Goal: Task Accomplishment & Management: Use online tool/utility

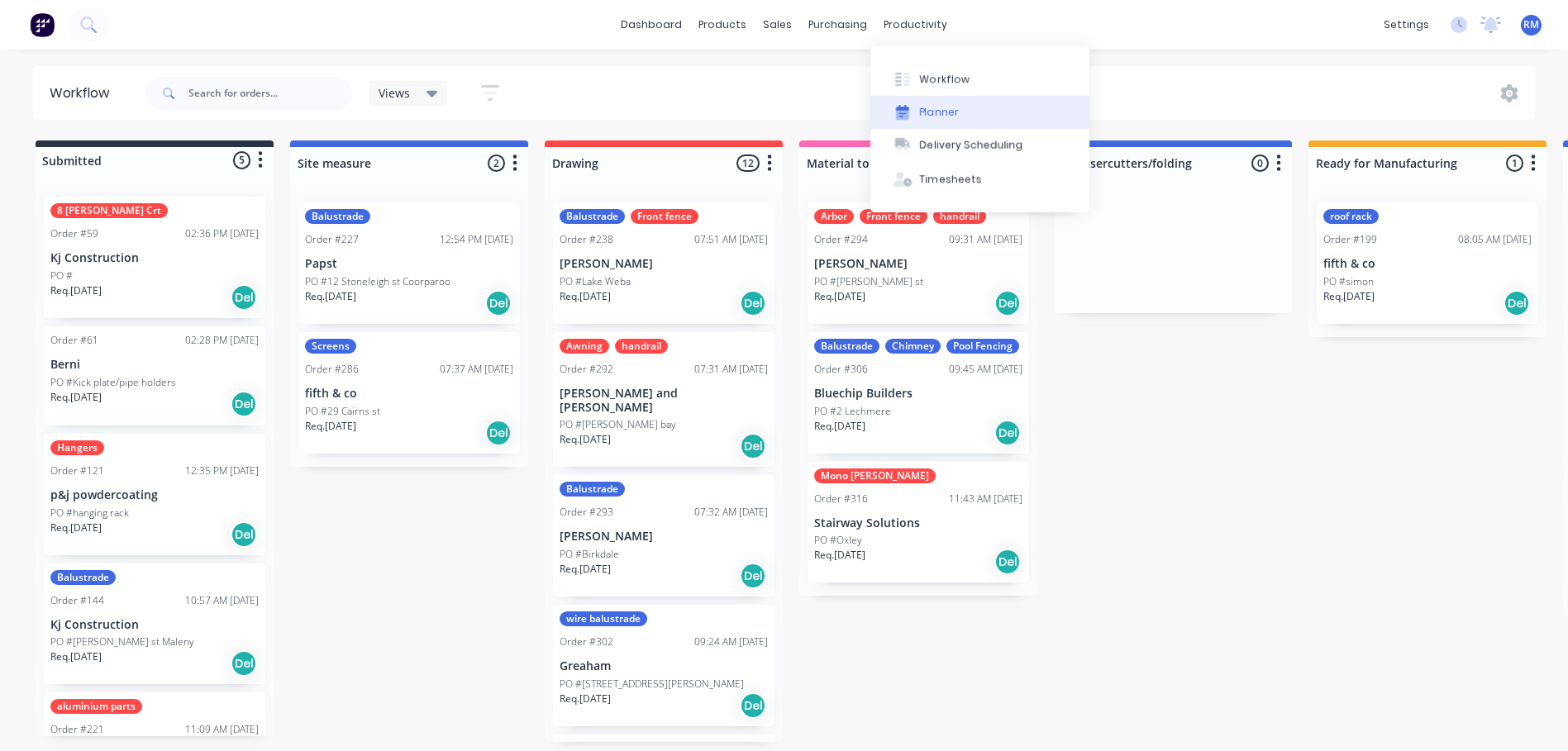
click at [947, 111] on div "Planner" at bounding box center [940, 112] width 39 height 15
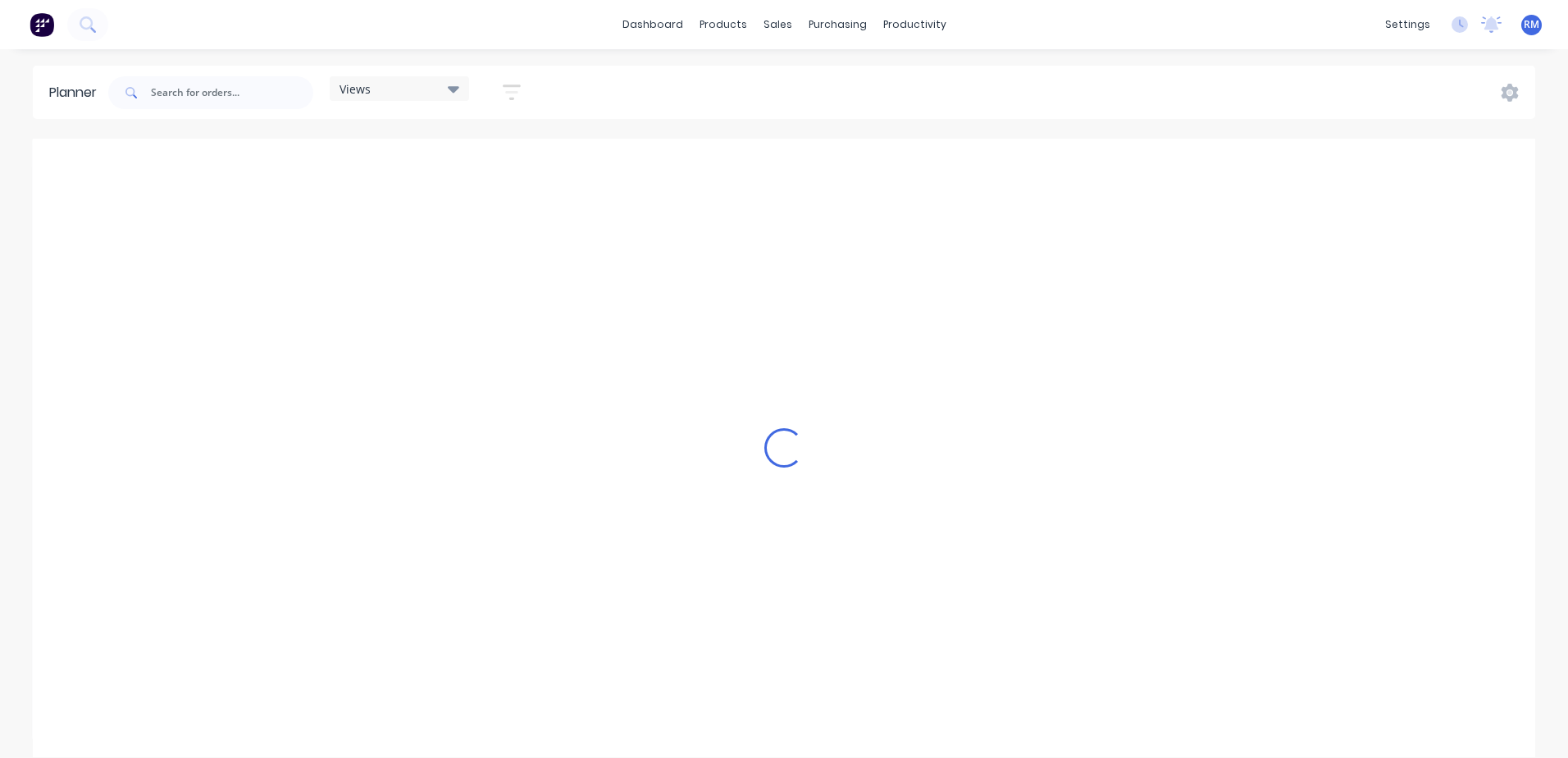
scroll to position [0, 2626]
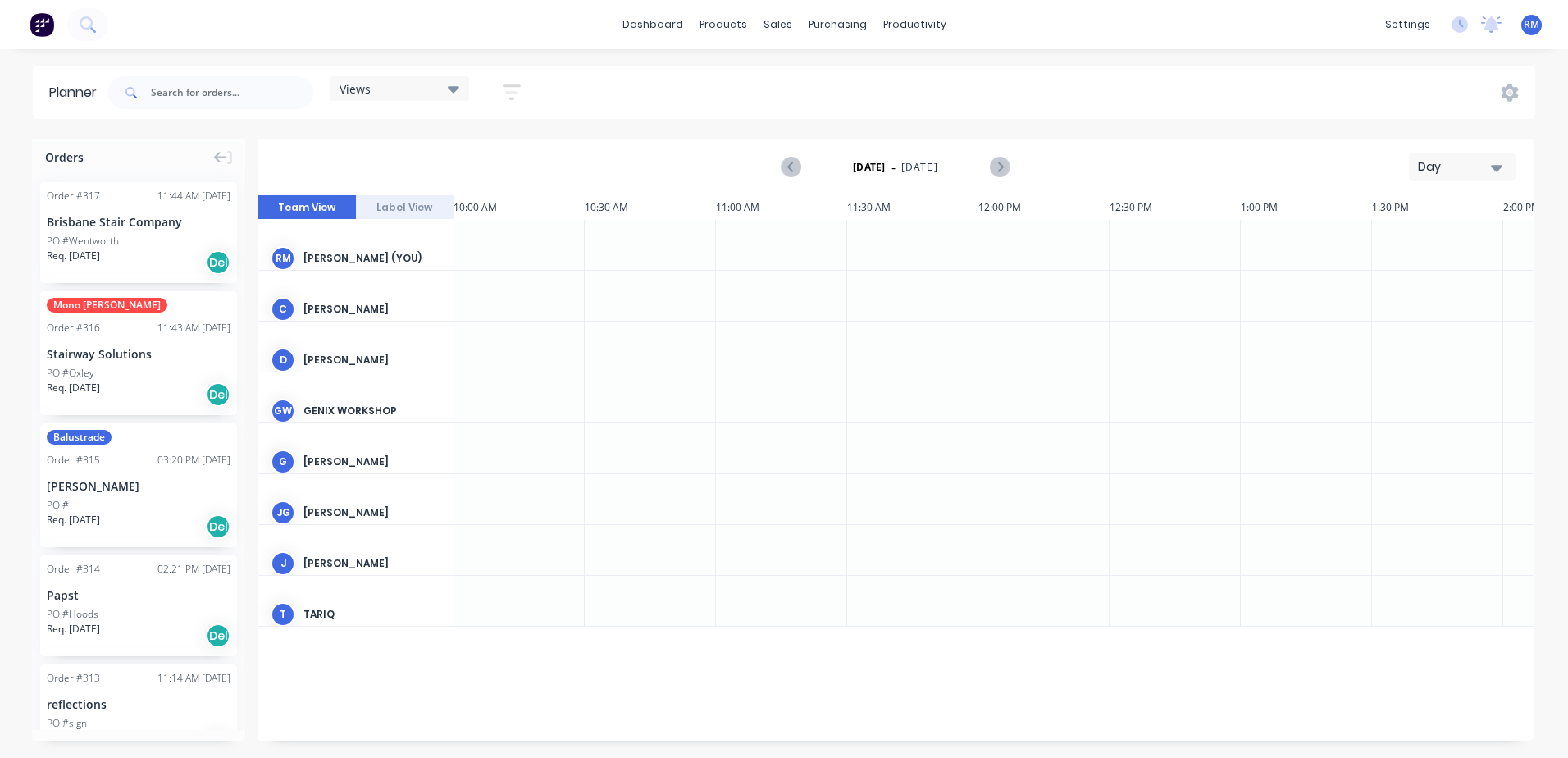
click at [1500, 165] on icon "button" at bounding box center [1497, 168] width 12 height 7
click at [1413, 242] on div "Week" at bounding box center [1432, 243] width 162 height 33
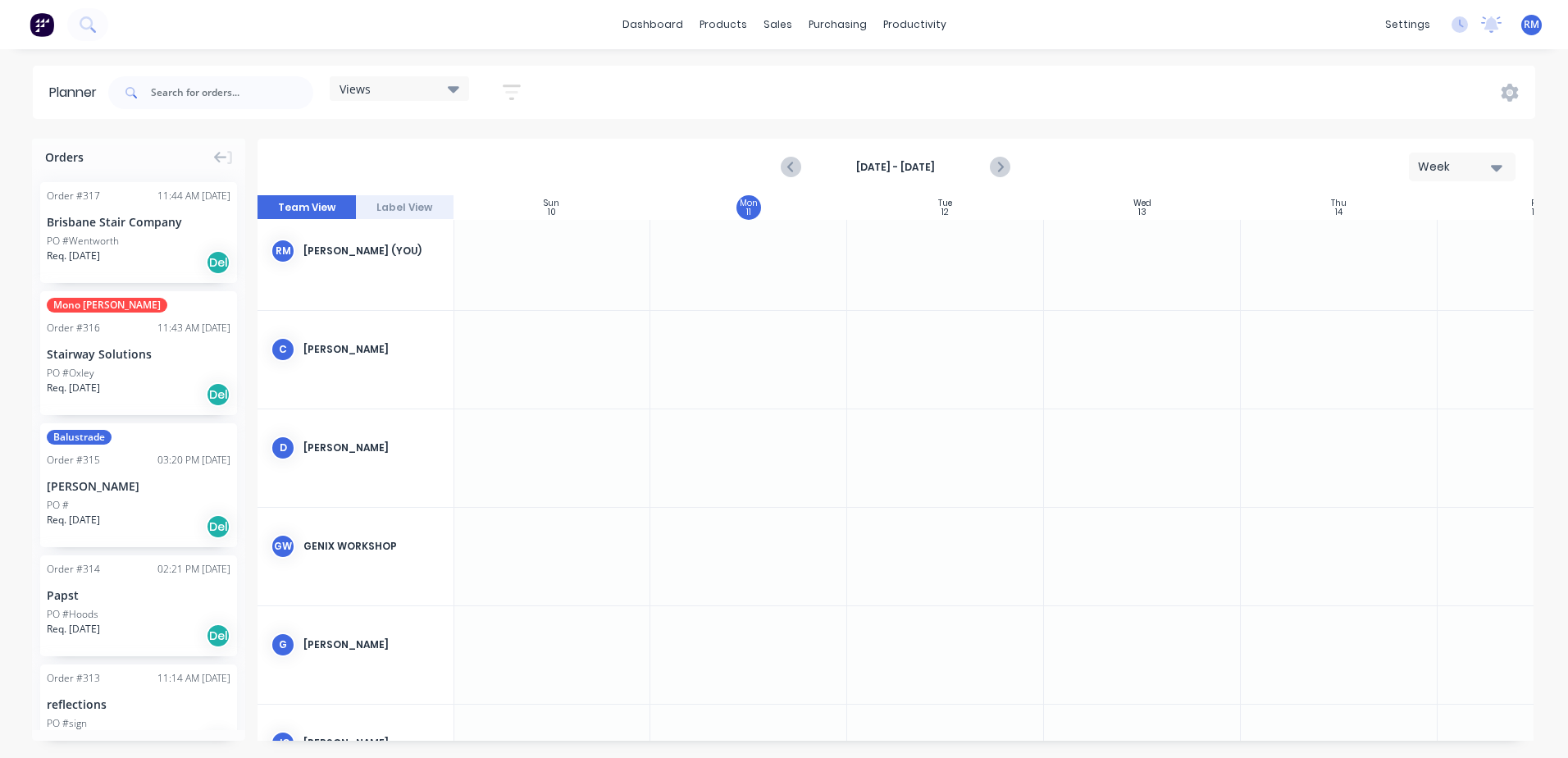
scroll to position [0, 1]
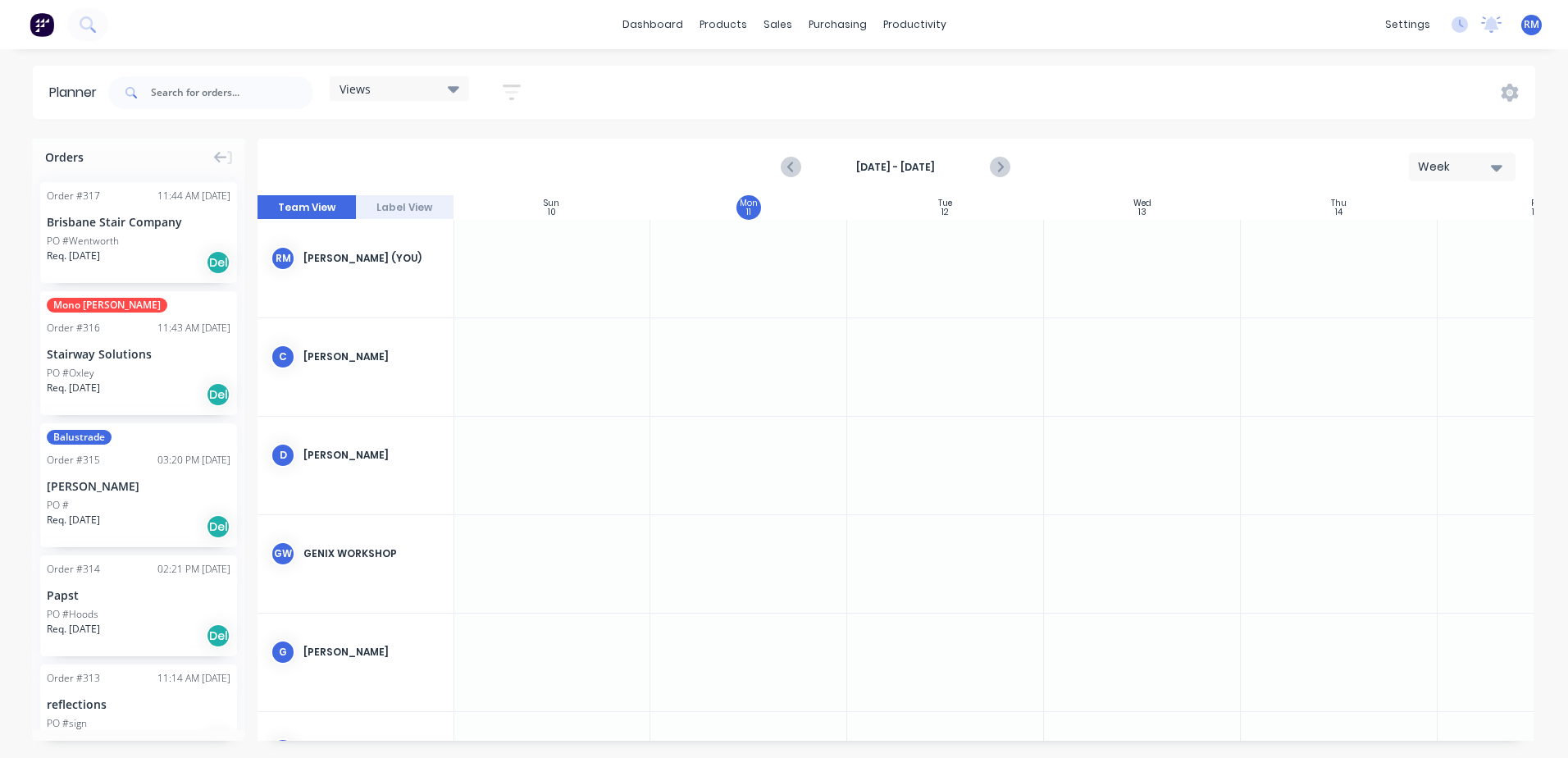
click at [742, 342] on div at bounding box center [749, 367] width 197 height 97
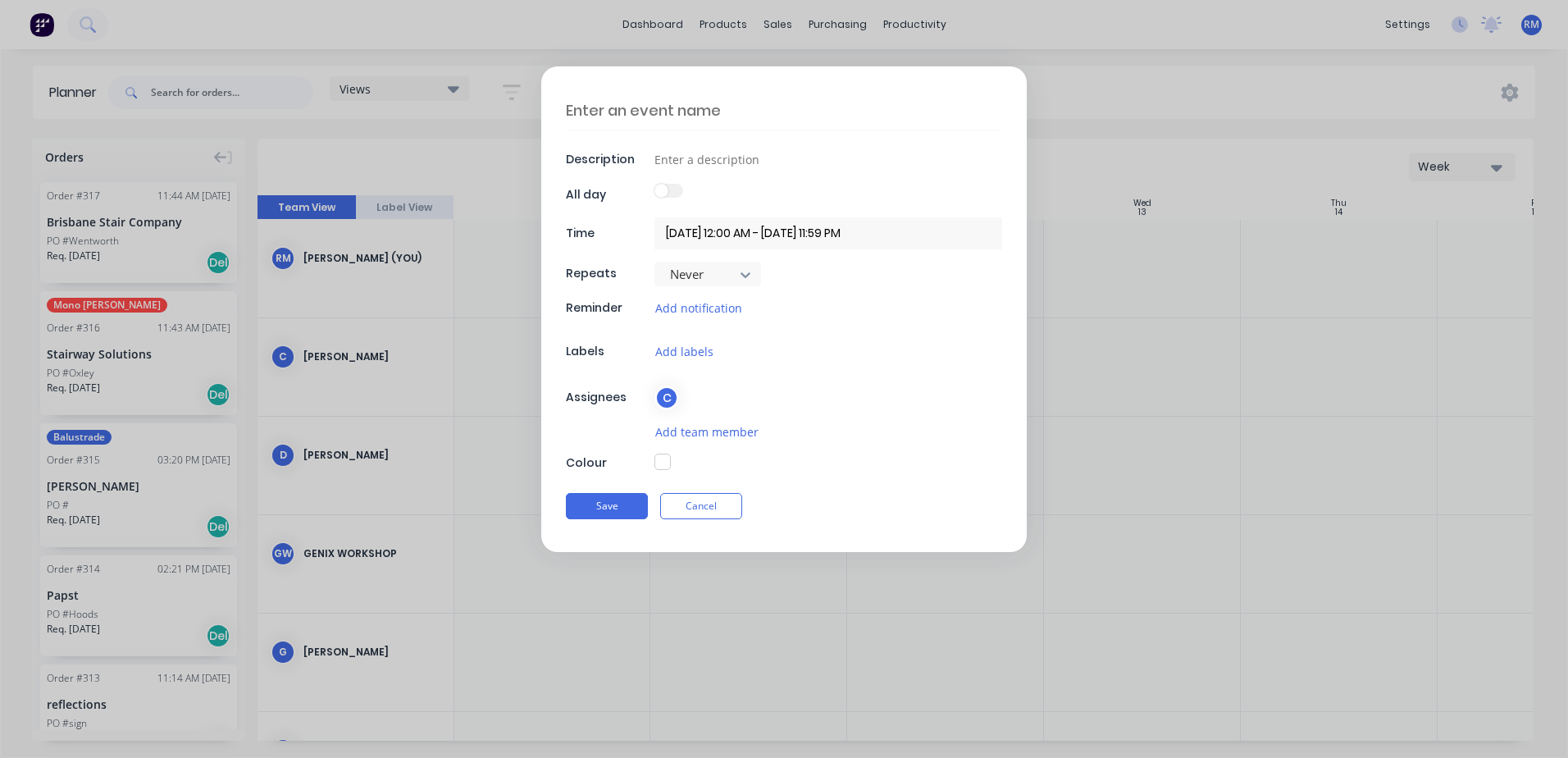
click at [691, 102] on textarea at bounding box center [784, 110] width 436 height 39
type textarea "E"
type textarea "x"
type textarea "Eu"
type textarea "x"
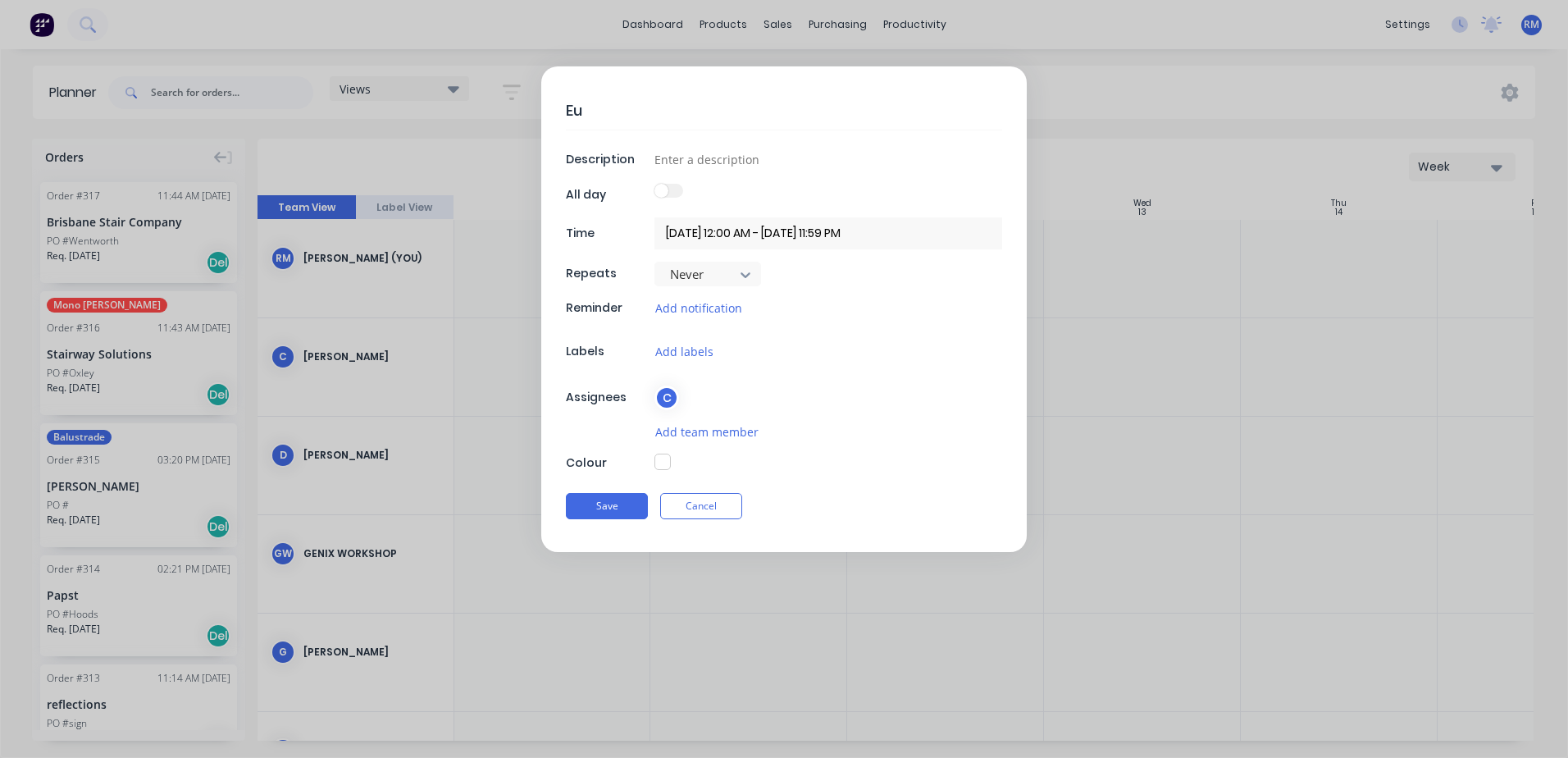
type textarea "Eur"
type textarea "x"
type textarea "Euro"
type textarea "x"
type textarea "Euro"
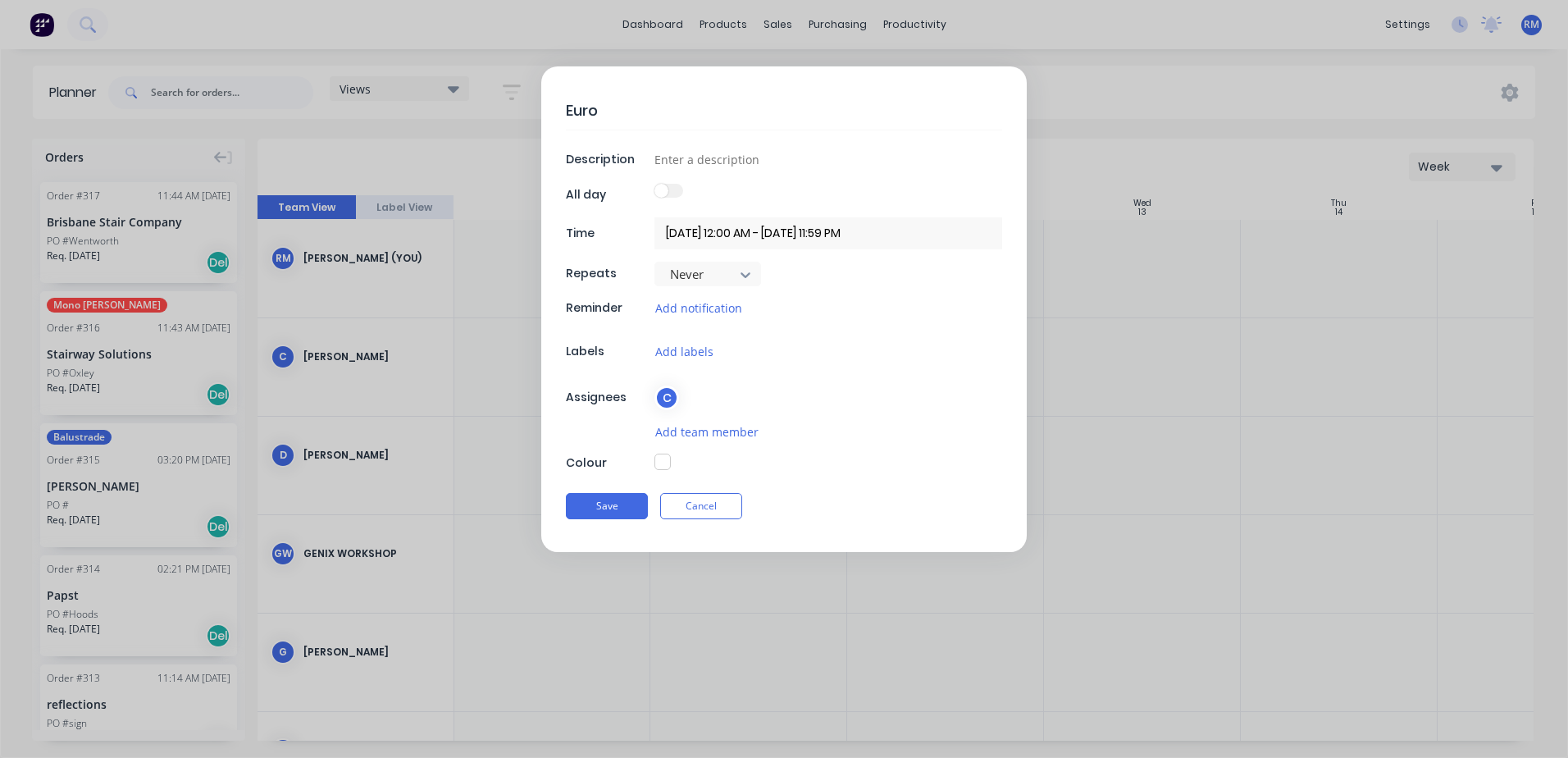
type textarea "x"
type textarea "Euro g"
type textarea "x"
type textarea "Euro gl"
type textarea "x"
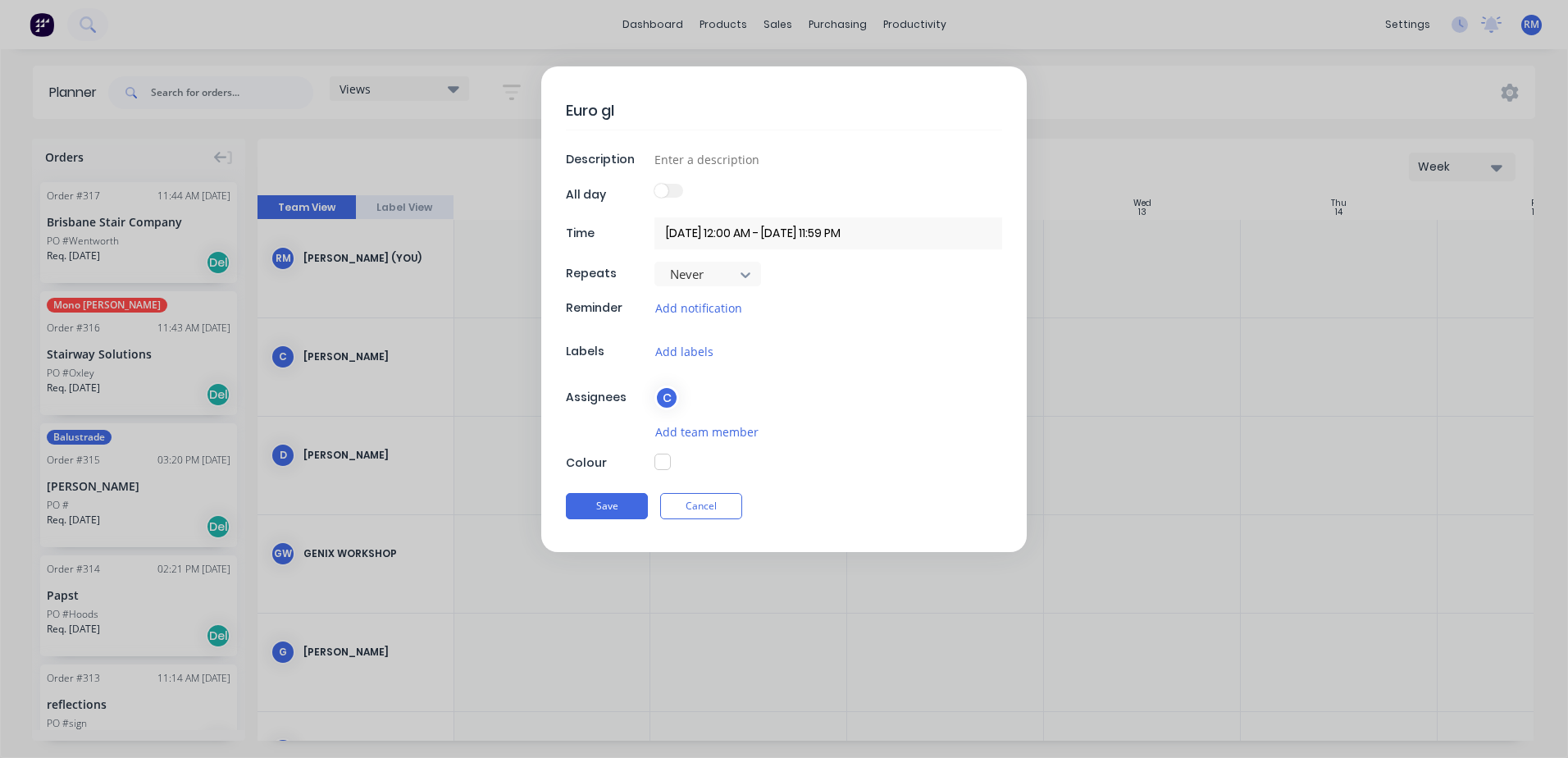
type textarea "Euro gla"
type textarea "x"
type textarea "Euro glas"
type textarea "x"
type textarea "Euro glass"
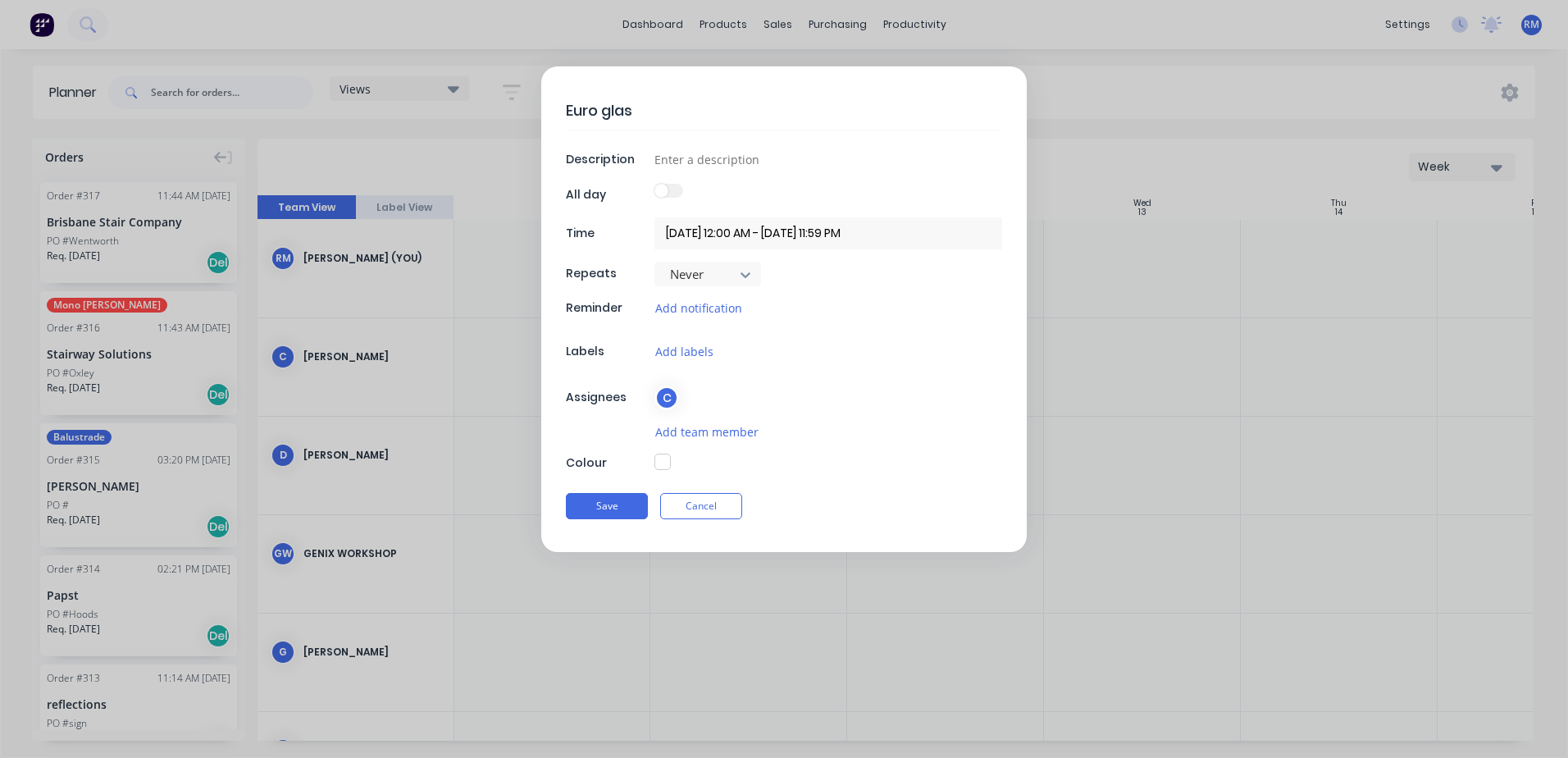
type textarea "x"
type textarea "Euro glass"
click at [604, 503] on button "Save" at bounding box center [607, 505] width 82 height 26
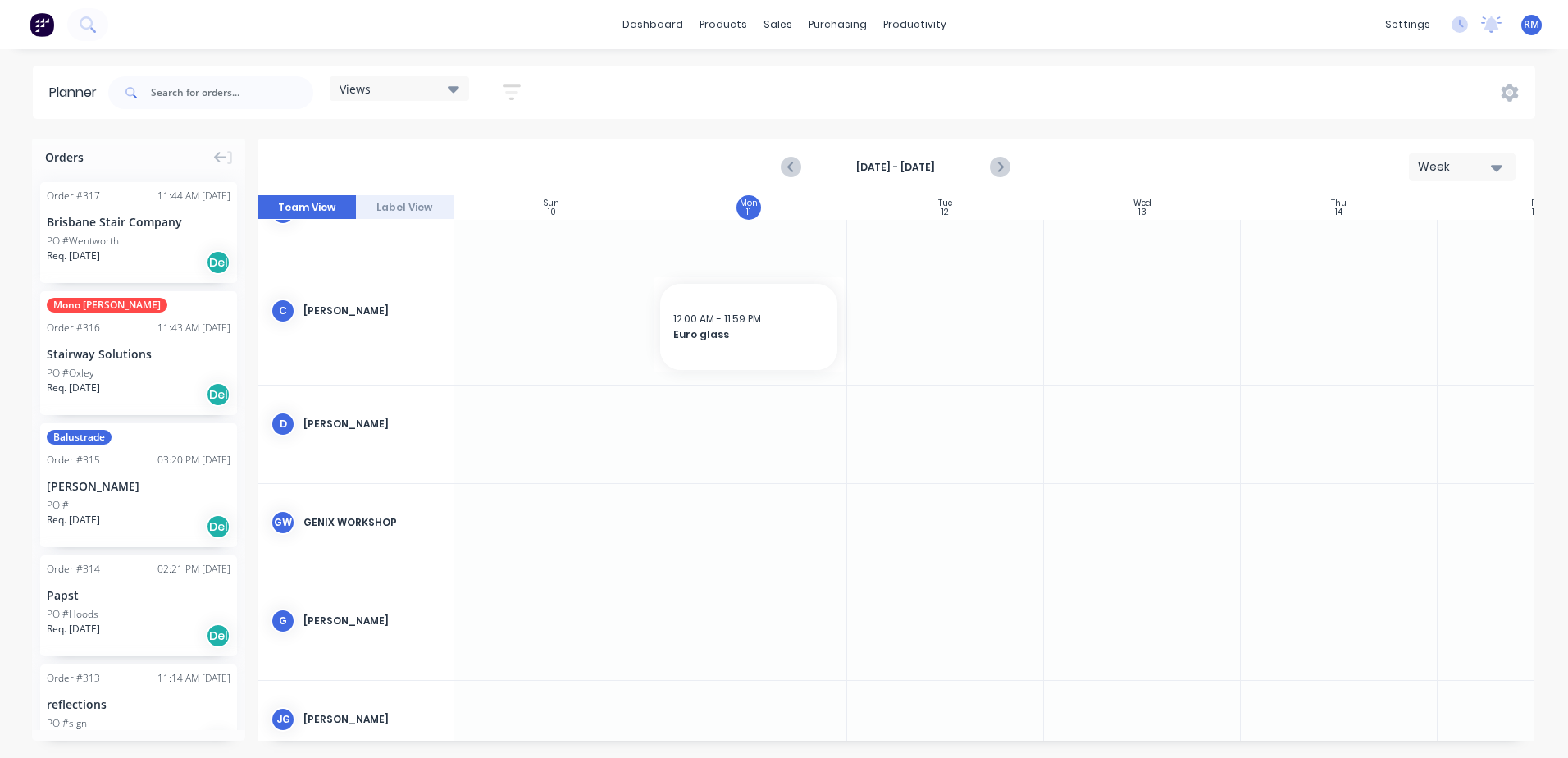
scroll to position [82, 1]
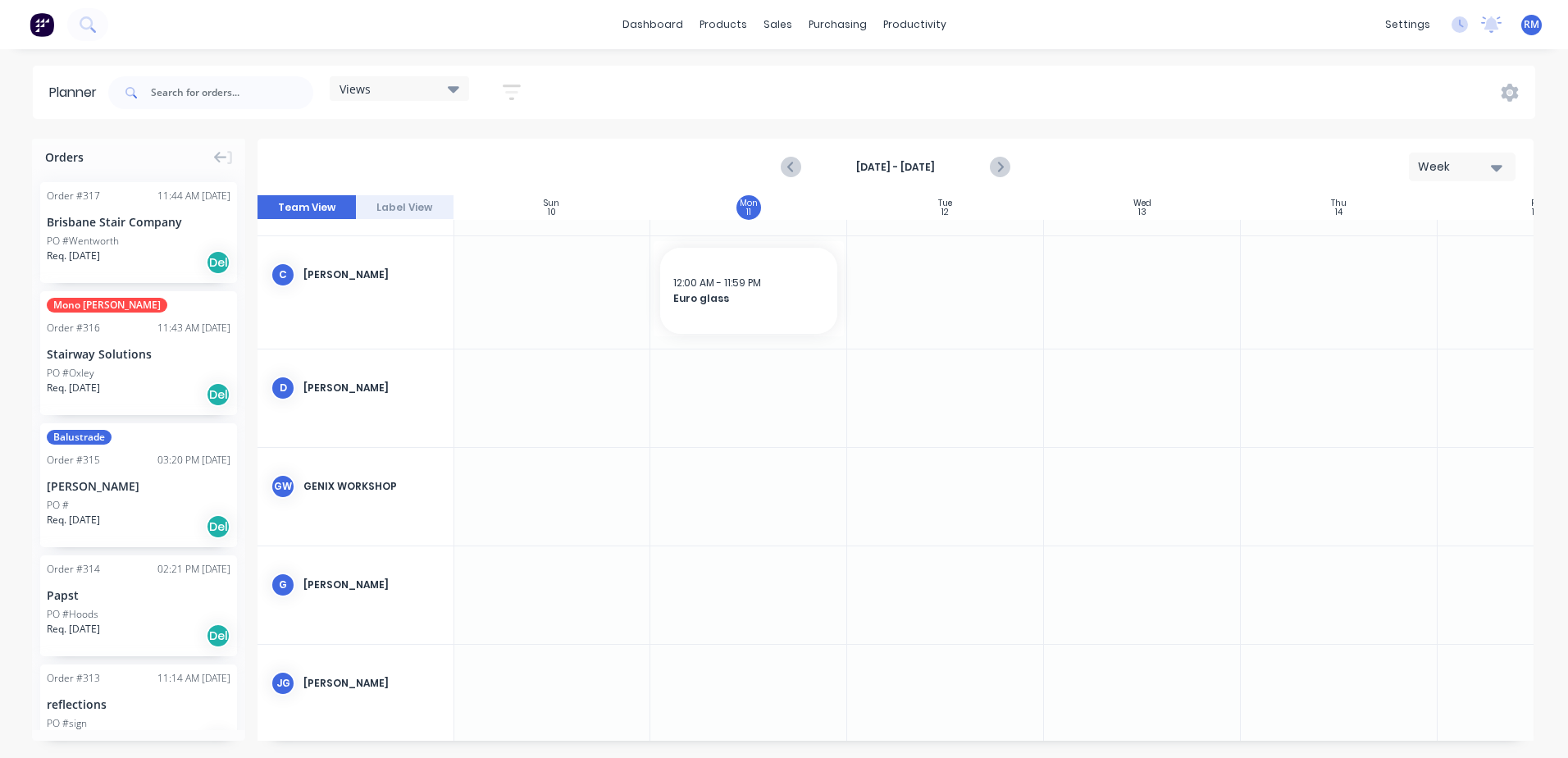
click at [751, 388] on div at bounding box center [749, 398] width 197 height 97
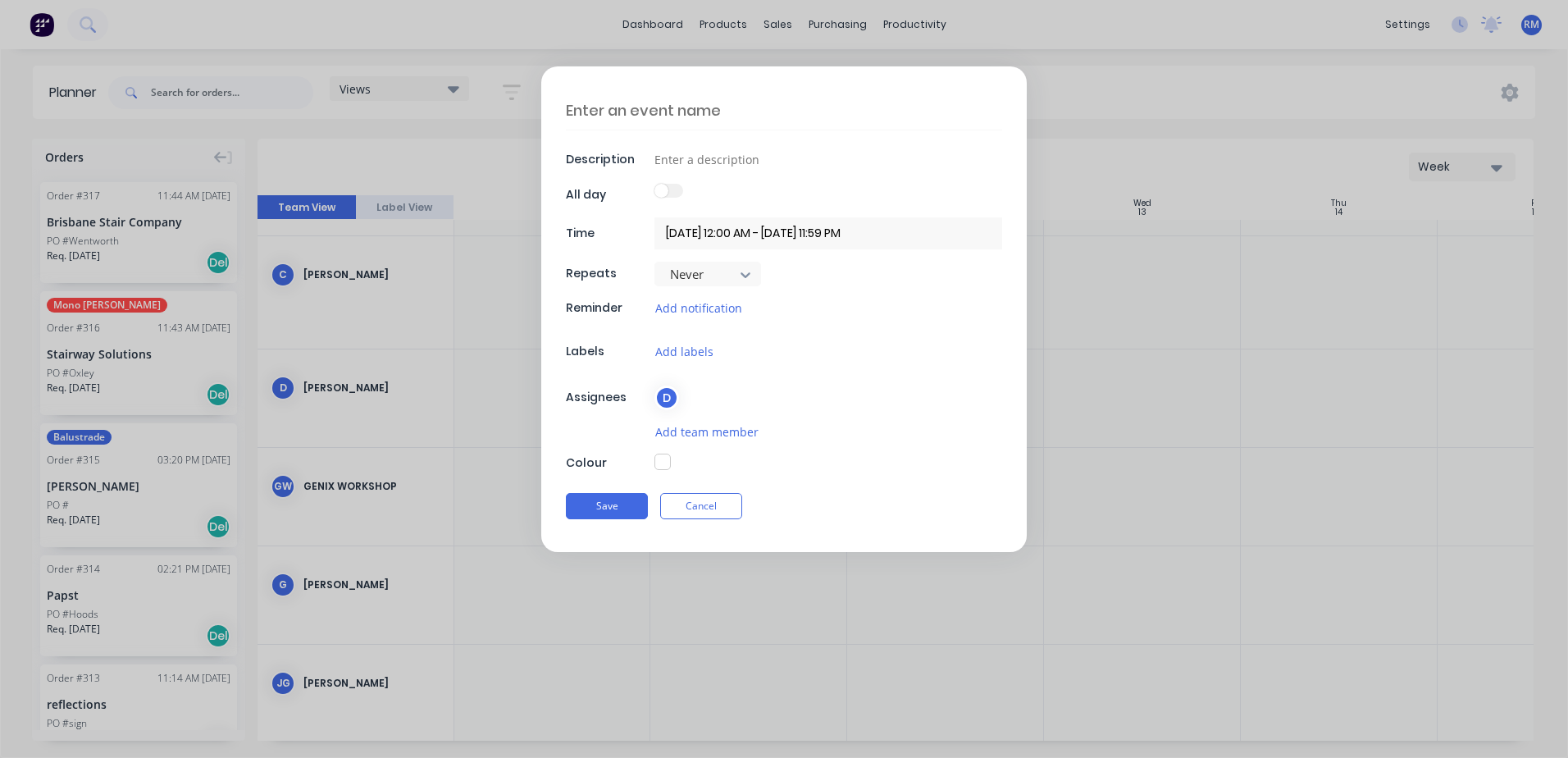
click at [647, 106] on textarea at bounding box center [784, 110] width 436 height 39
type textarea "x"
type textarea "m"
type textarea "x"
type textarea "mi"
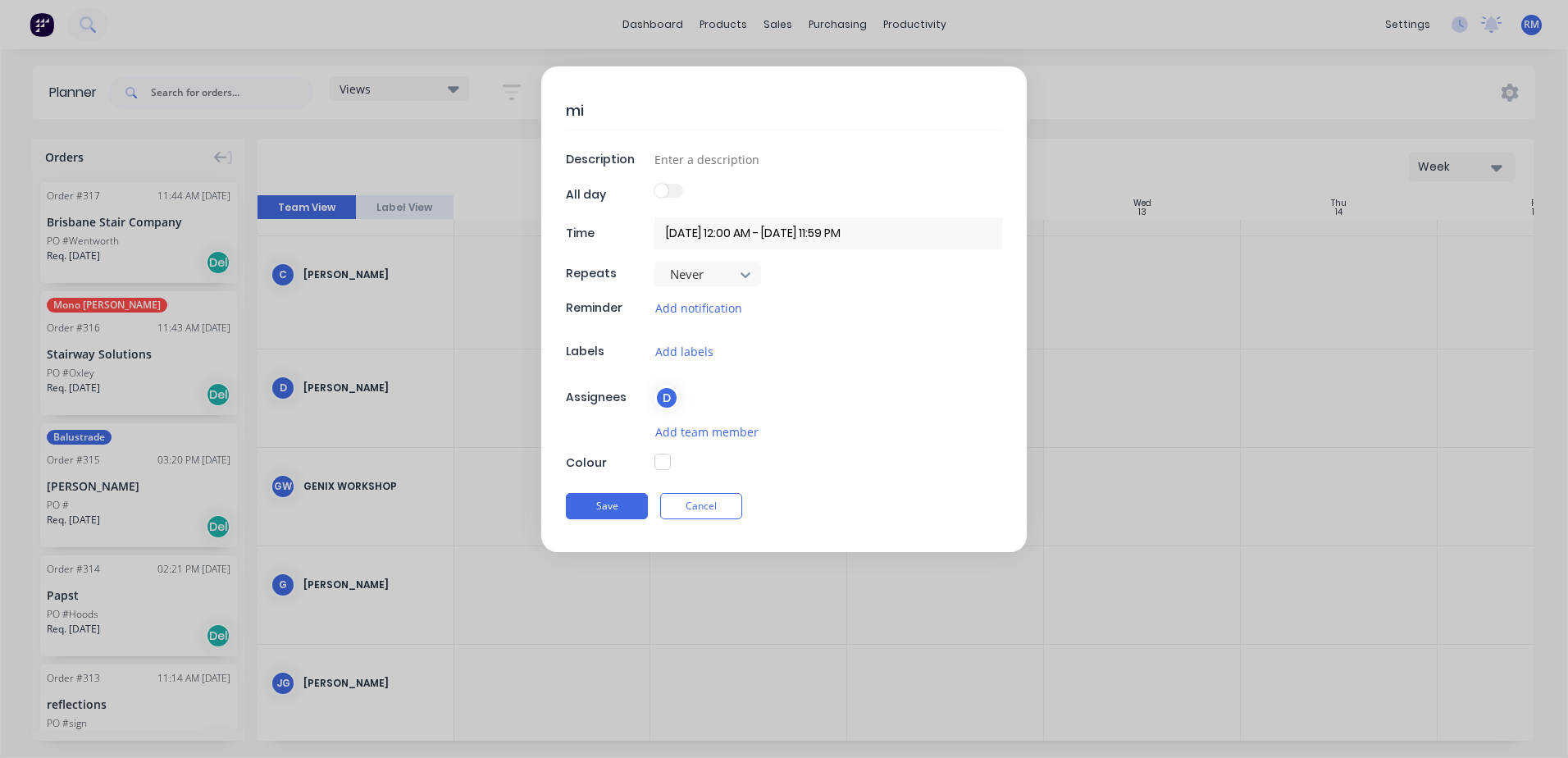
type textarea "x"
type textarea "mit"
type textarea "x"
type textarea "mitc"
type textarea "x"
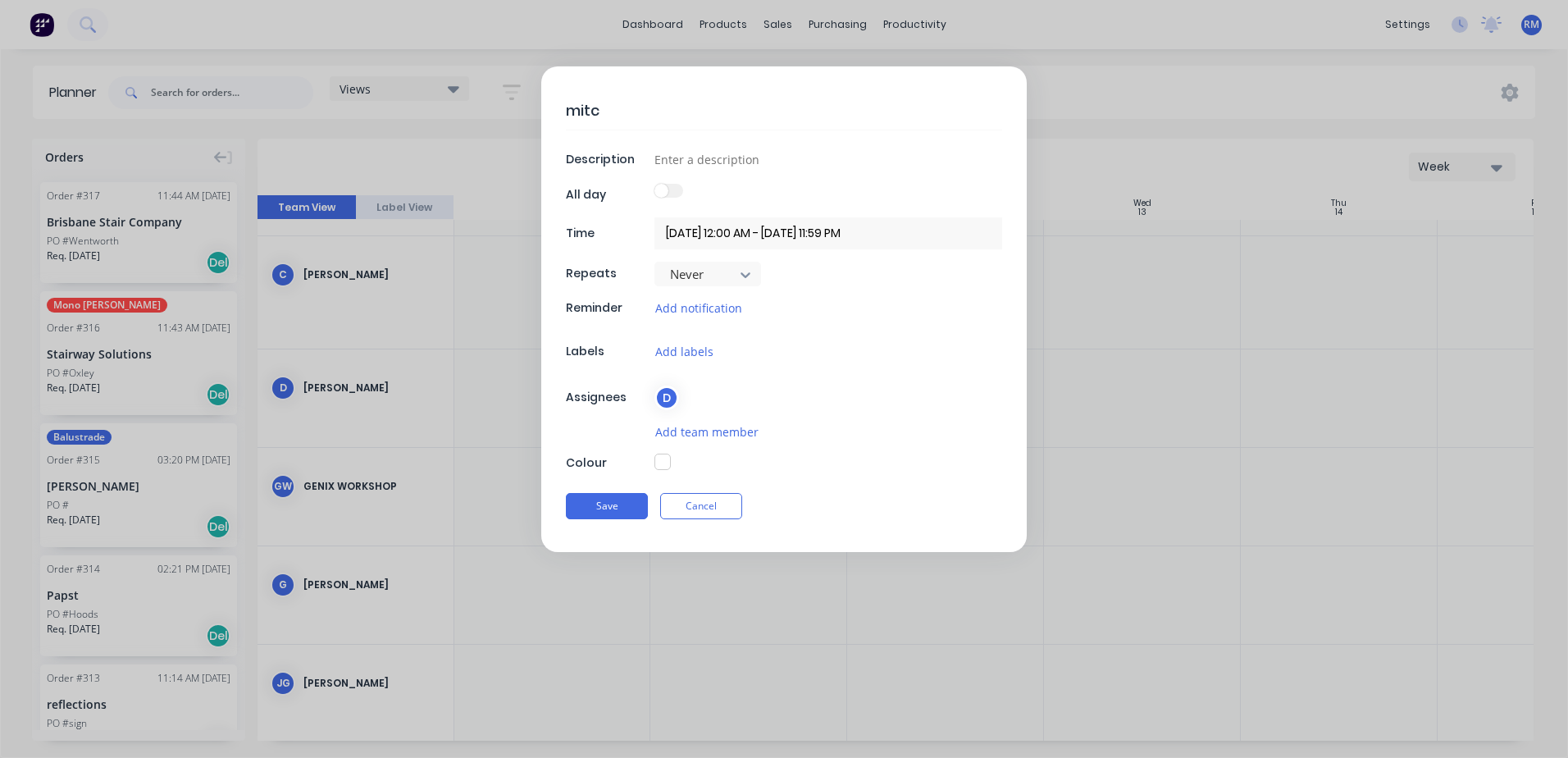
type textarea "mitco"
type textarea "x"
type textarea "mitcon"
drag, startPoint x: 622, startPoint y: 503, endPoint x: 500, endPoint y: 455, distance: 131.1
click at [623, 503] on button "Save" at bounding box center [607, 505] width 82 height 26
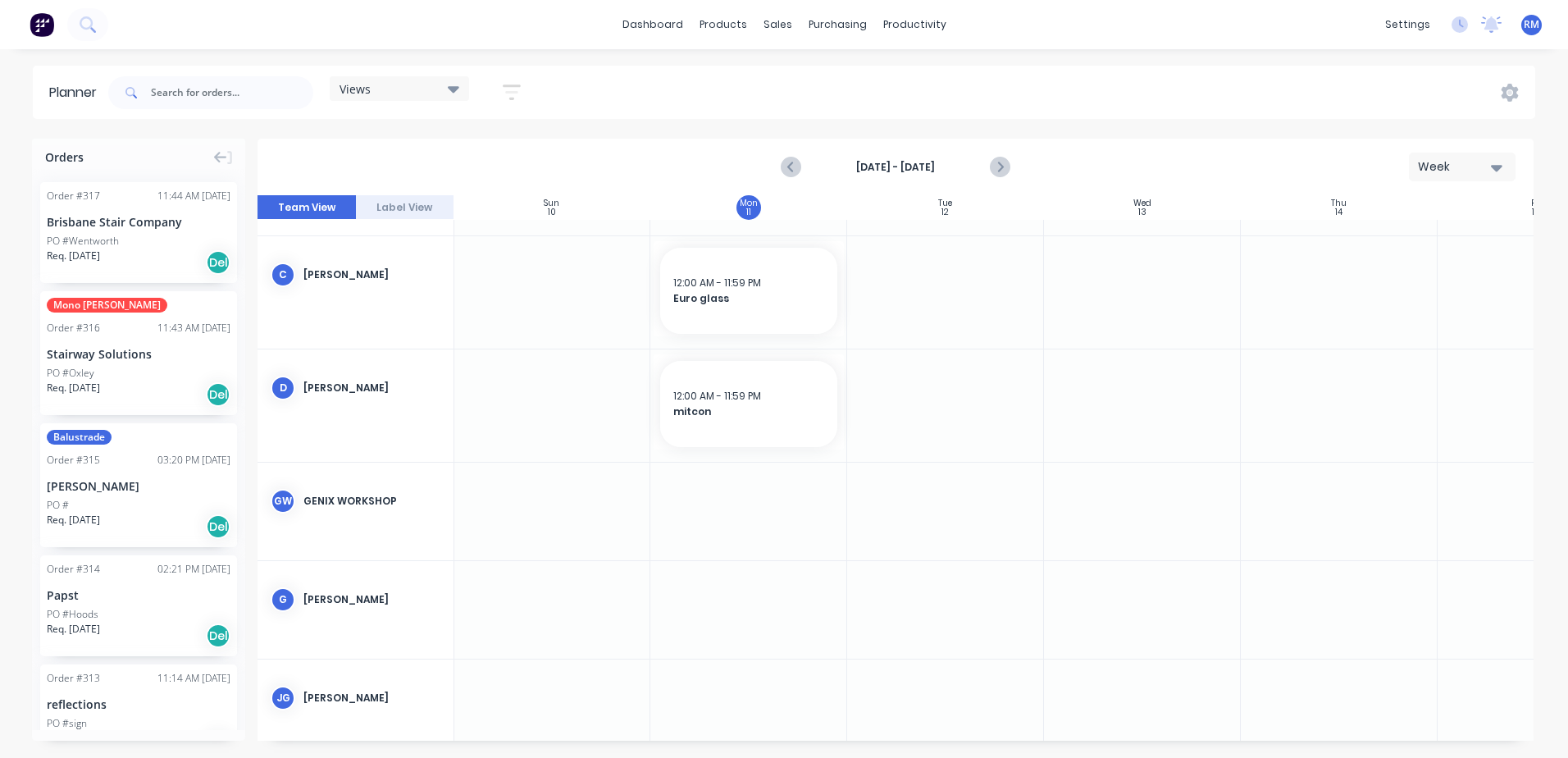
scroll to position [246, 1]
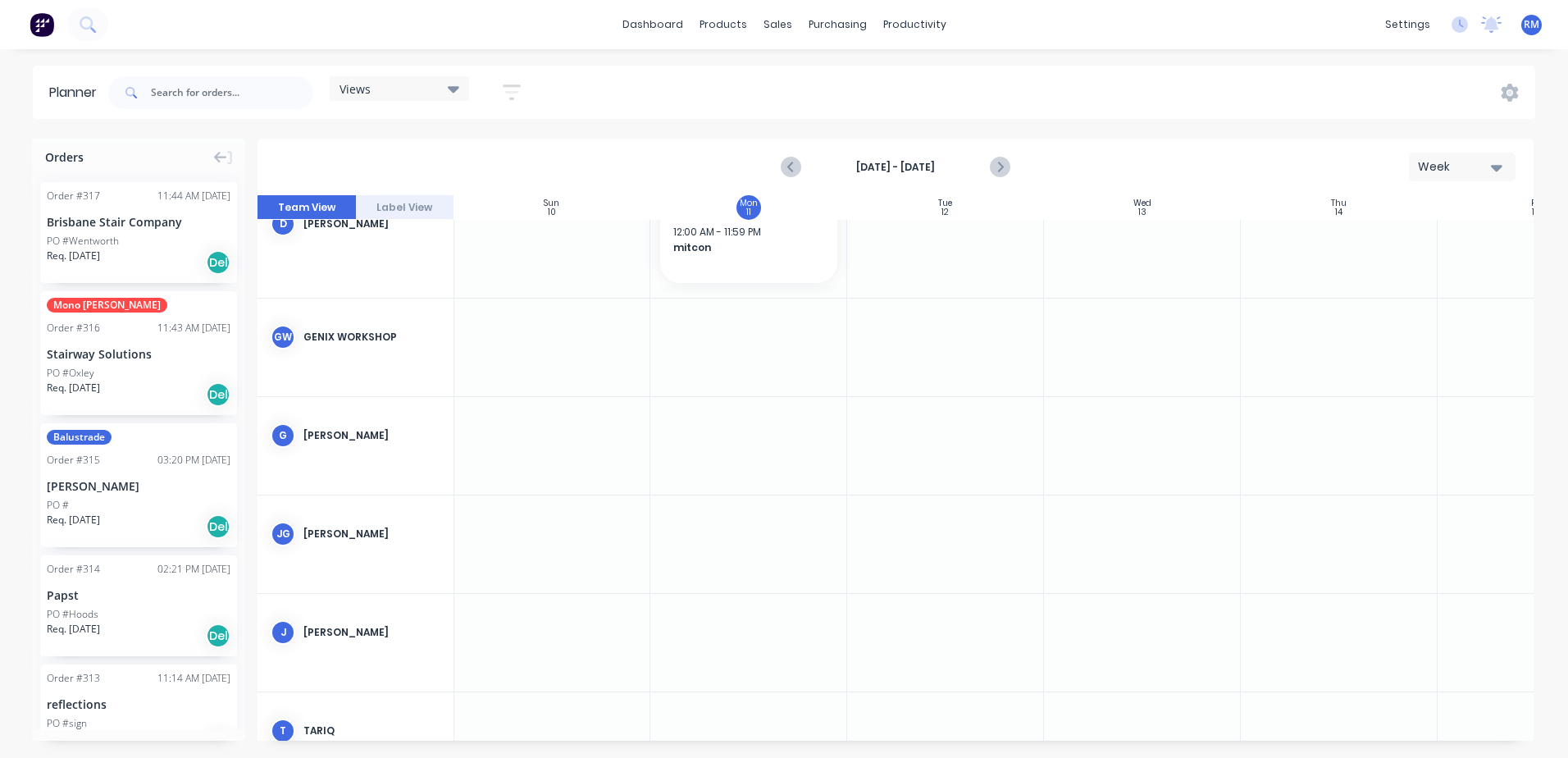
click at [699, 421] on div at bounding box center [749, 446] width 197 height 97
click at [700, 421] on div at bounding box center [749, 446] width 197 height 97
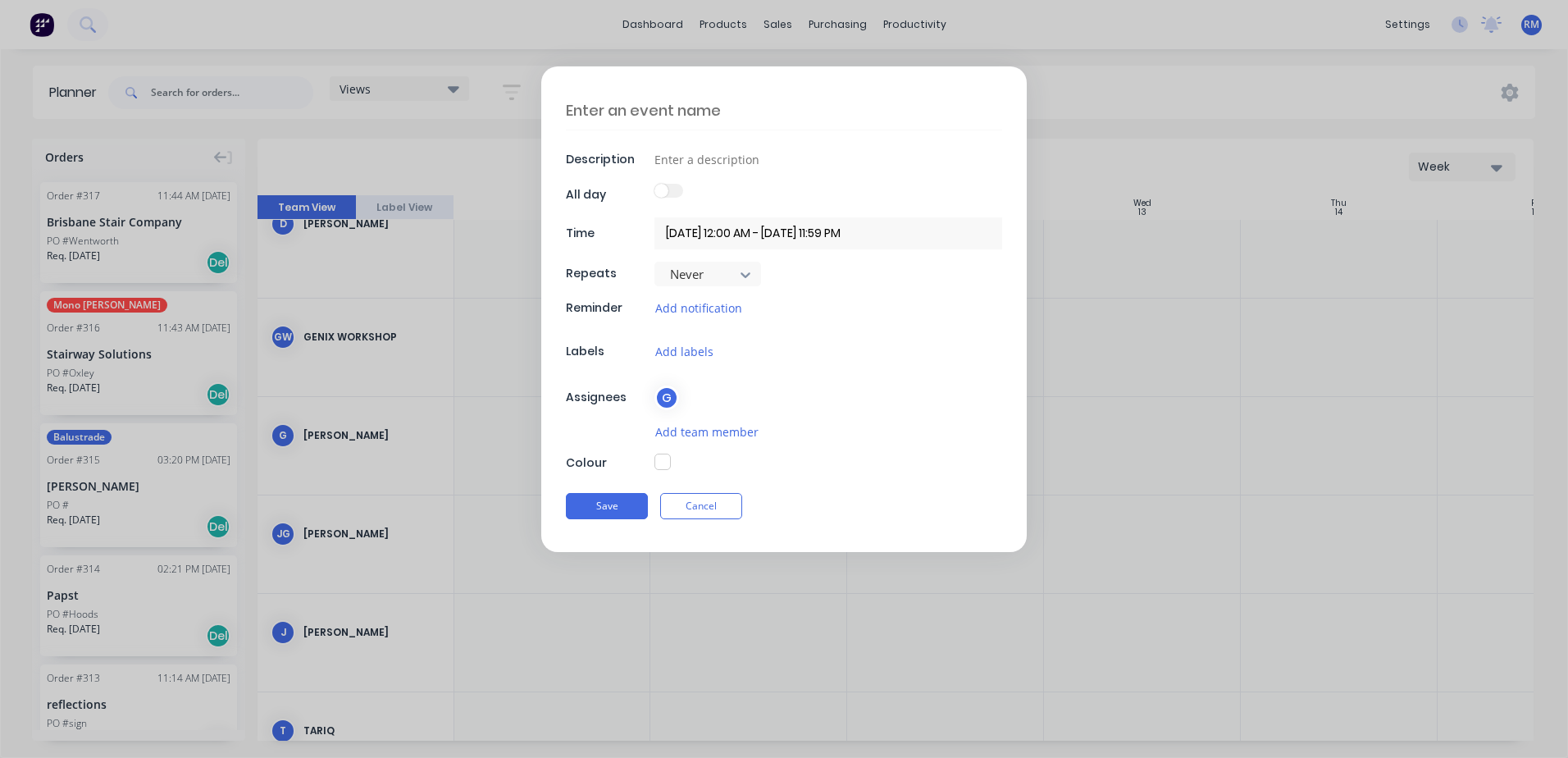
click at [702, 108] on textarea at bounding box center [784, 110] width 436 height 39
type textarea "x"
type textarea "m"
type textarea "x"
type textarea "mi"
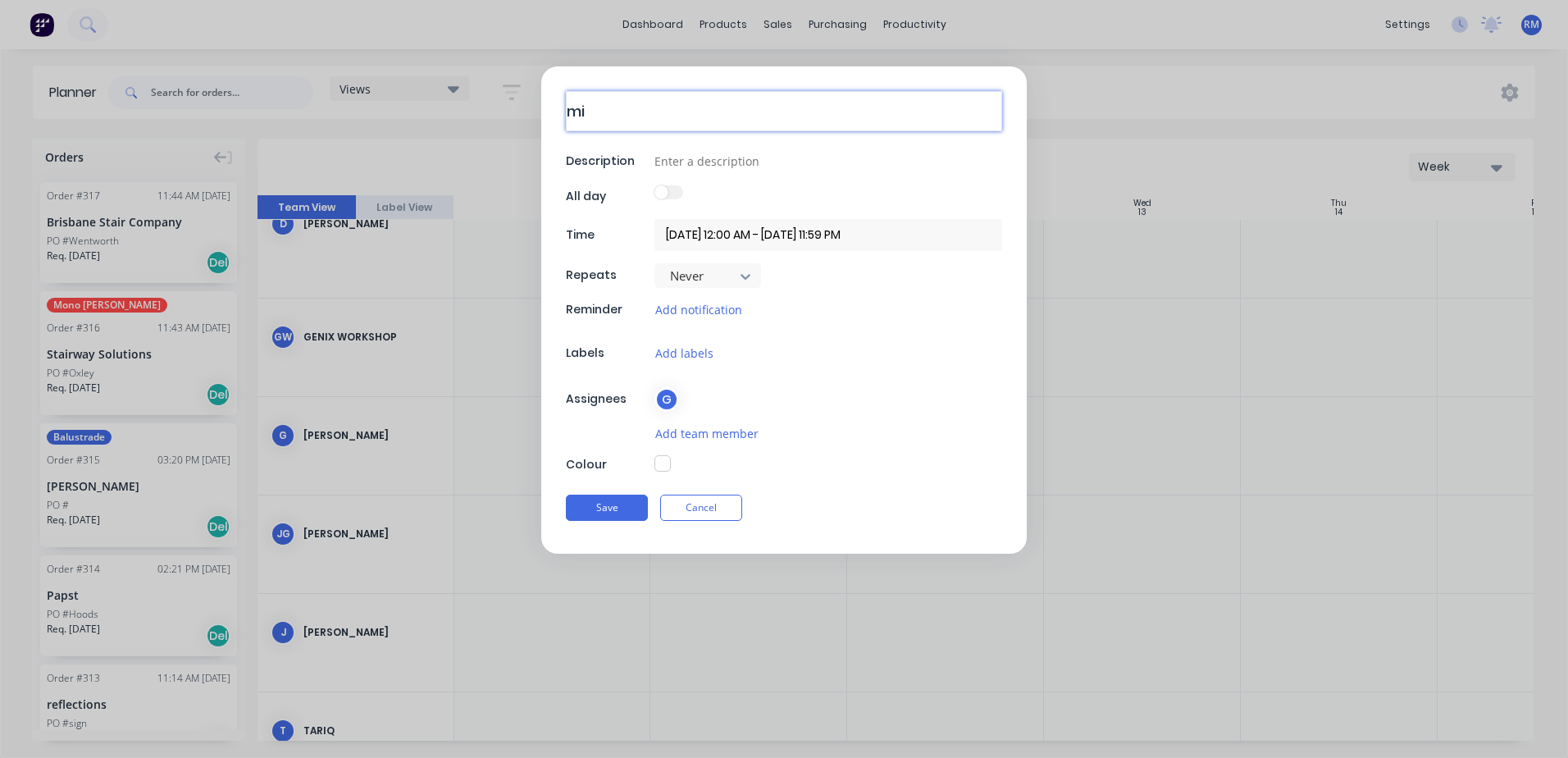
type textarea "x"
type textarea "mit"
type textarea "x"
type textarea "mitc"
type textarea "x"
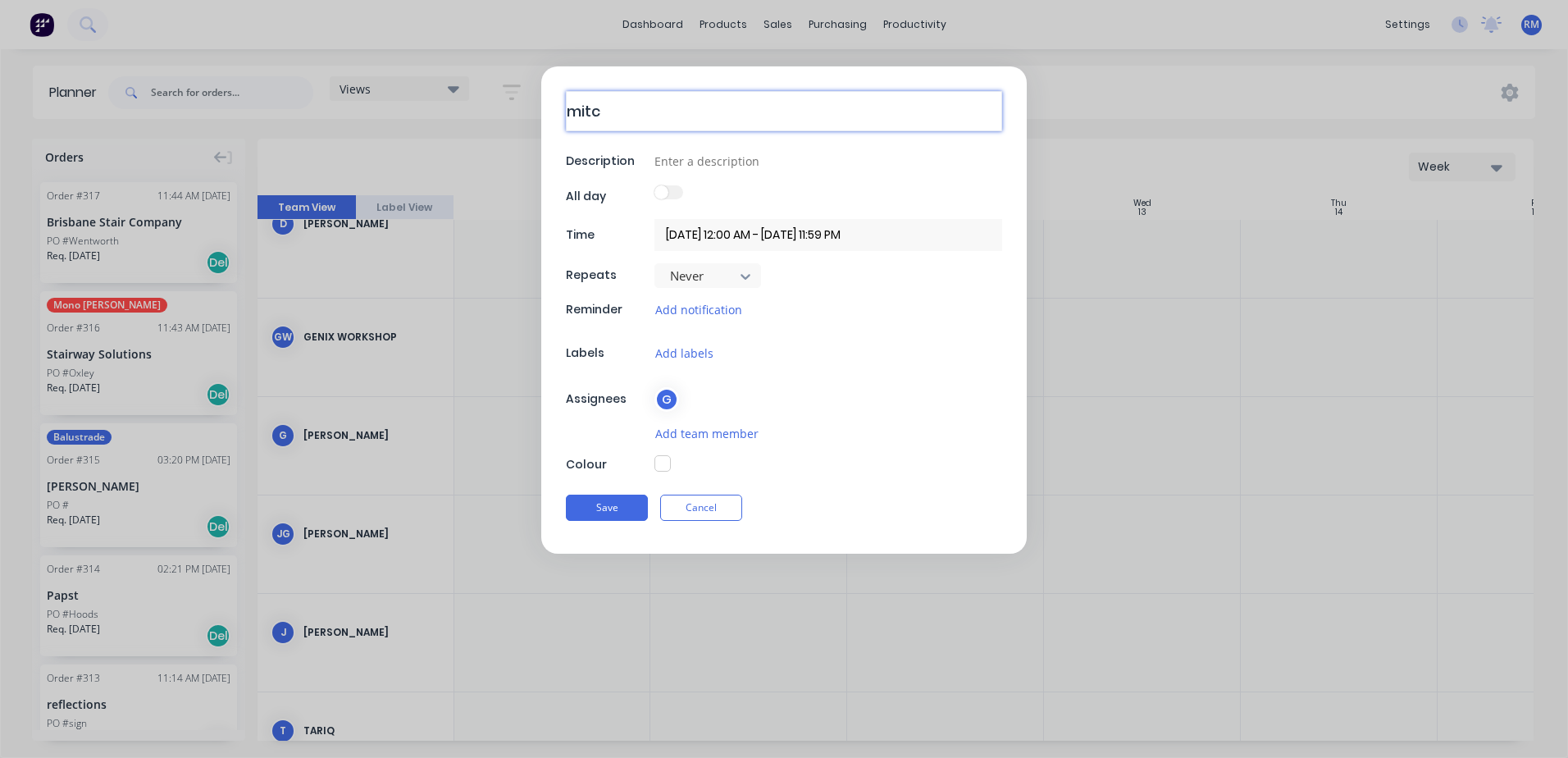
type textarea "mitco"
type textarea "x"
type textarea "mitcon"
click at [609, 509] on button "Save" at bounding box center [607, 507] width 82 height 26
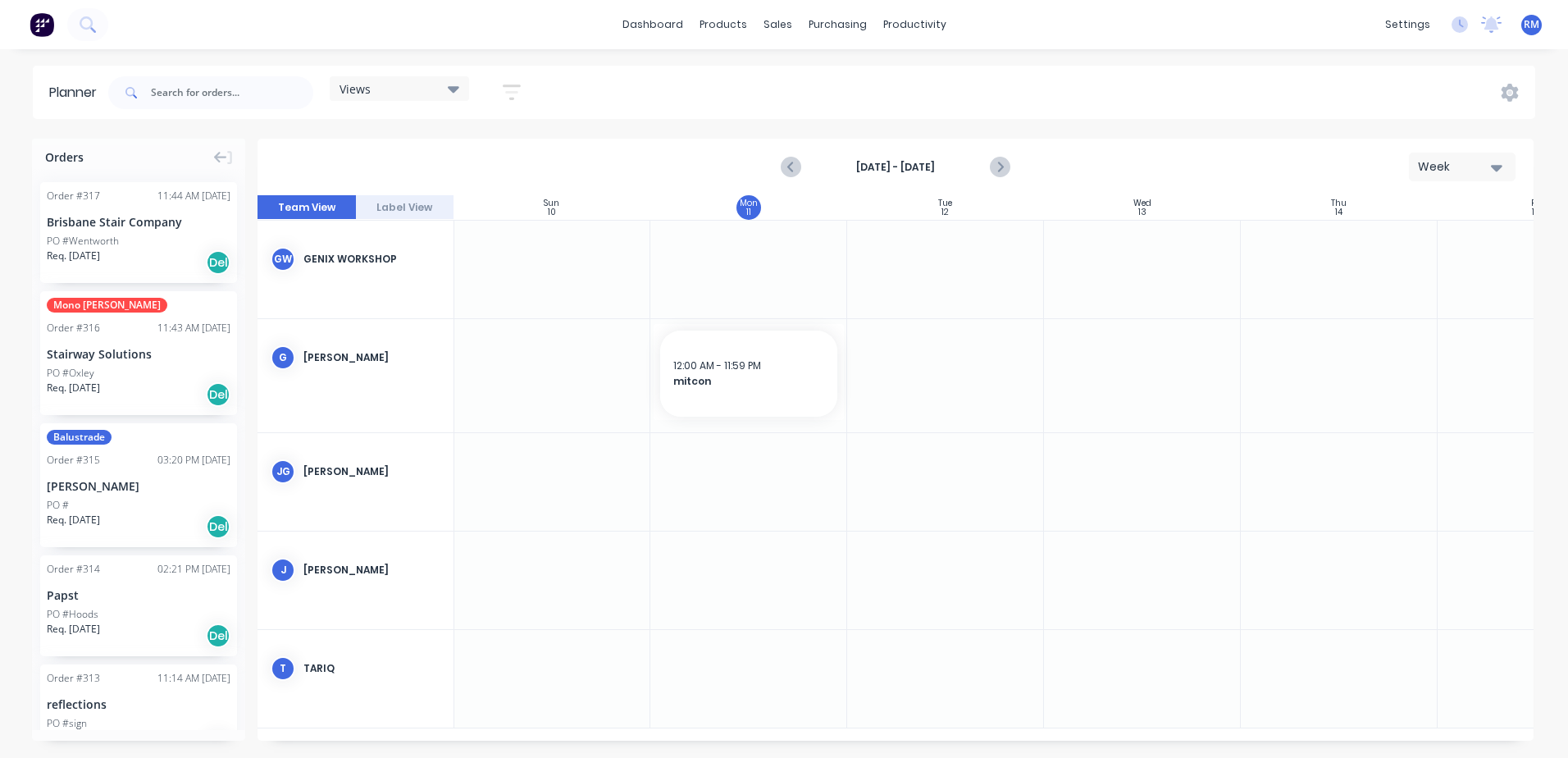
click at [715, 468] on div at bounding box center [749, 482] width 197 height 97
click at [715, 469] on div at bounding box center [749, 482] width 197 height 97
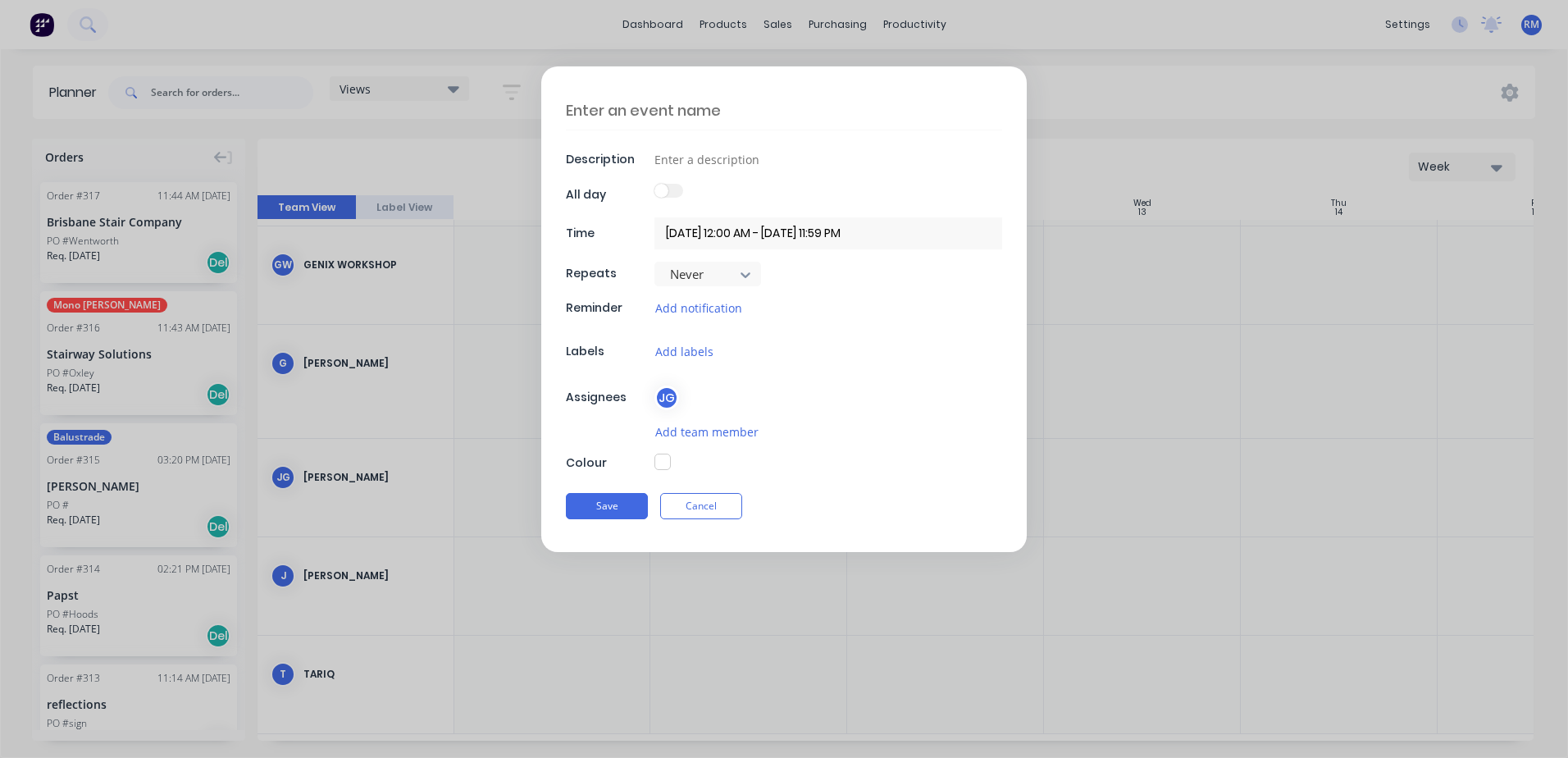
click at [719, 112] on textarea at bounding box center [784, 110] width 436 height 39
type textarea "x"
type textarea "m"
type textarea "x"
type textarea "mi"
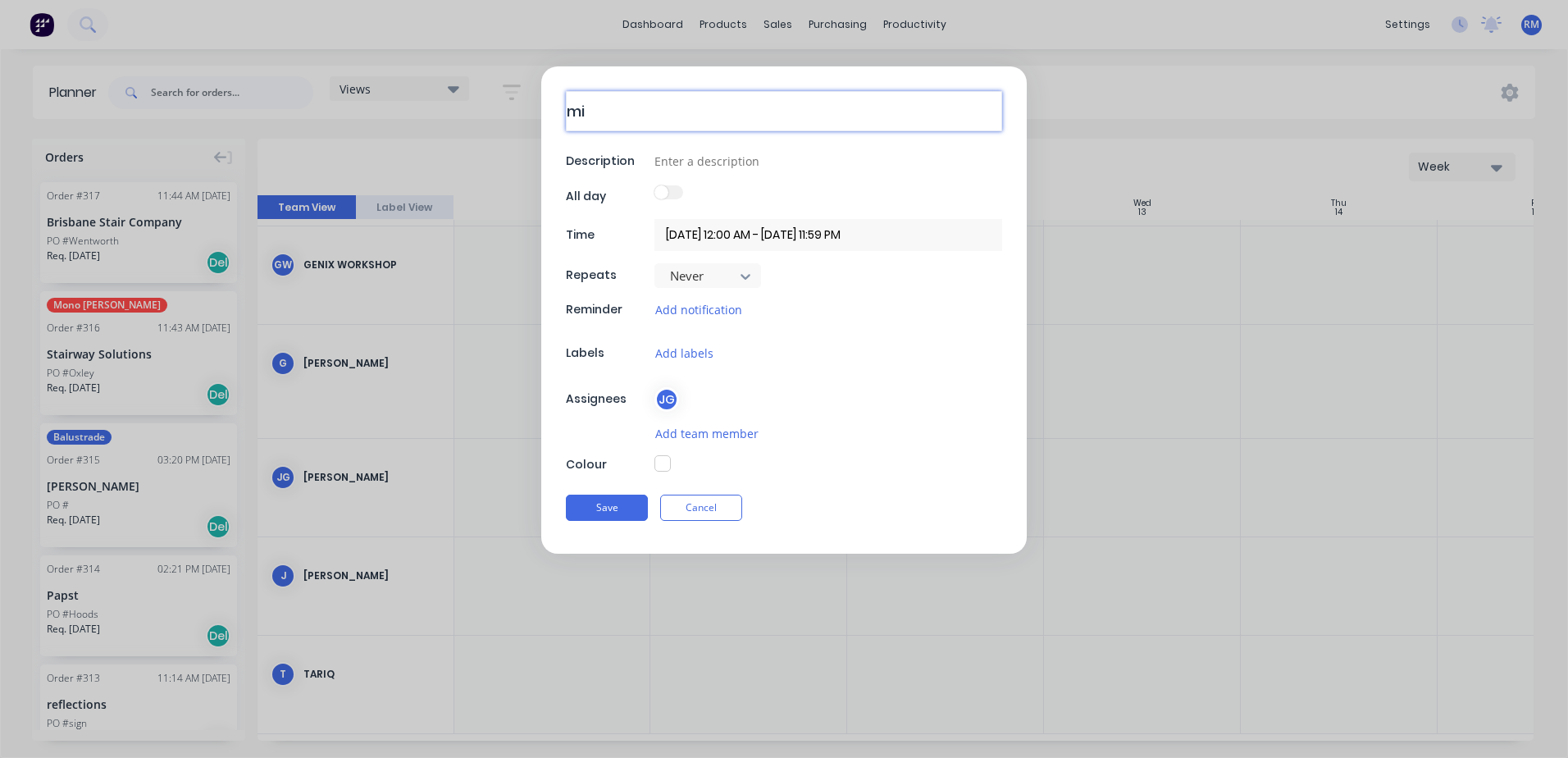
type textarea "x"
type textarea "mit"
type textarea "x"
type textarea "mitc"
type textarea "x"
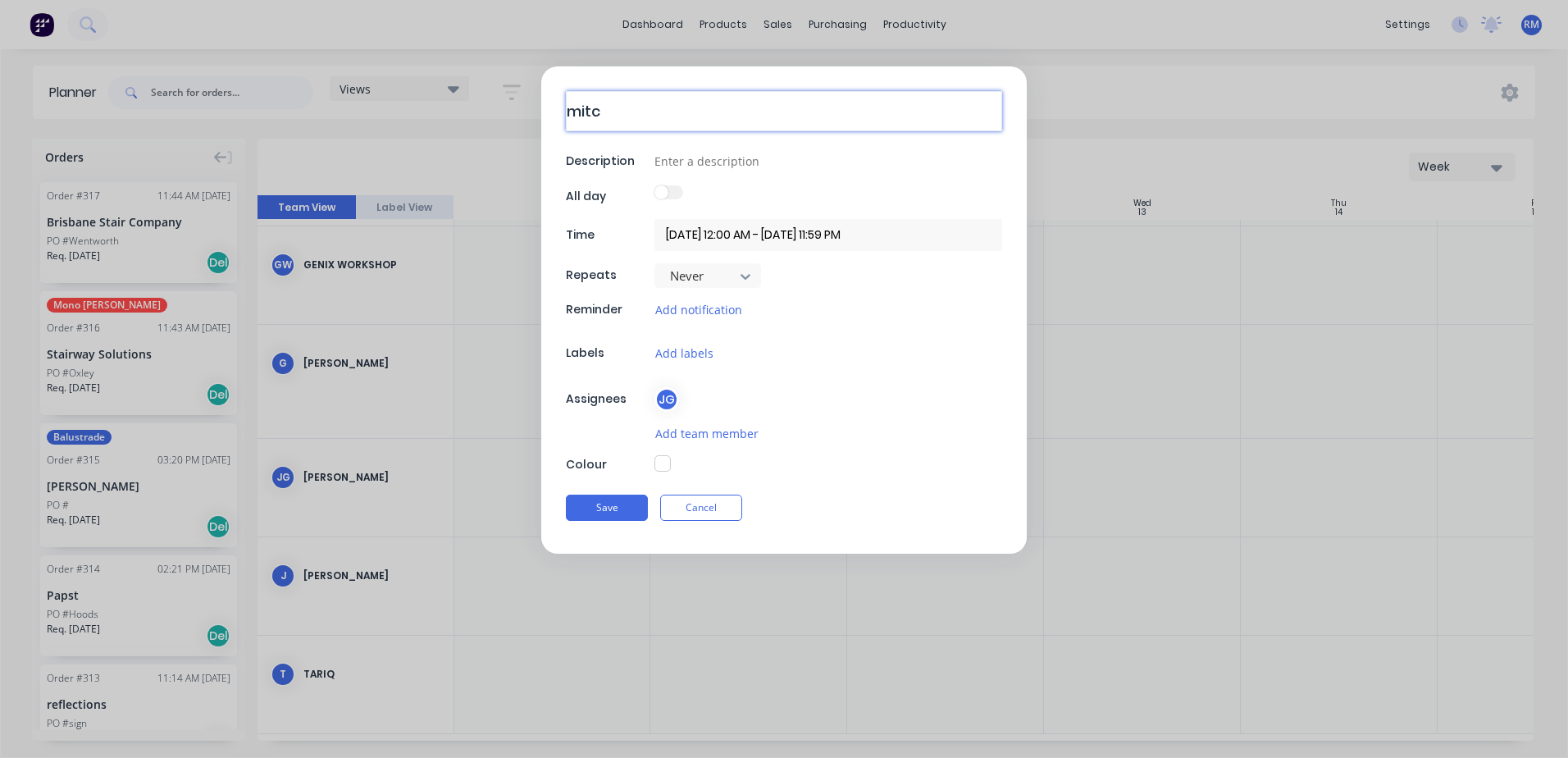
type textarea "mitco"
type textarea "x"
type textarea "mitcon"
click at [625, 504] on button "Save" at bounding box center [607, 507] width 82 height 26
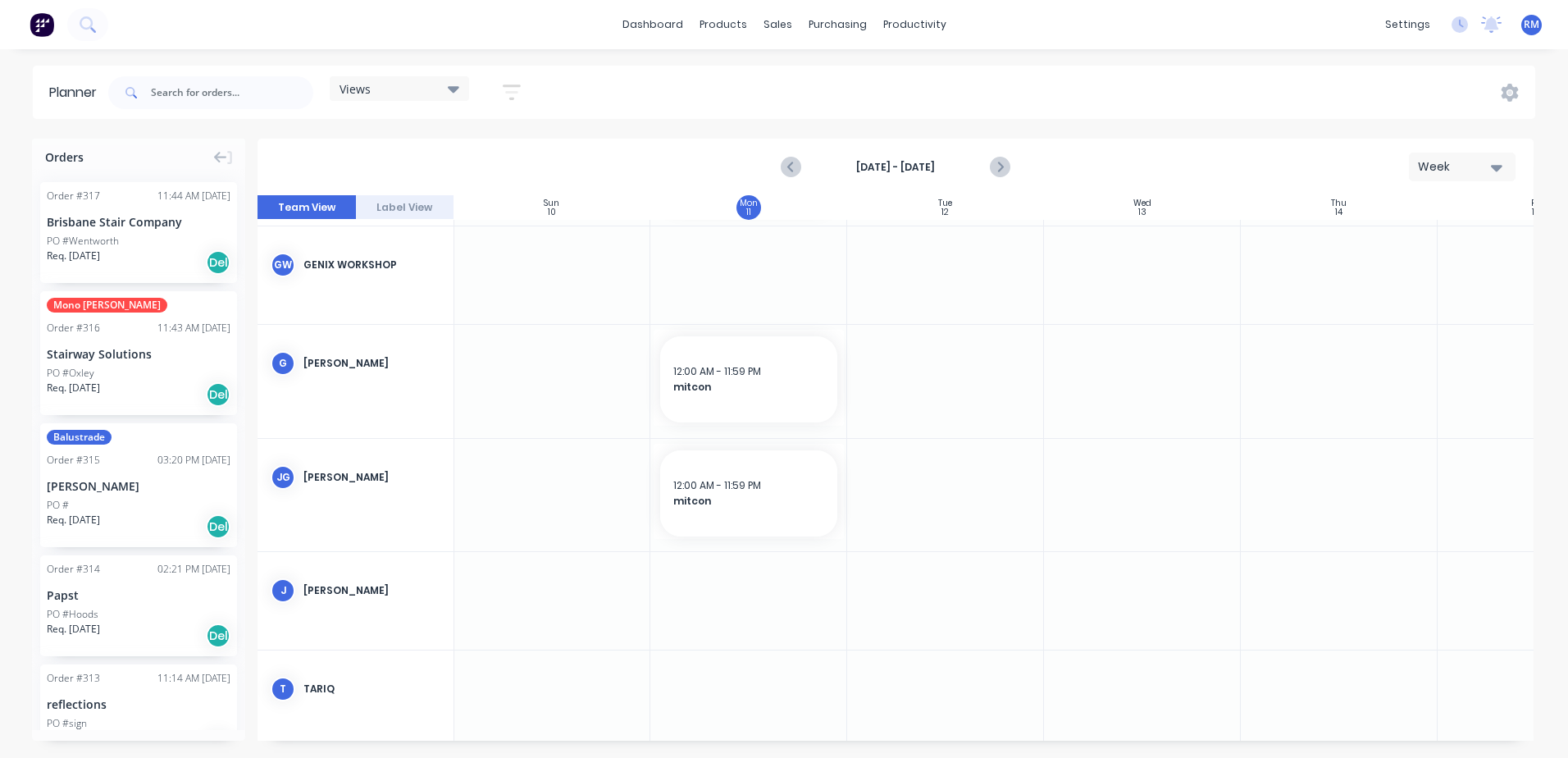
click at [710, 594] on div at bounding box center [749, 601] width 197 height 97
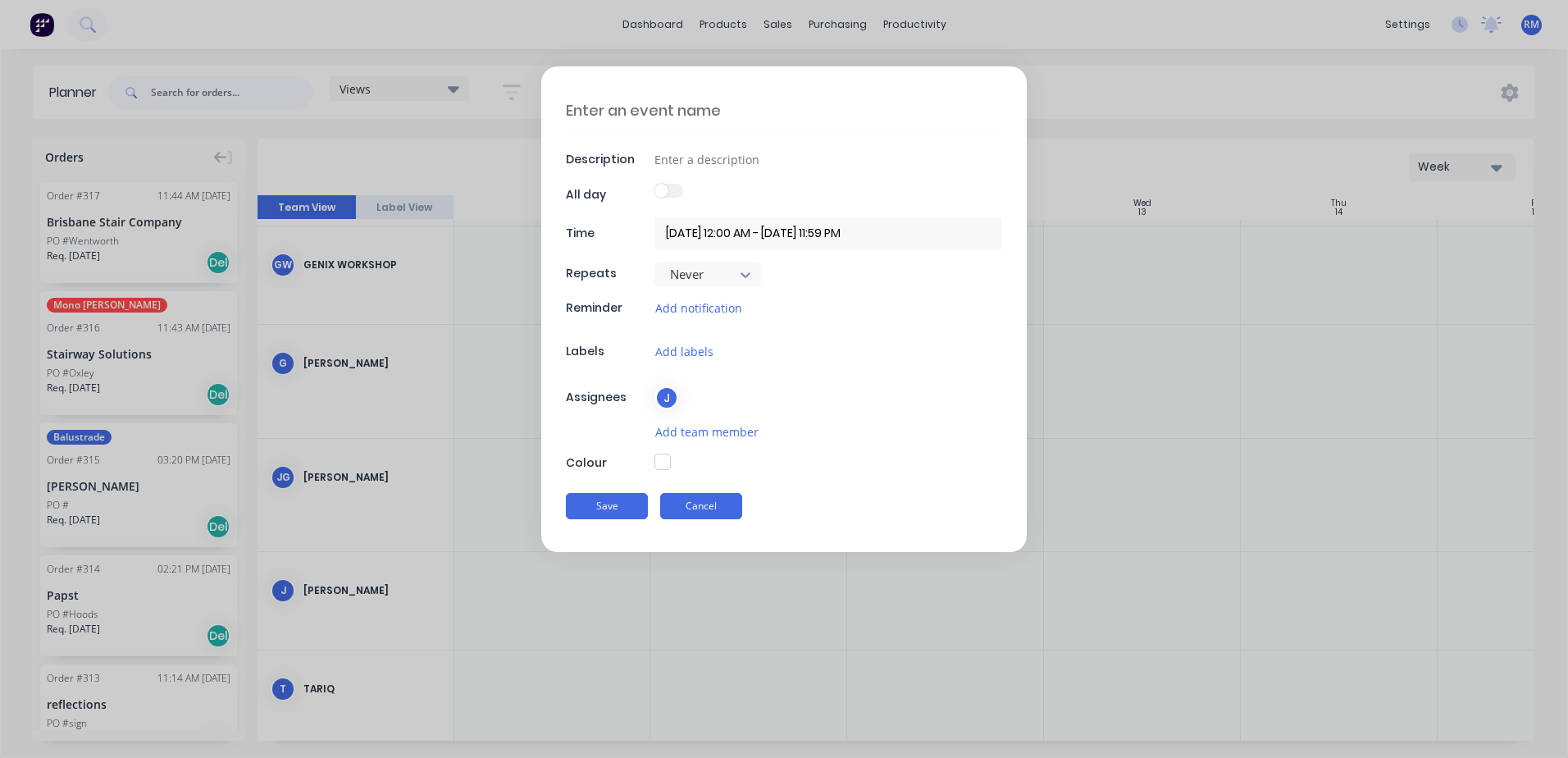
click at [679, 505] on button "Cancel" at bounding box center [702, 505] width 82 height 26
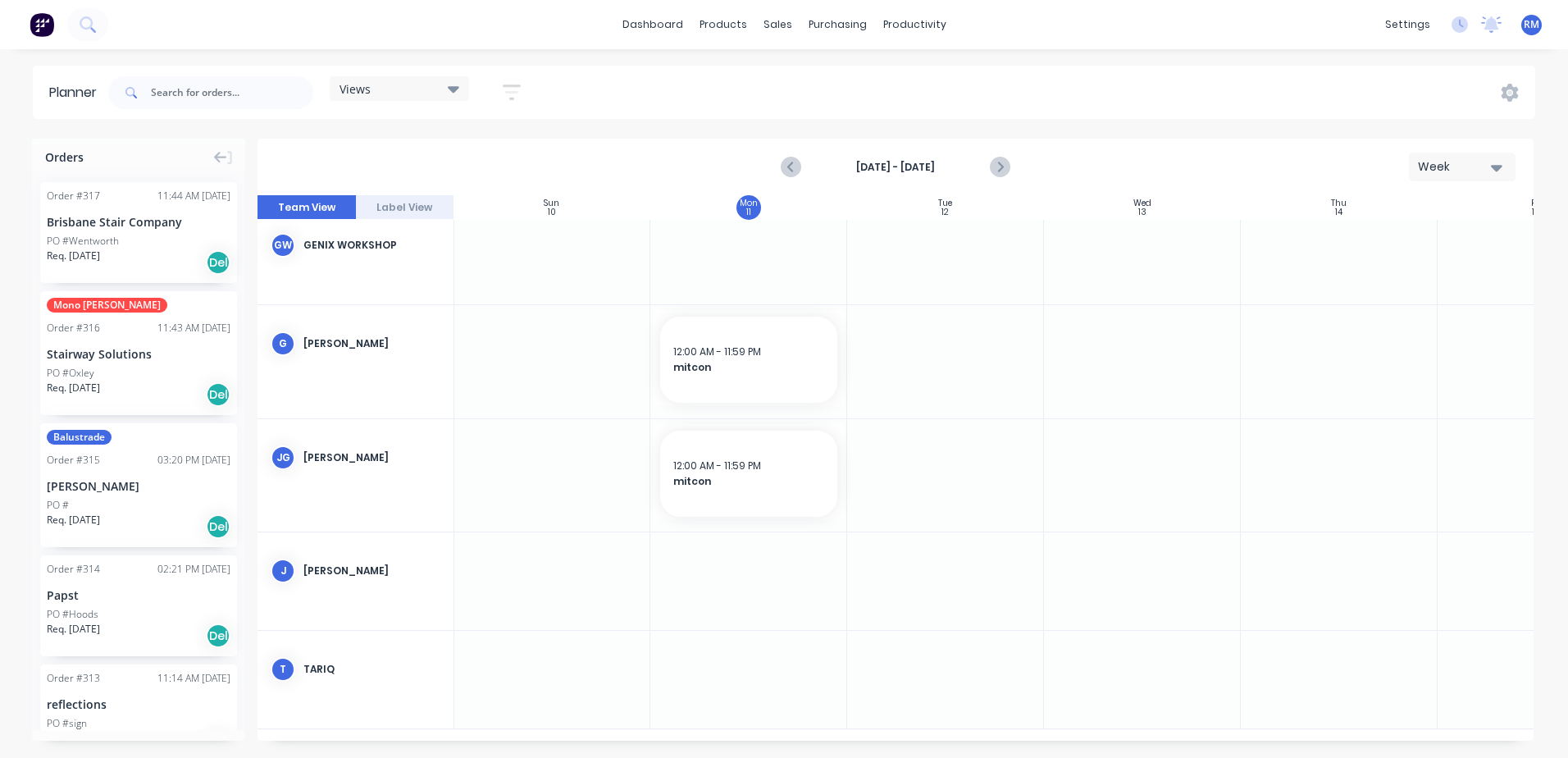
scroll to position [345, 1]
click at [735, 656] on div at bounding box center [749, 678] width 197 height 97
click at [735, 655] on div at bounding box center [749, 678] width 197 height 97
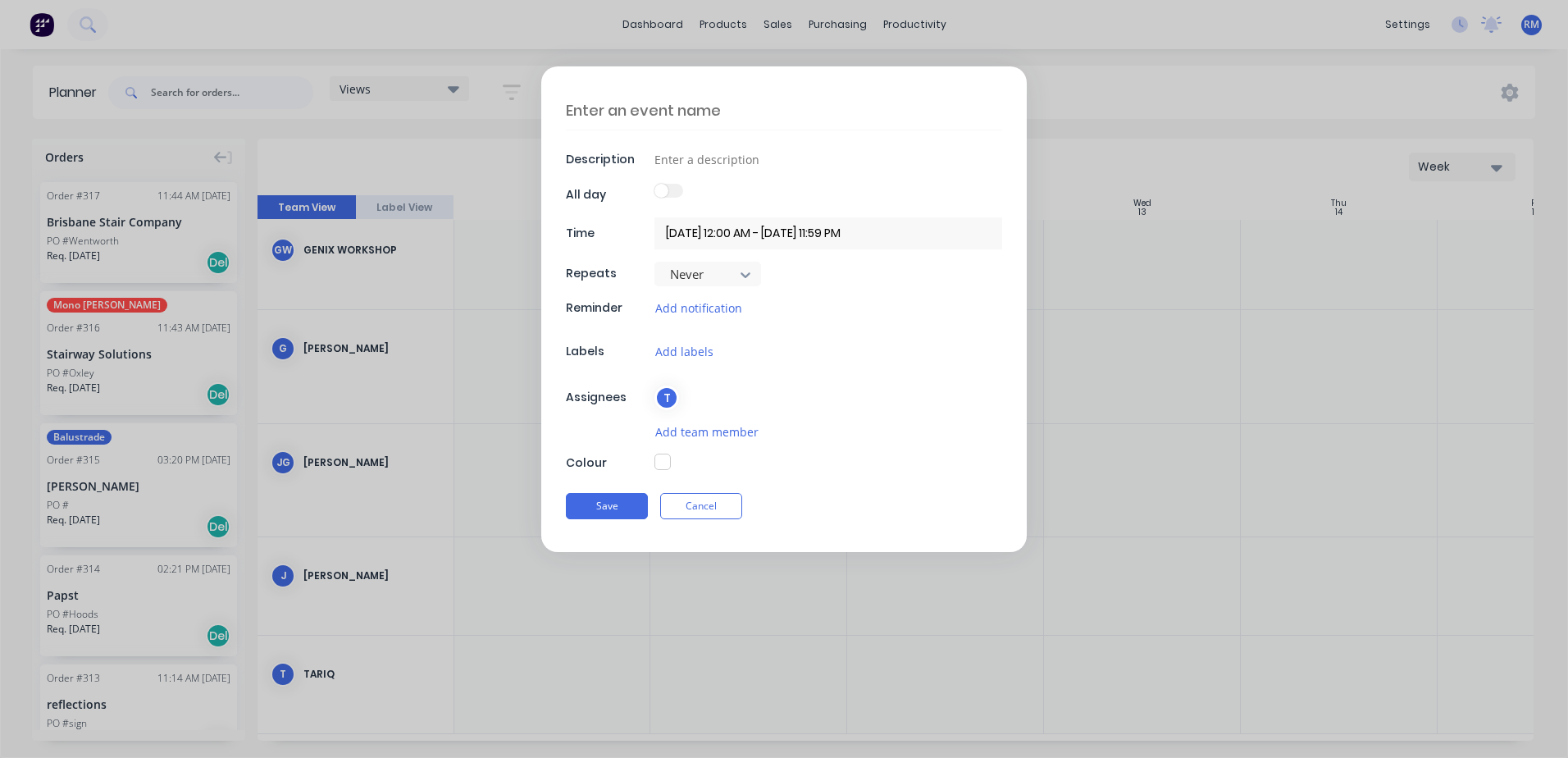
click at [732, 107] on textarea at bounding box center [784, 110] width 436 height 39
drag, startPoint x: 612, startPoint y: 501, endPoint x: 526, endPoint y: 593, distance: 125.9
click at [612, 504] on button "Save" at bounding box center [607, 505] width 82 height 26
drag, startPoint x: 605, startPoint y: 512, endPoint x: 408, endPoint y: 604, distance: 217.4
click at [604, 514] on button "Save" at bounding box center [607, 506] width 82 height 26
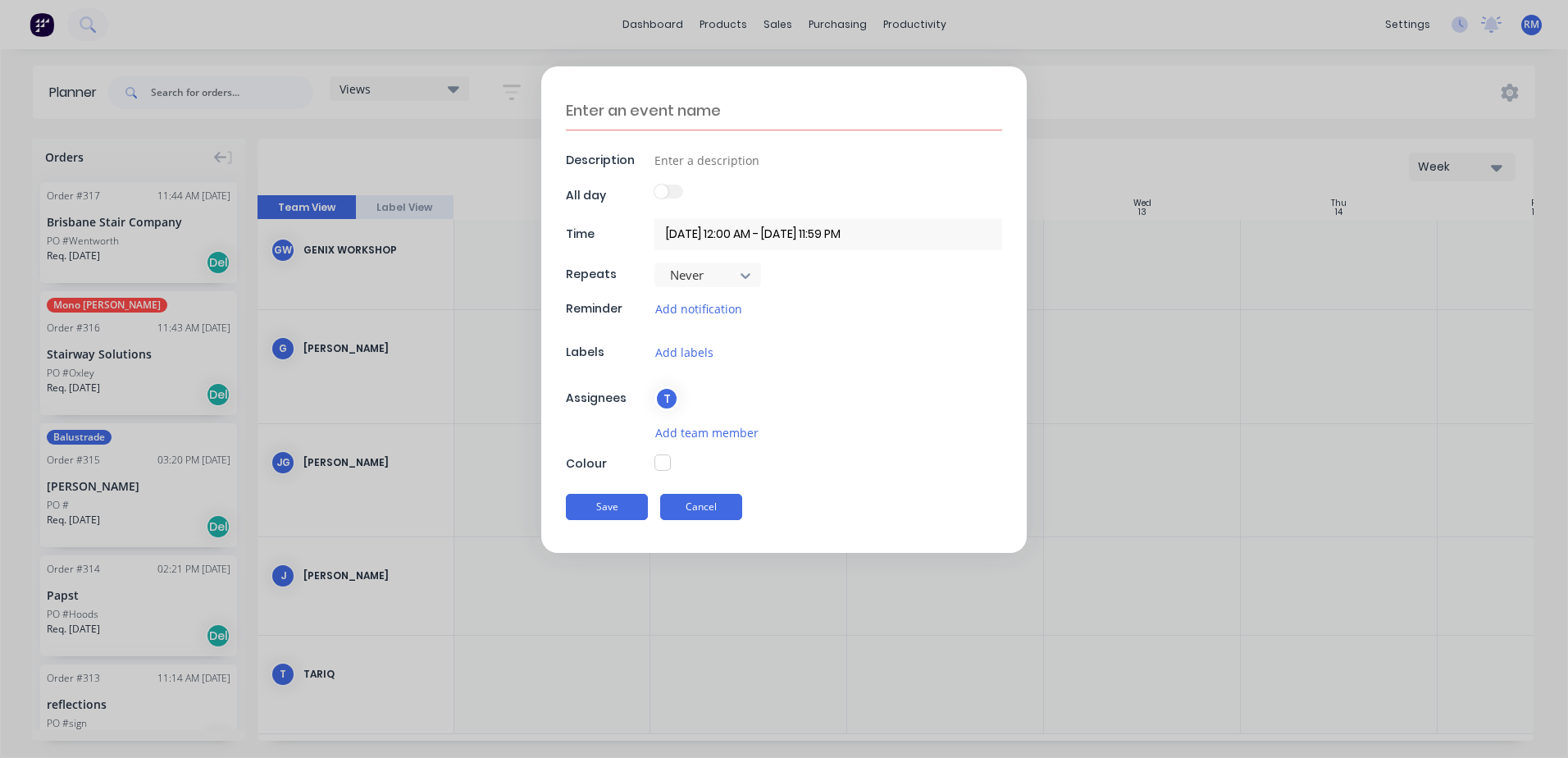
click at [709, 506] on button "Cancel" at bounding box center [702, 506] width 82 height 26
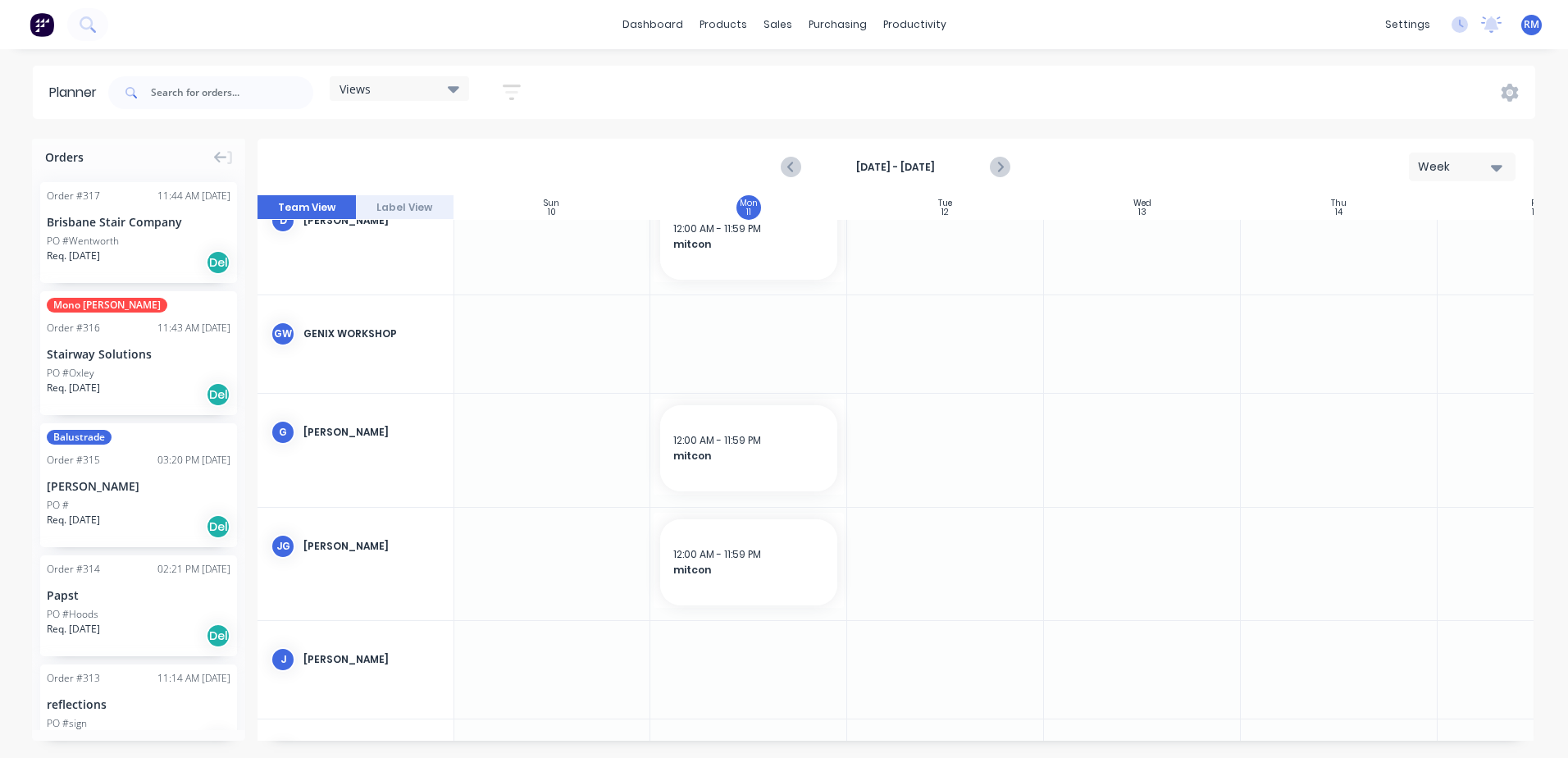
scroll to position [99, 1]
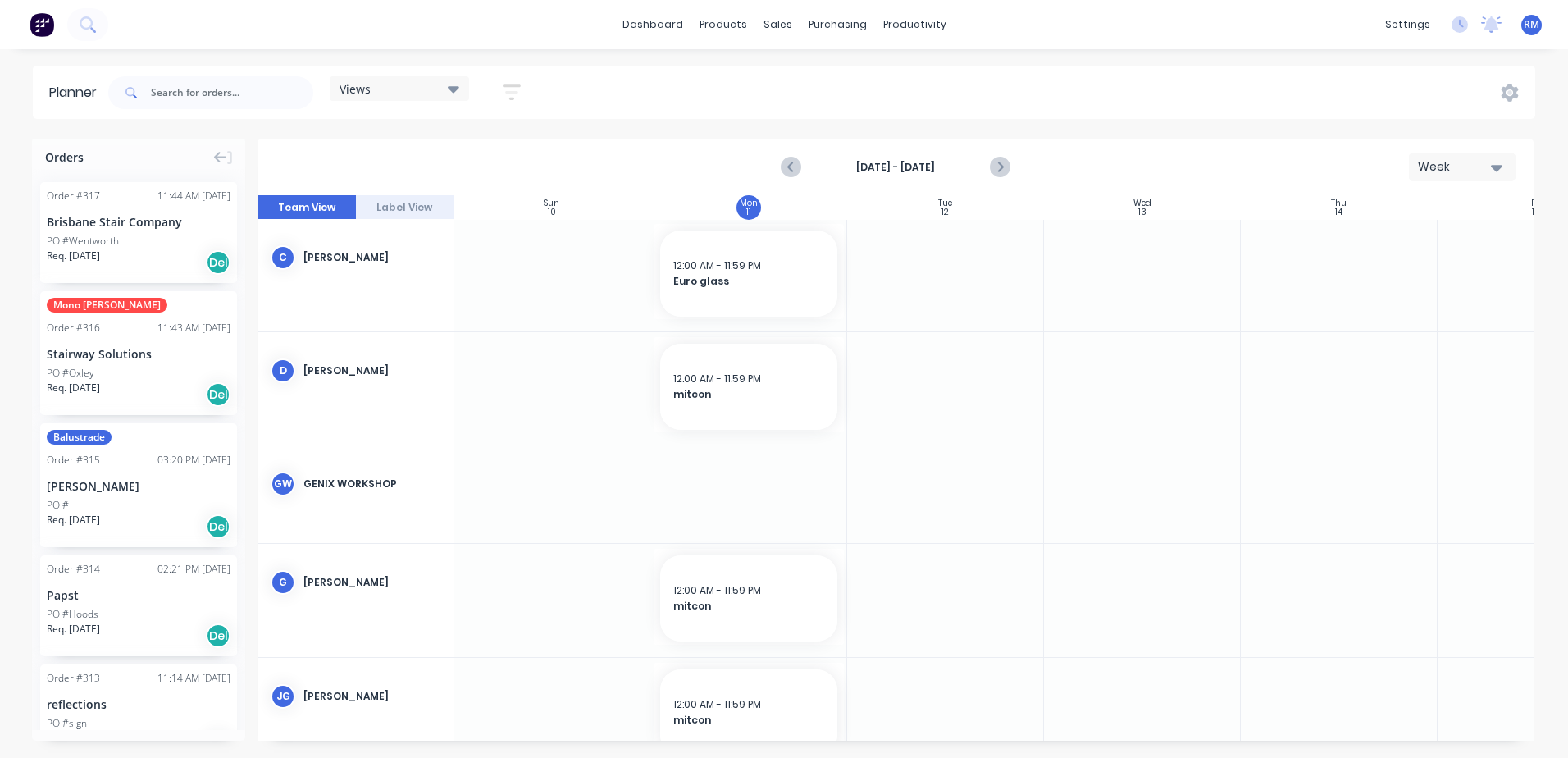
click at [969, 244] on div at bounding box center [945, 275] width 197 height 112
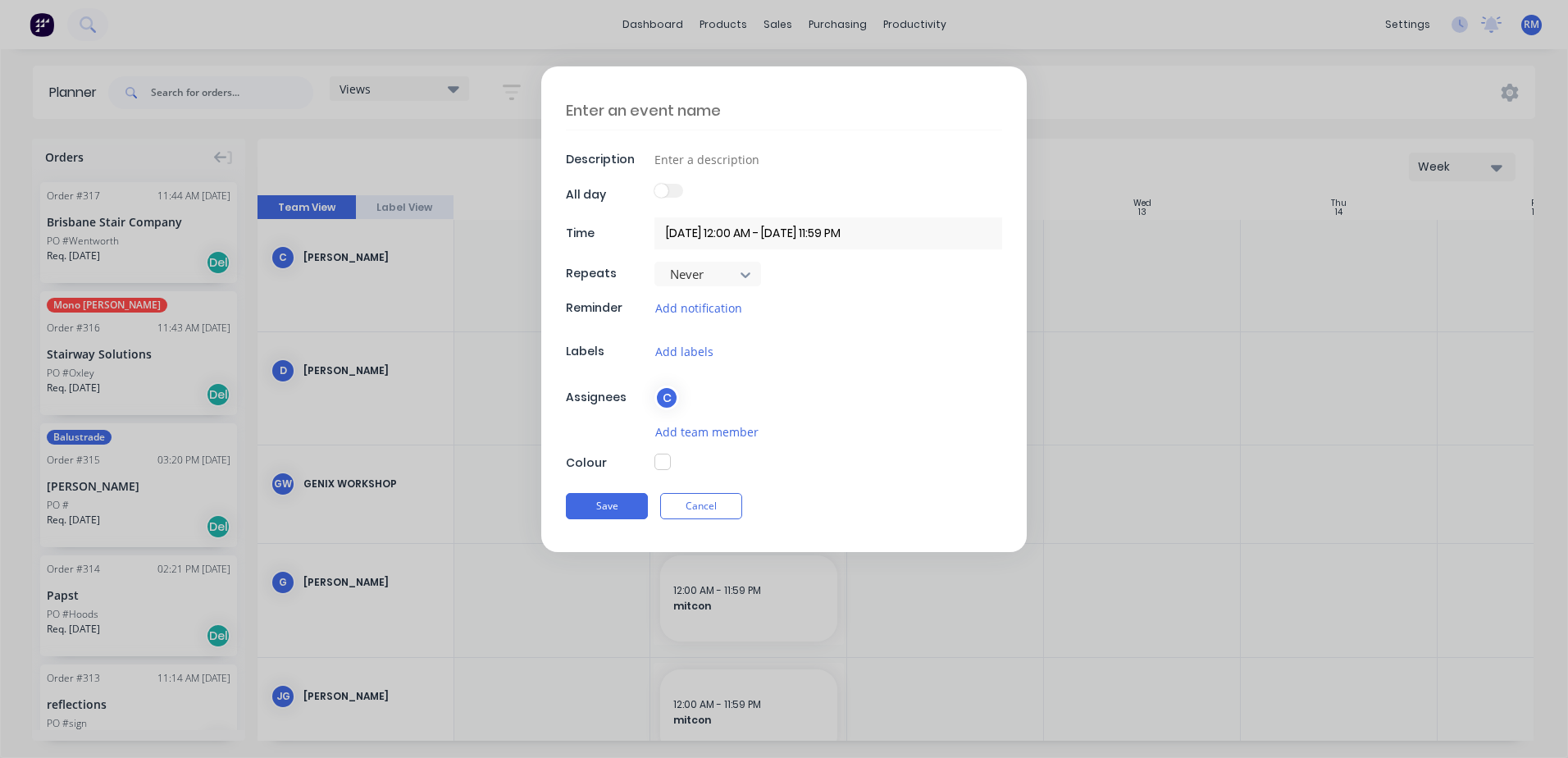
click at [753, 107] on textarea at bounding box center [784, 110] width 436 height 39
type textarea "x"
type textarea "b"
type textarea "x"
type textarea "br"
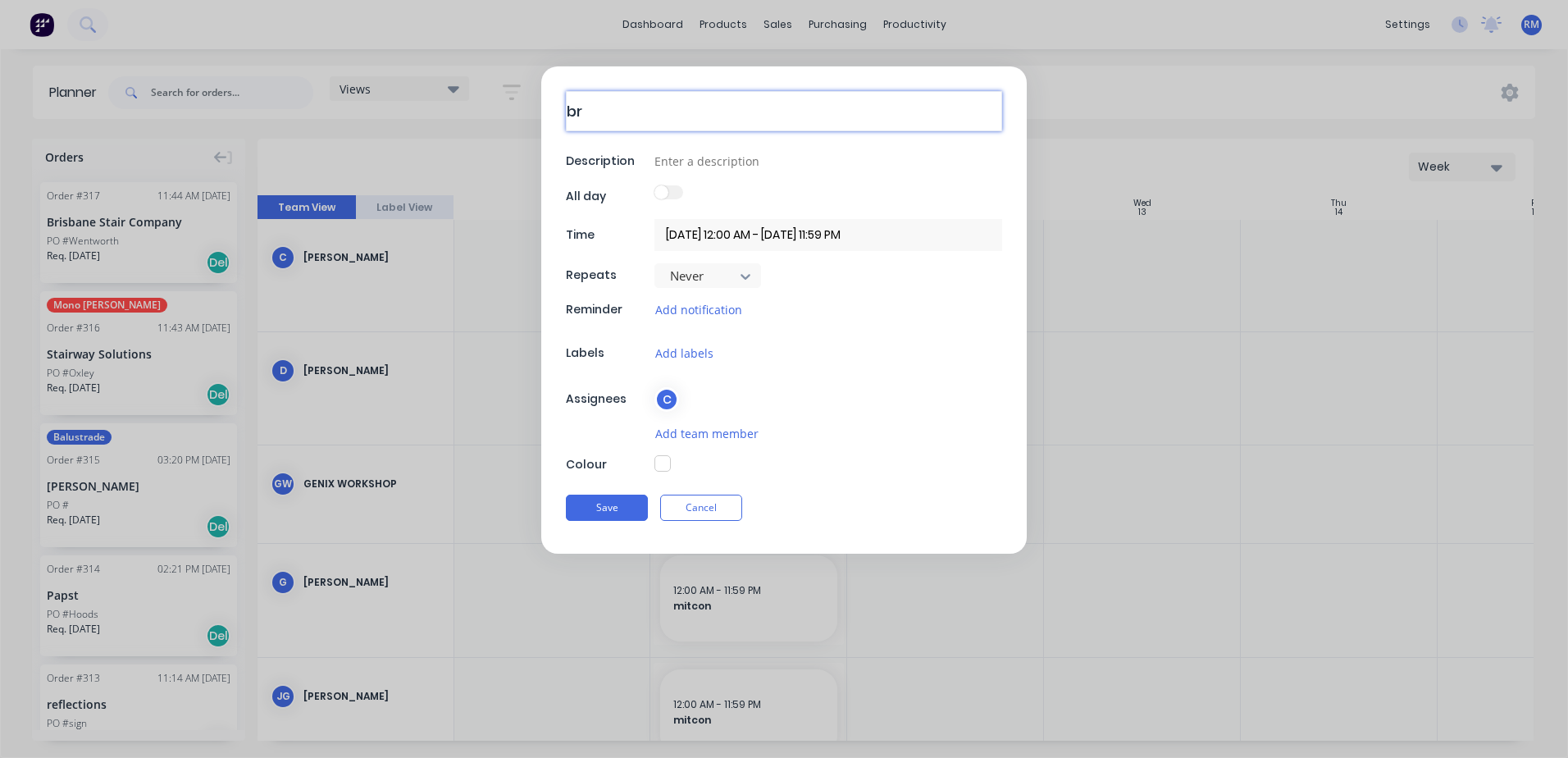
type textarea "x"
type textarea "bri"
type textarea "x"
type textarea "bris"
type textarea "x"
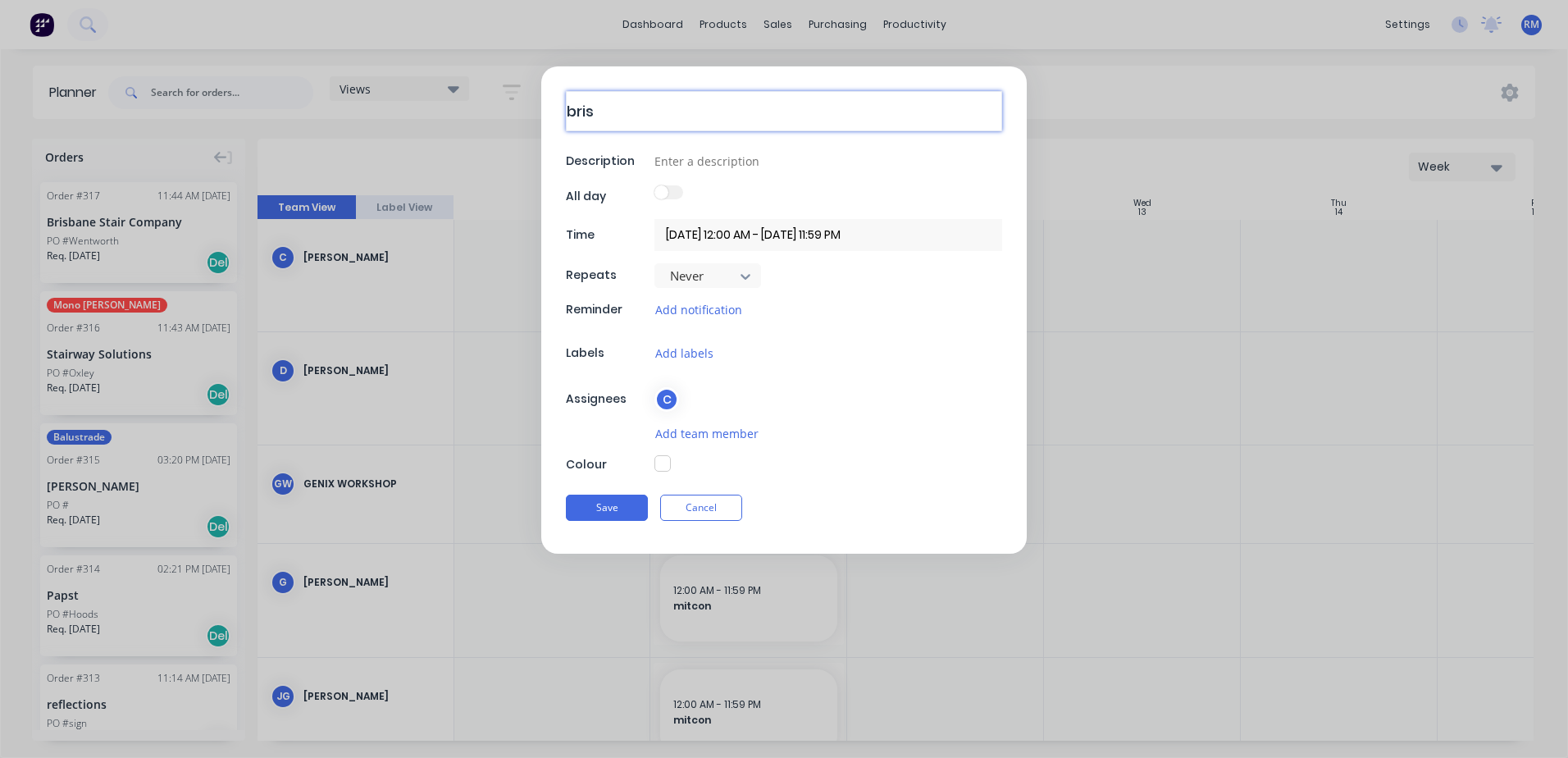
type textarea "bris"
type textarea "x"
type textarea "bris s"
type textarea "x"
type textarea "bris st"
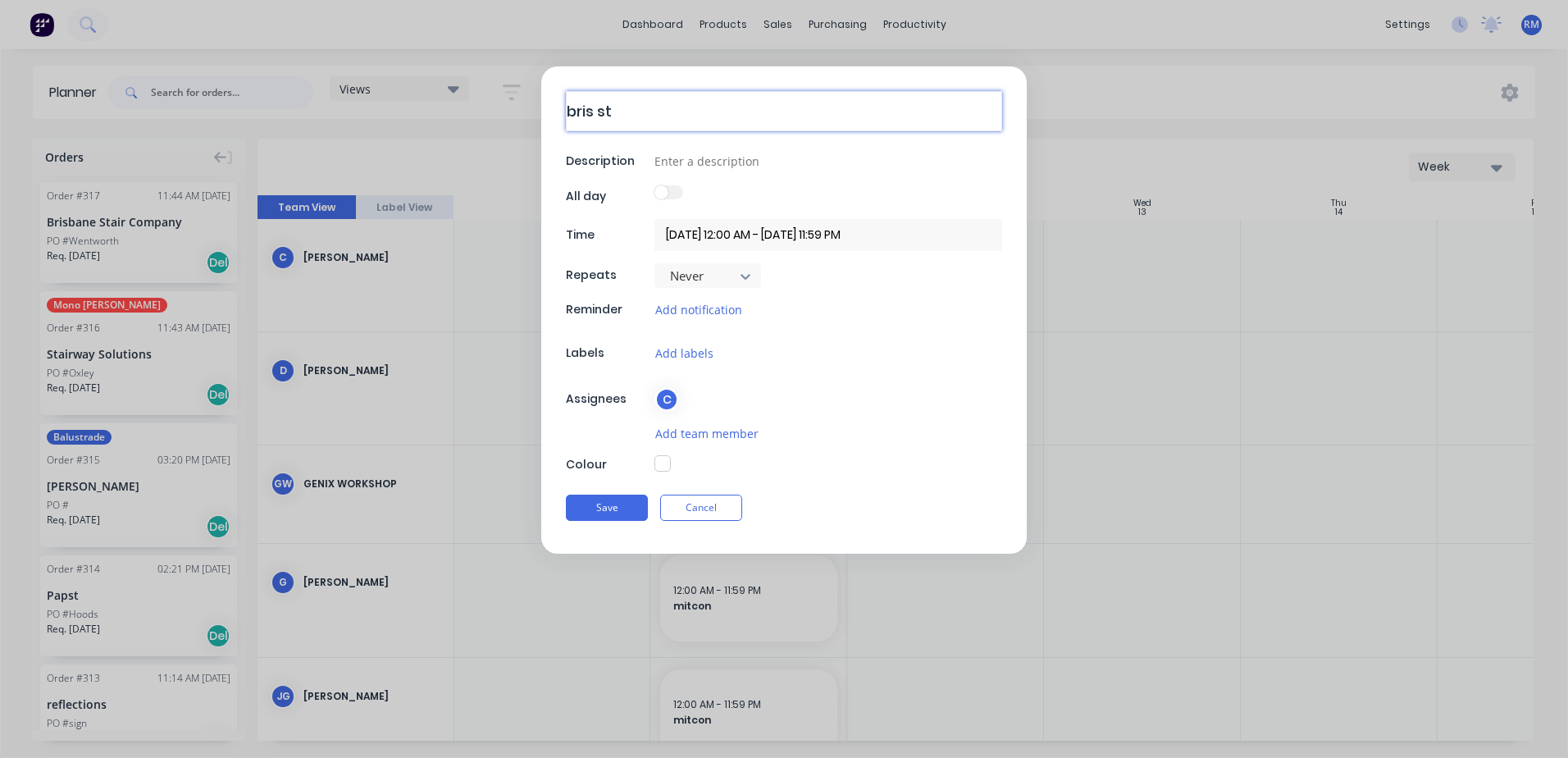
type textarea "x"
type textarea "bris sta"
type textarea "x"
type textarea "bris stai"
type textarea "x"
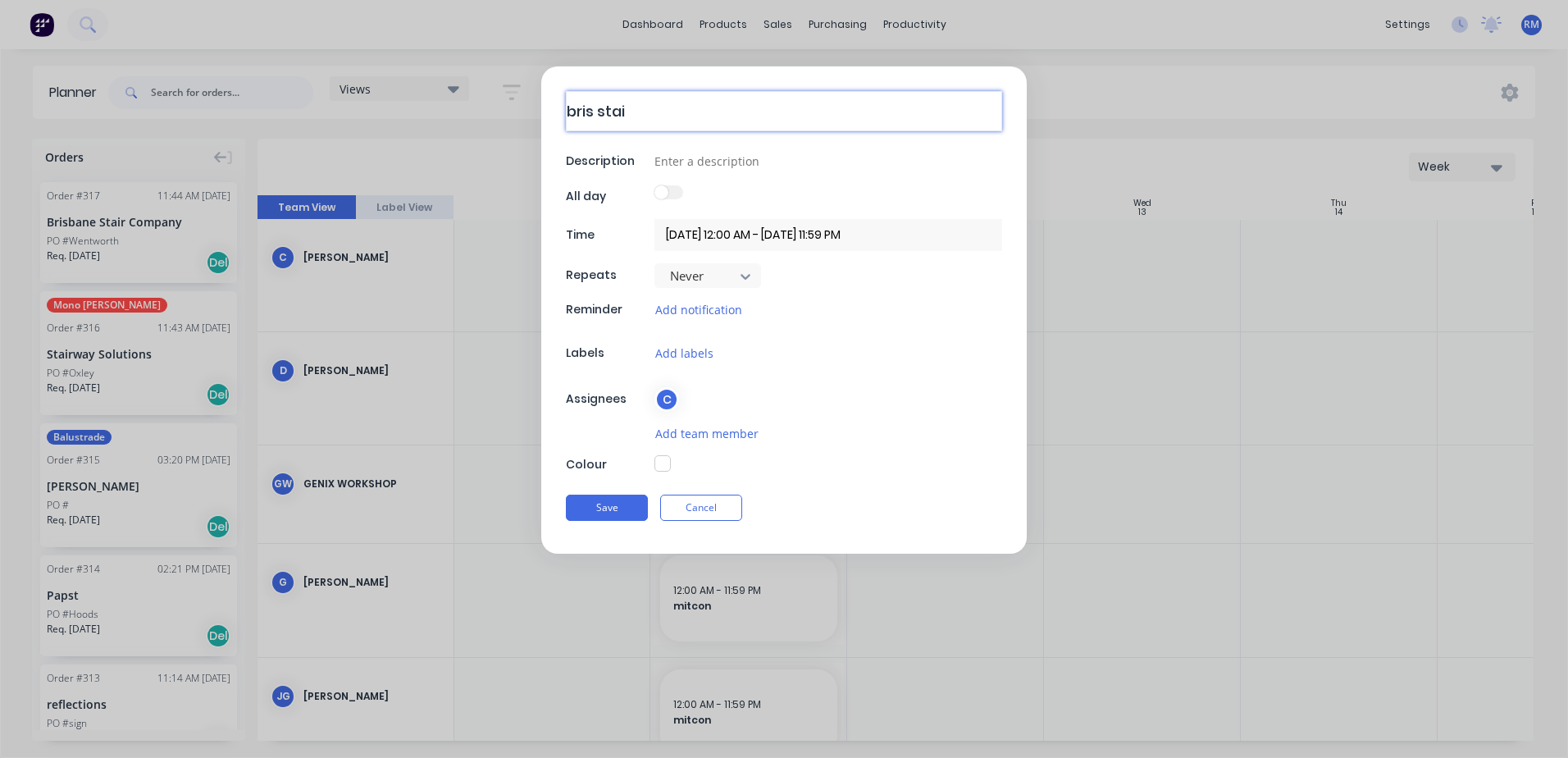
type textarea "bris stair"
type textarea "x"
type textarea "bris stairs"
click at [617, 504] on button "Save" at bounding box center [607, 507] width 82 height 26
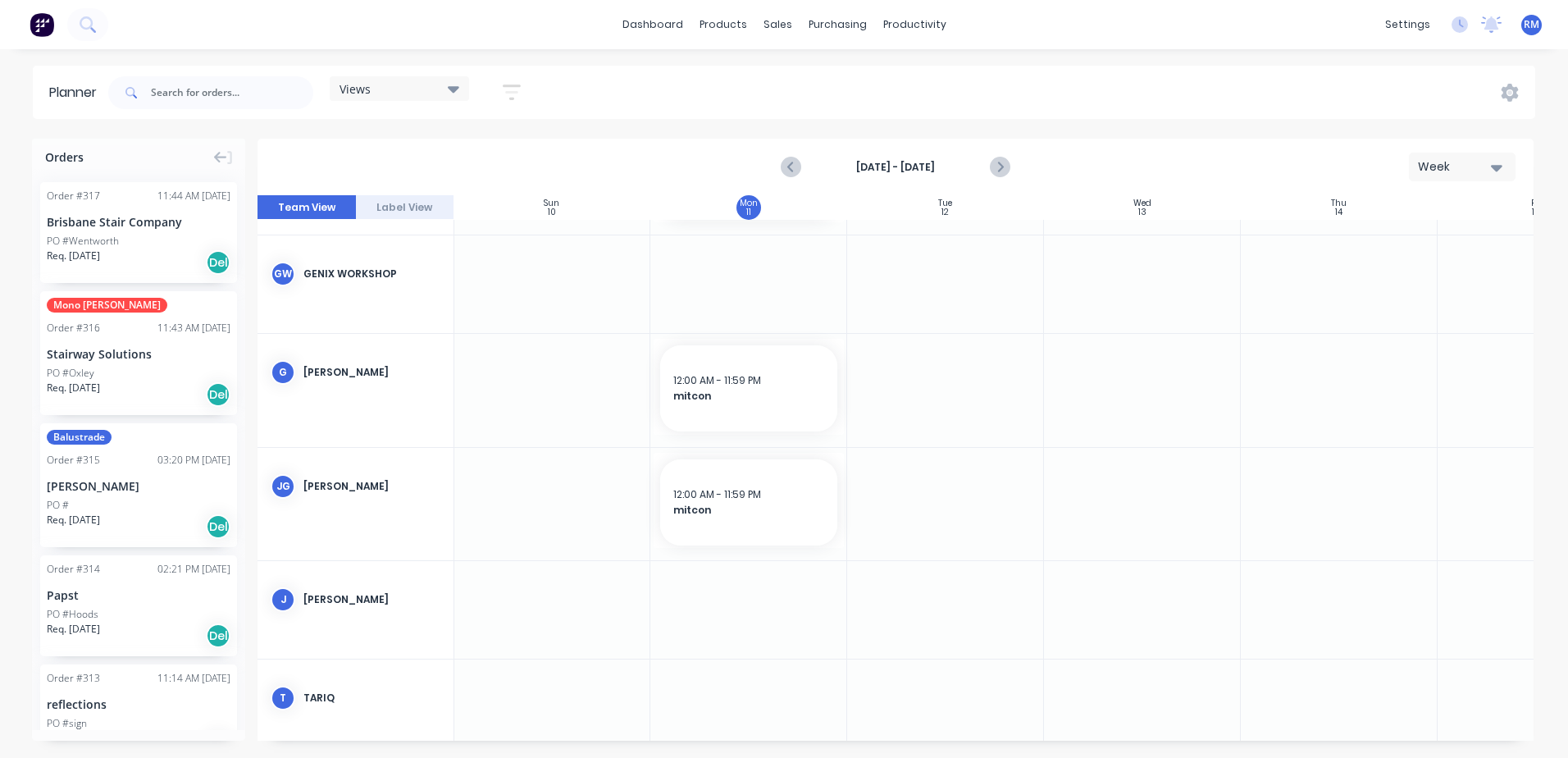
scroll to position [345, 1]
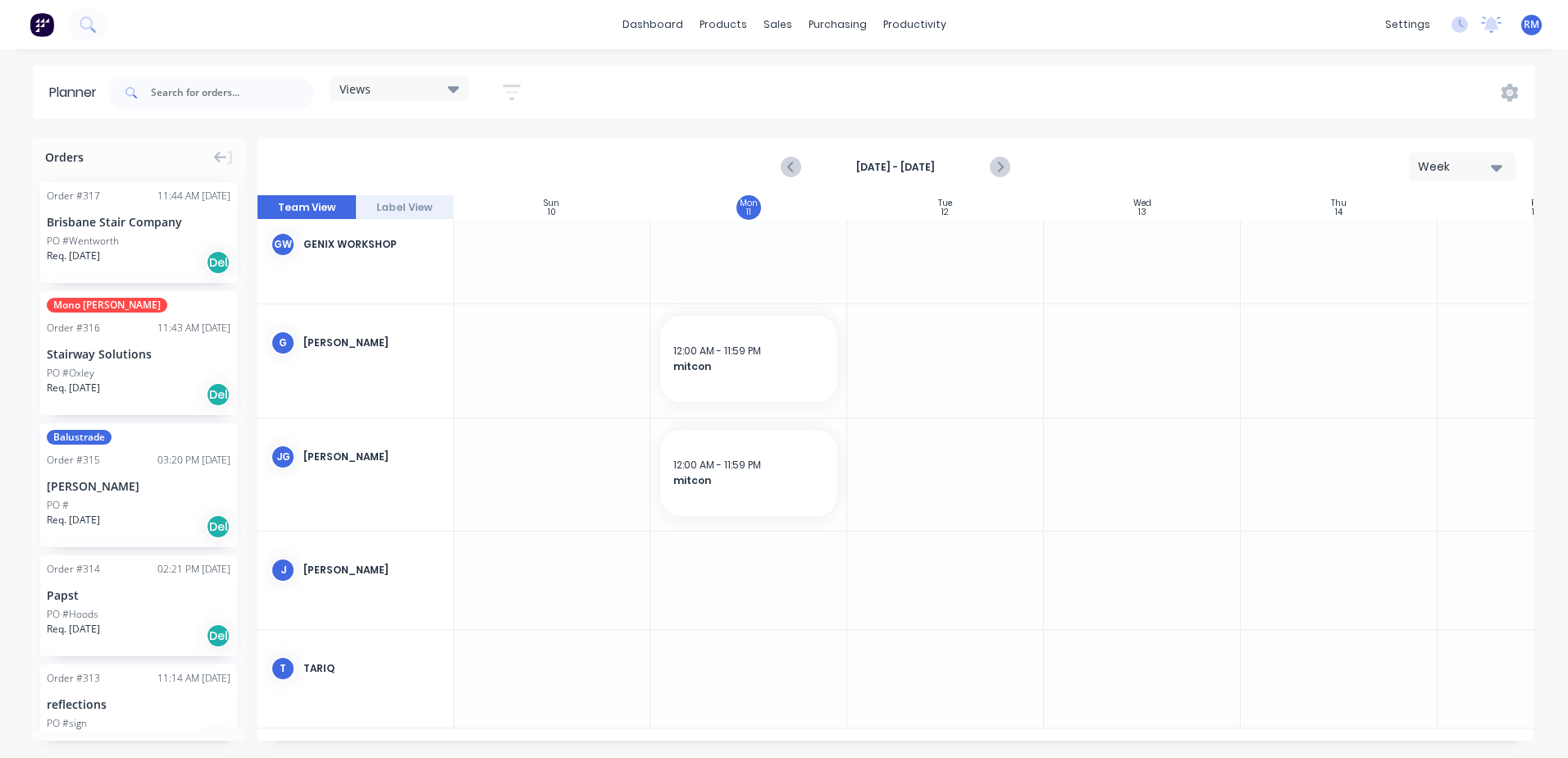
click at [913, 541] on div at bounding box center [945, 580] width 197 height 97
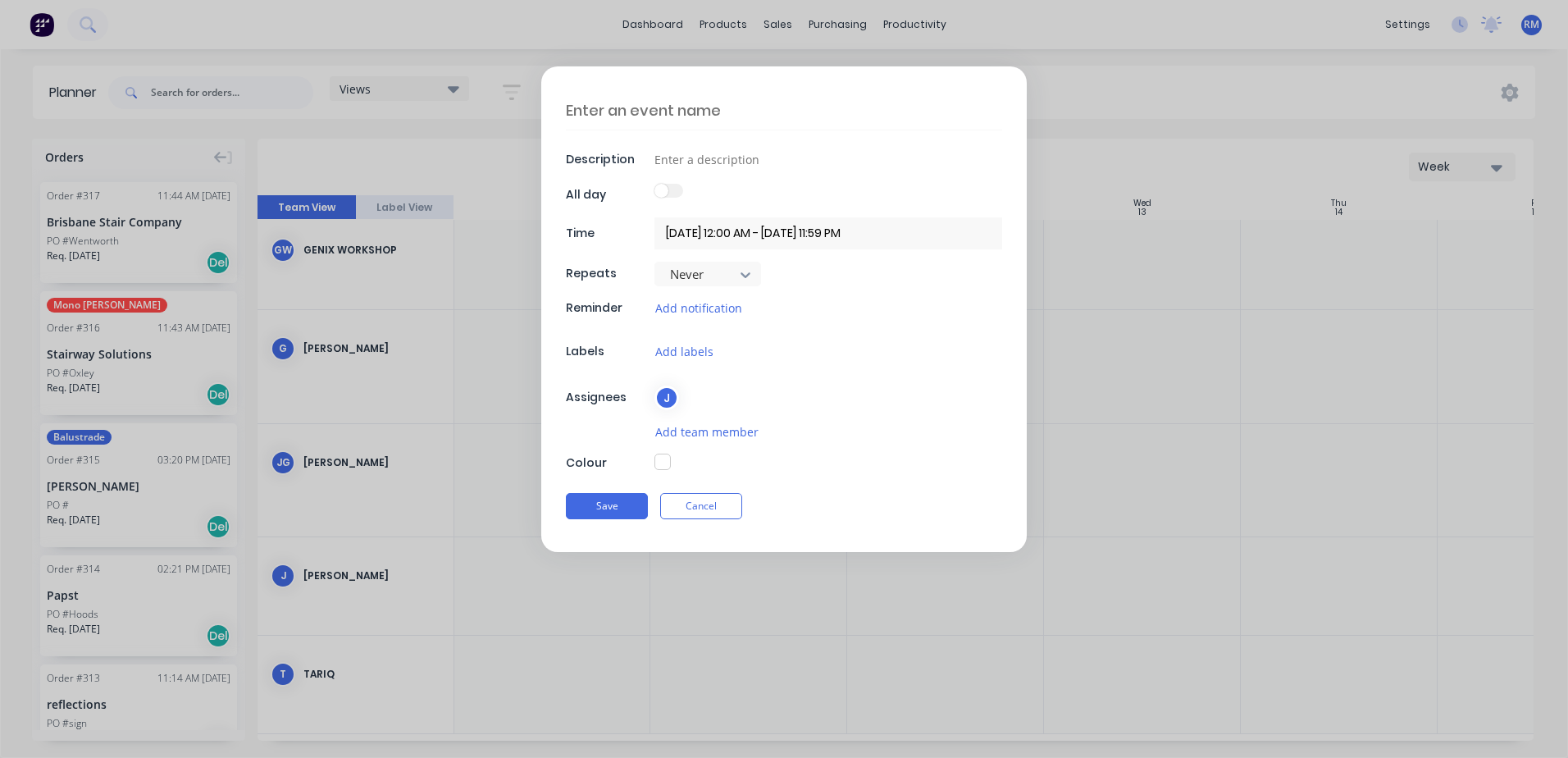
click at [740, 112] on textarea at bounding box center [784, 110] width 436 height 39
type textarea "x"
type textarea "s"
type textarea "x"
type textarea "sp"
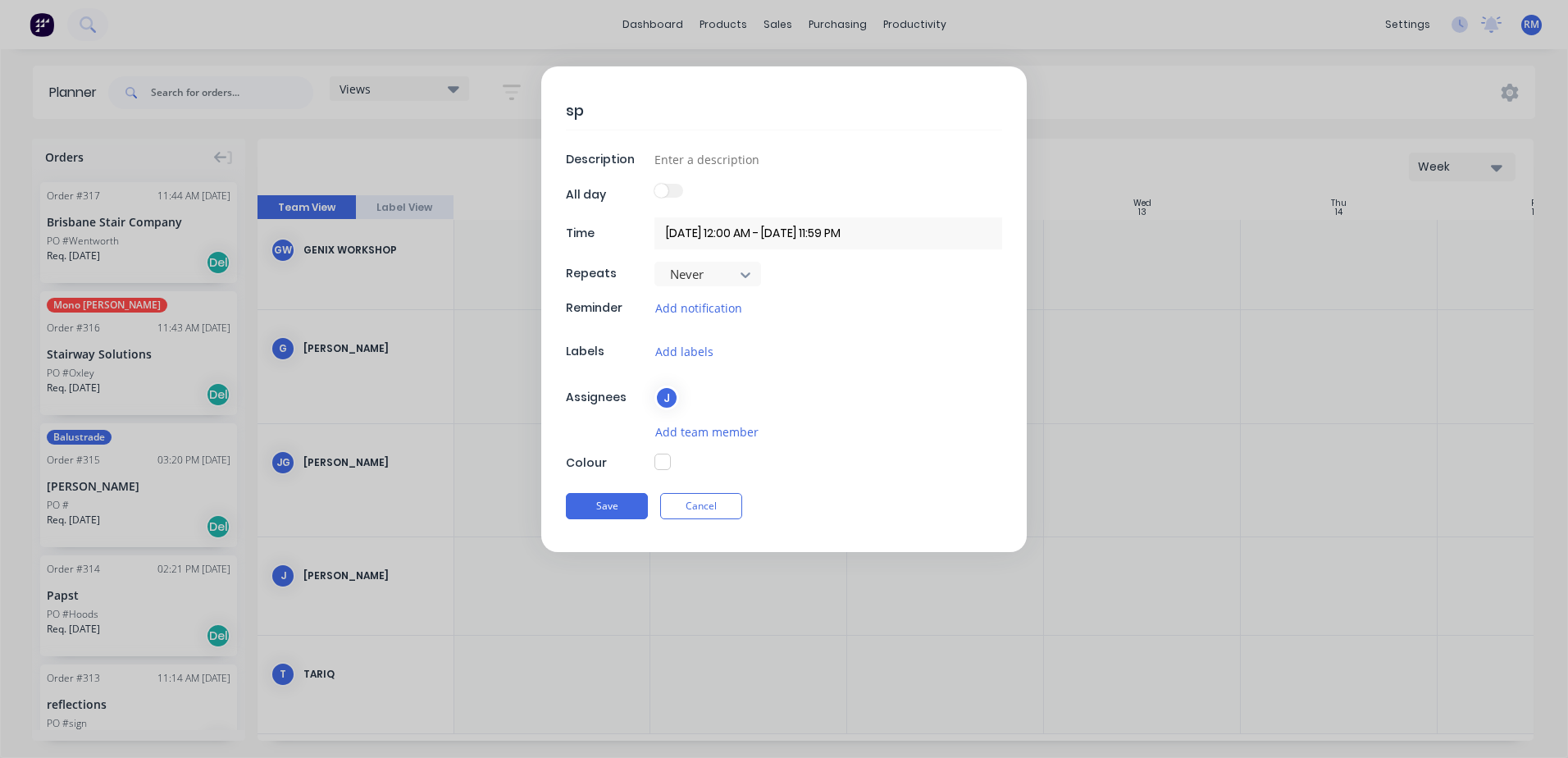
type textarea "x"
type textarea "spi"
type textarea "x"
type textarea "spit"
type textarea "x"
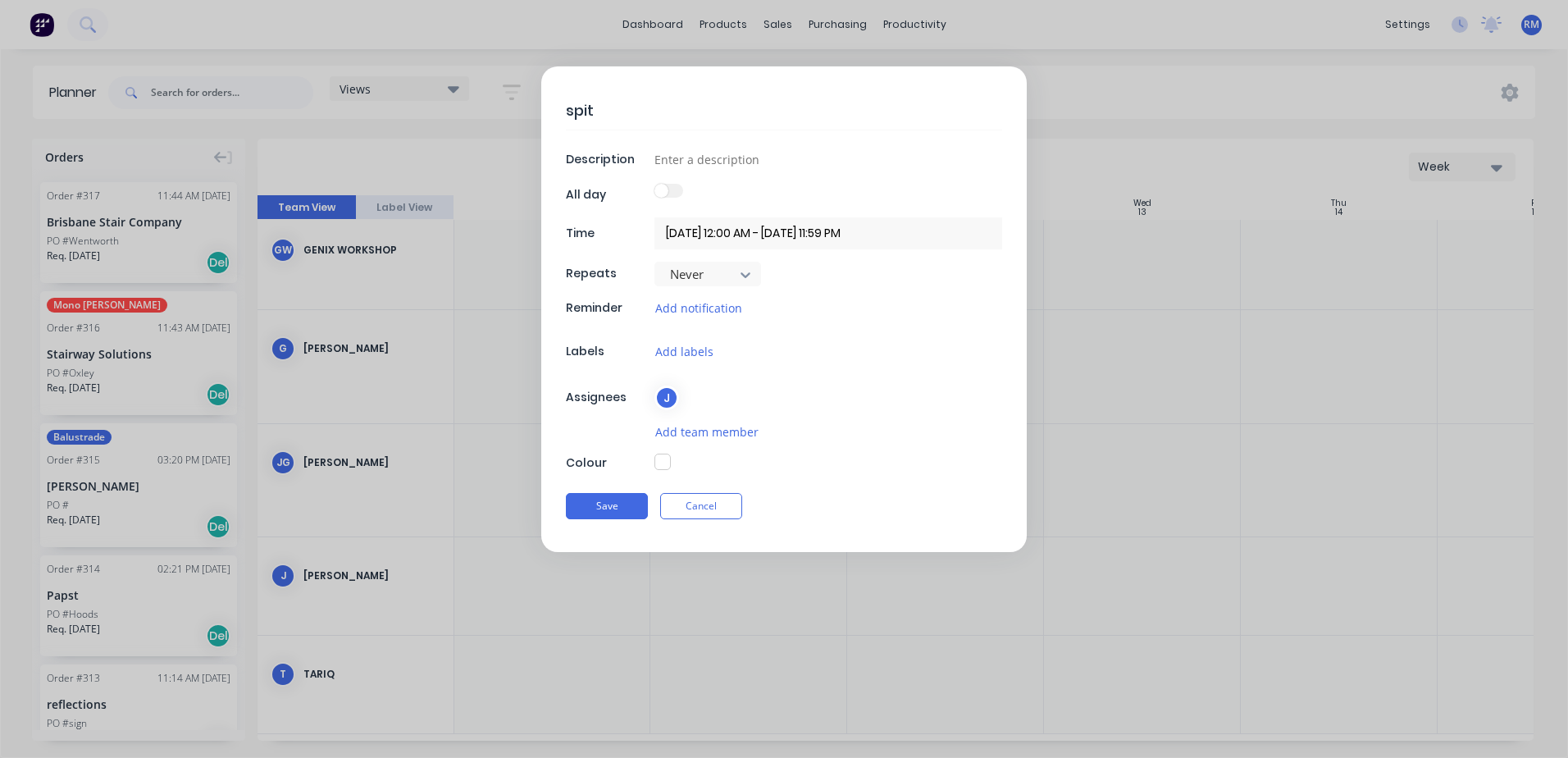
type textarea "spi"
type textarea "x"
type textarea "spir"
type textarea "x"
type textarea "spira"
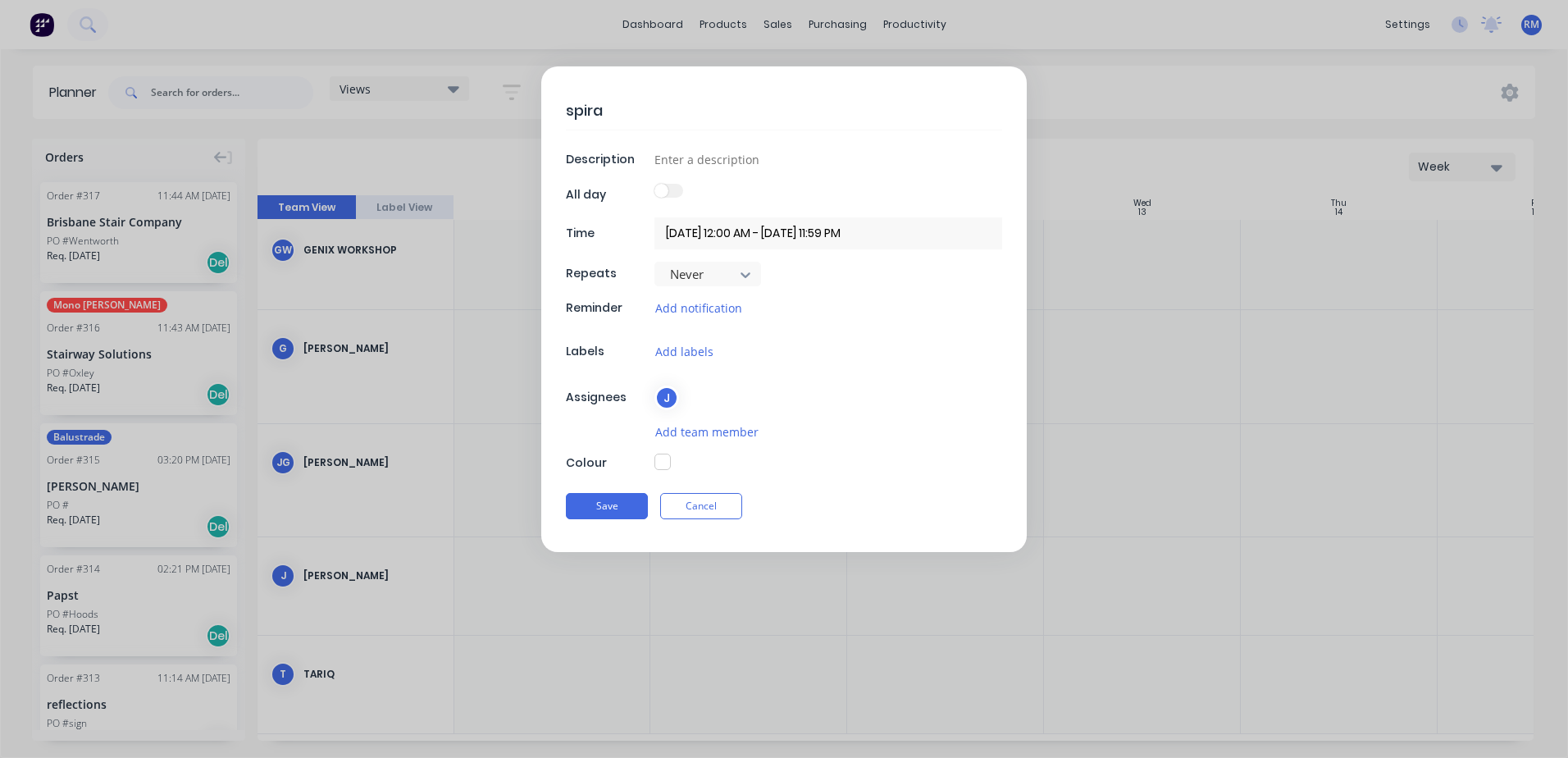
type textarea "x"
type textarea "spiral"
type textarea "x"
type textarea "spirals"
type textarea "x"
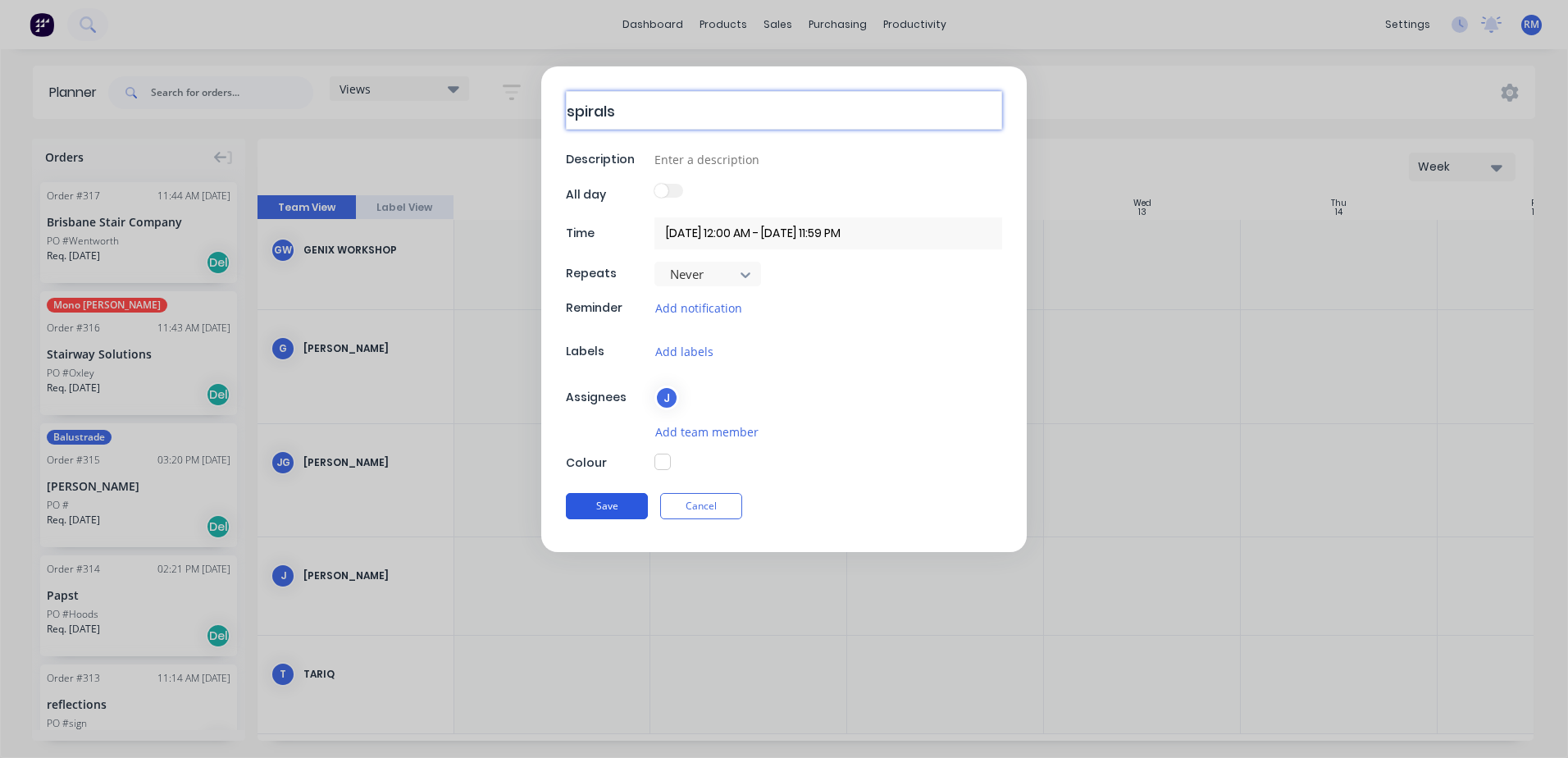
type textarea "spirals"
click at [629, 503] on button "Save" at bounding box center [607, 505] width 82 height 26
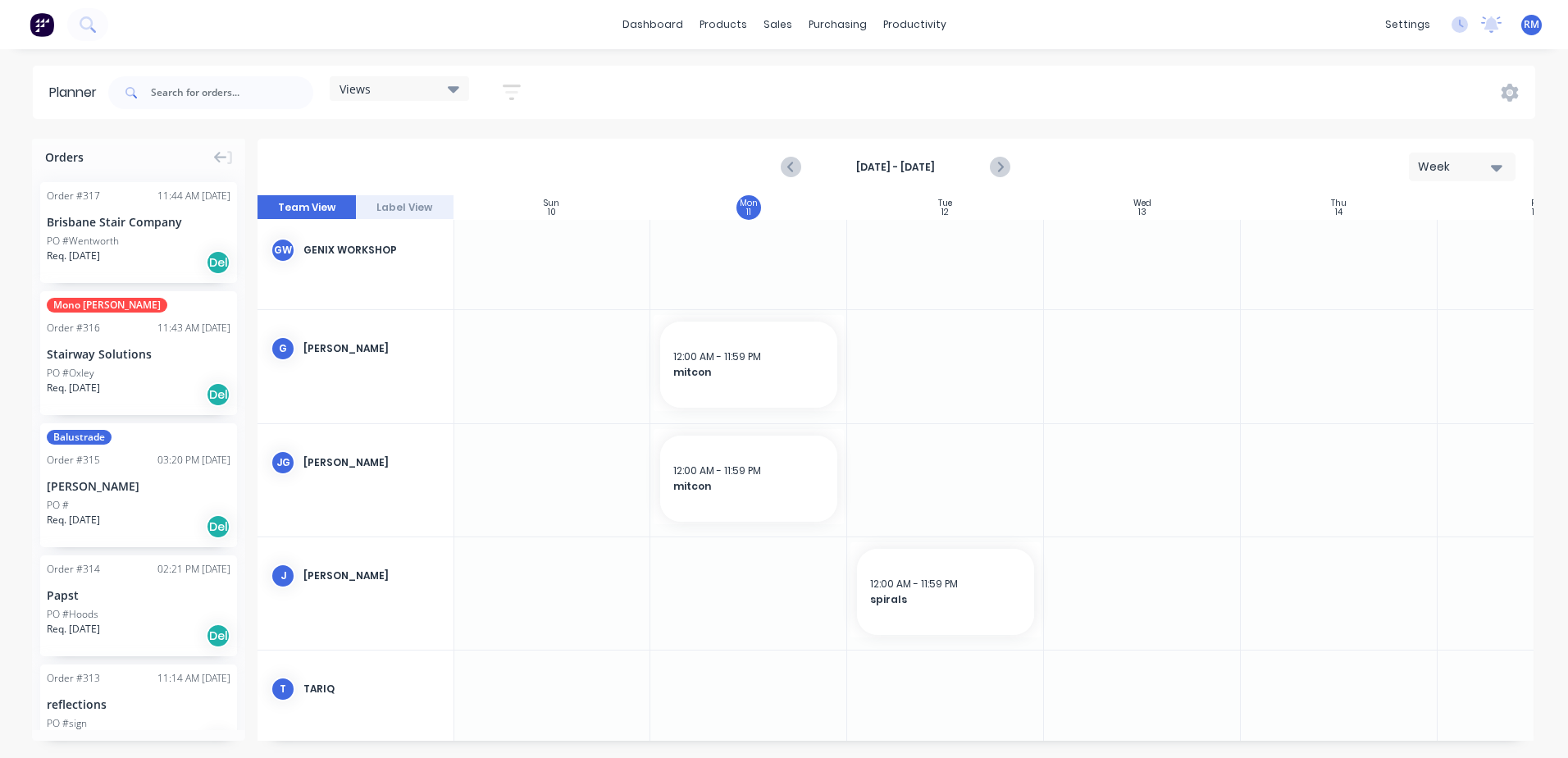
click at [1297, 557] on div at bounding box center [1339, 593] width 197 height 112
click at [1298, 557] on div at bounding box center [1339, 593] width 197 height 112
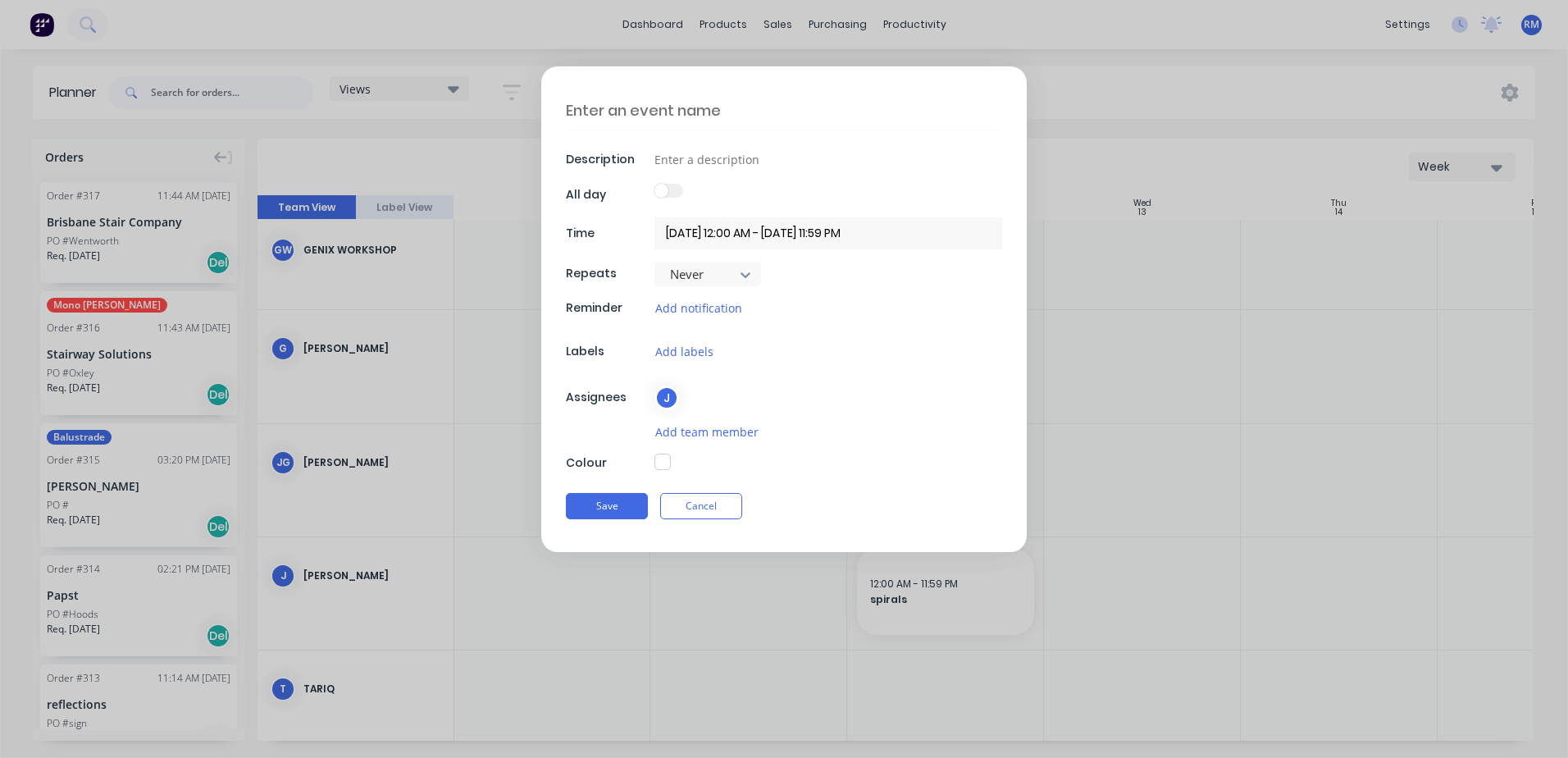
click at [751, 105] on textarea at bounding box center [784, 110] width 436 height 39
type textarea "x"
type textarea "n"
type textarea "x"
type textarea "nr"
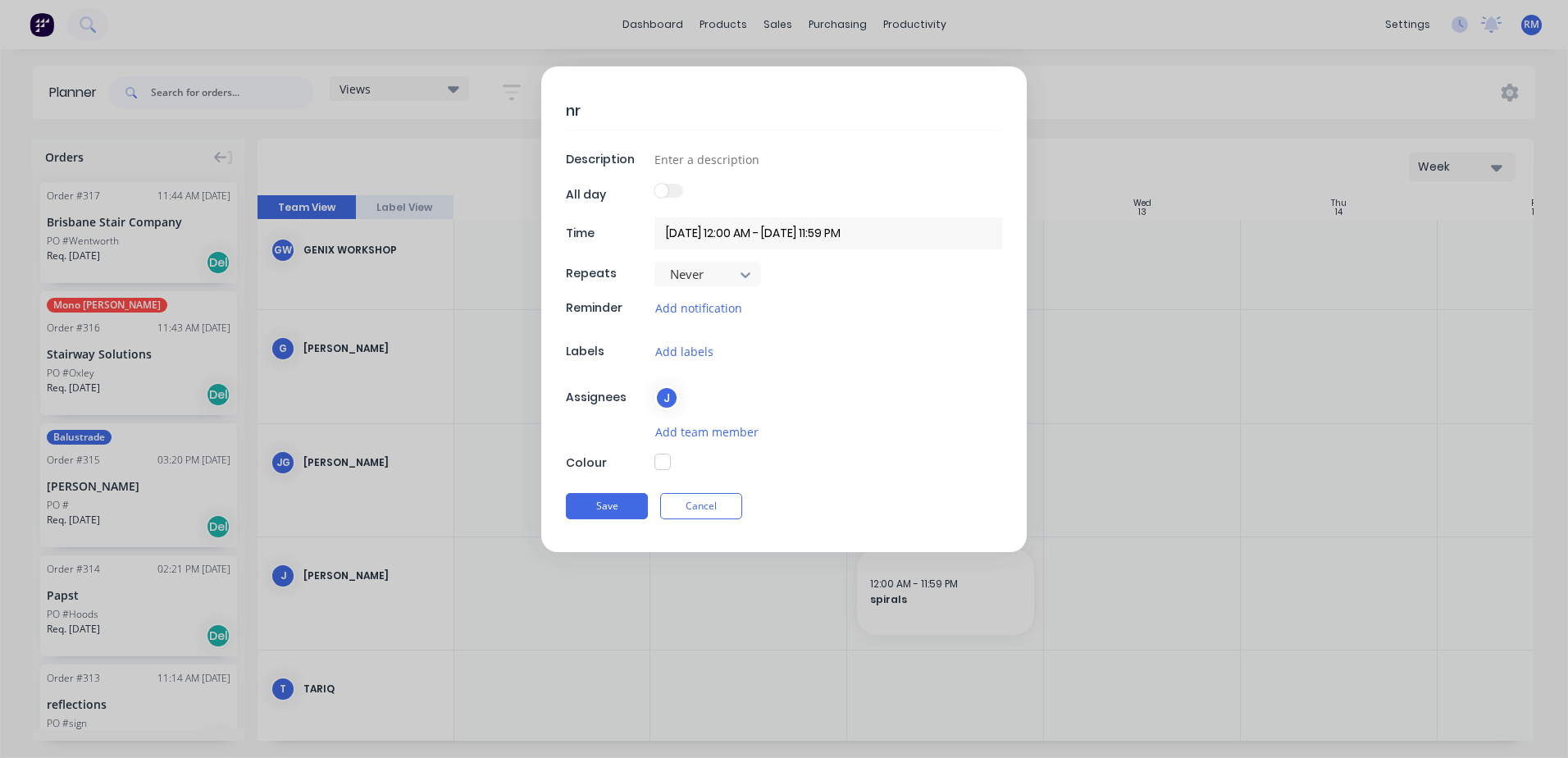
type textarea "x"
type textarea "nrw"
click at [618, 505] on button "Save" at bounding box center [607, 505] width 82 height 26
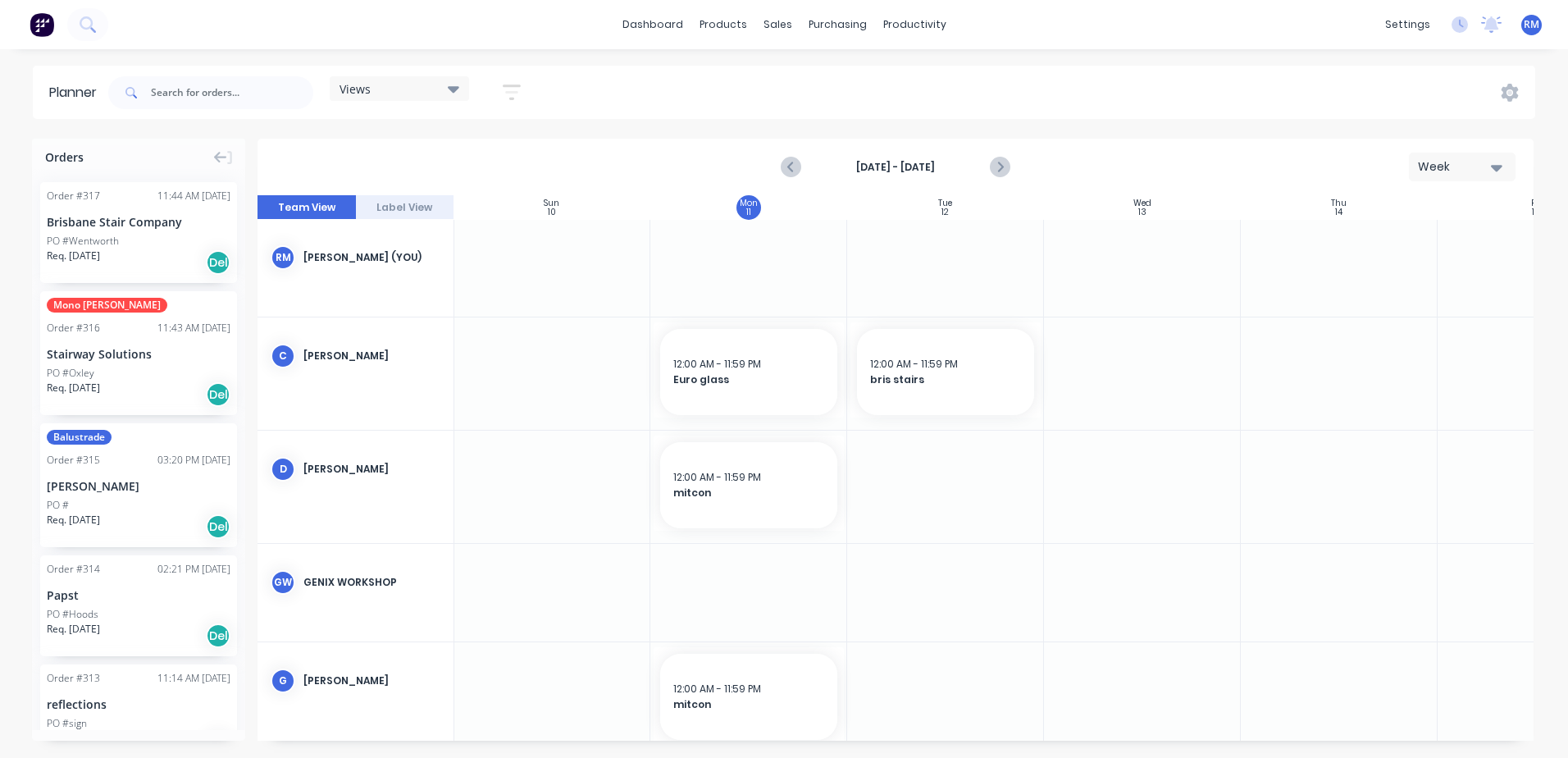
scroll to position [0, 1]
click at [755, 254] on div at bounding box center [749, 269] width 197 height 97
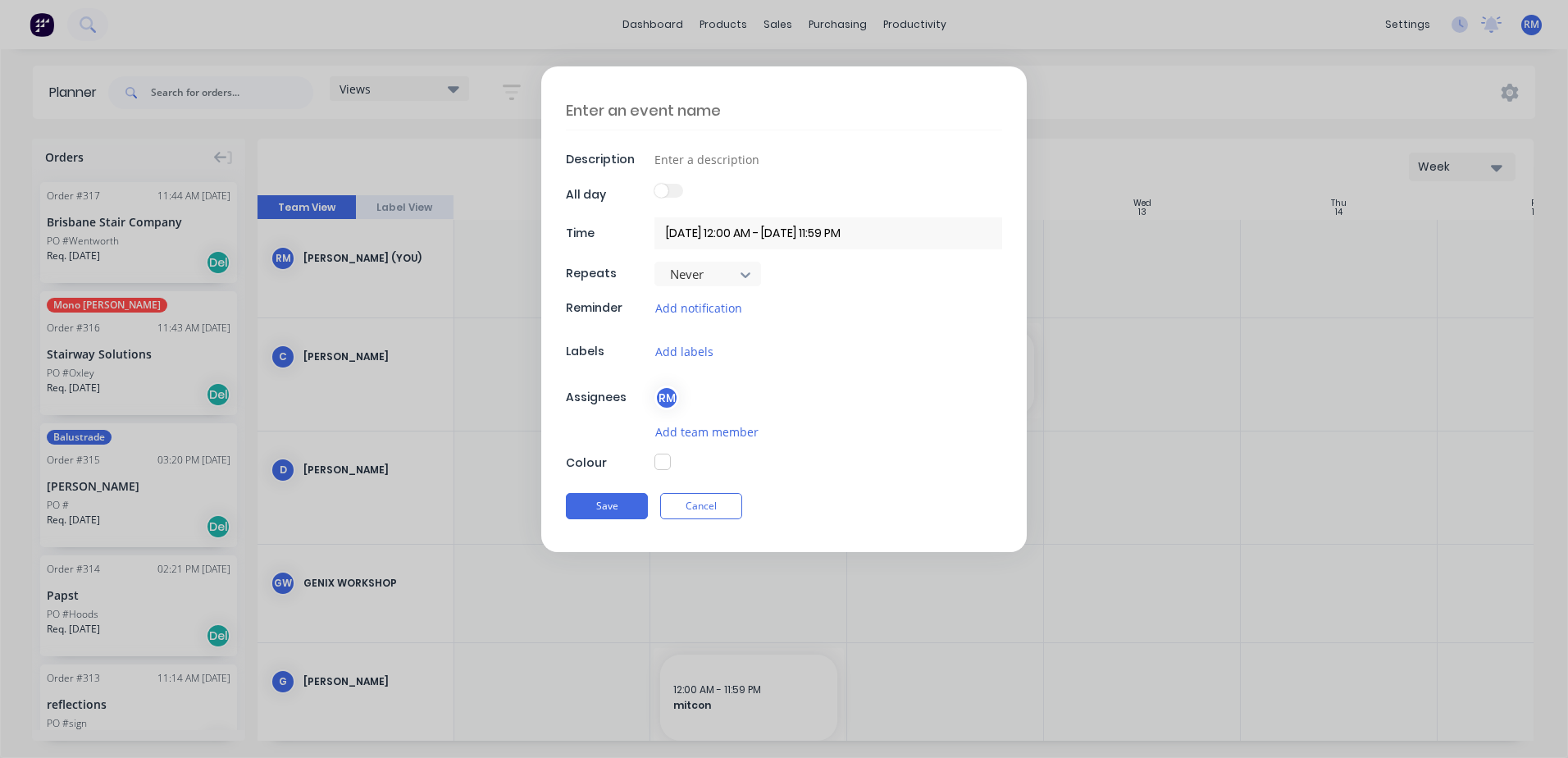
click at [625, 111] on textarea at bounding box center [784, 110] width 436 height 39
type textarea "x"
type textarea "n"
type textarea "x"
type textarea "ne"
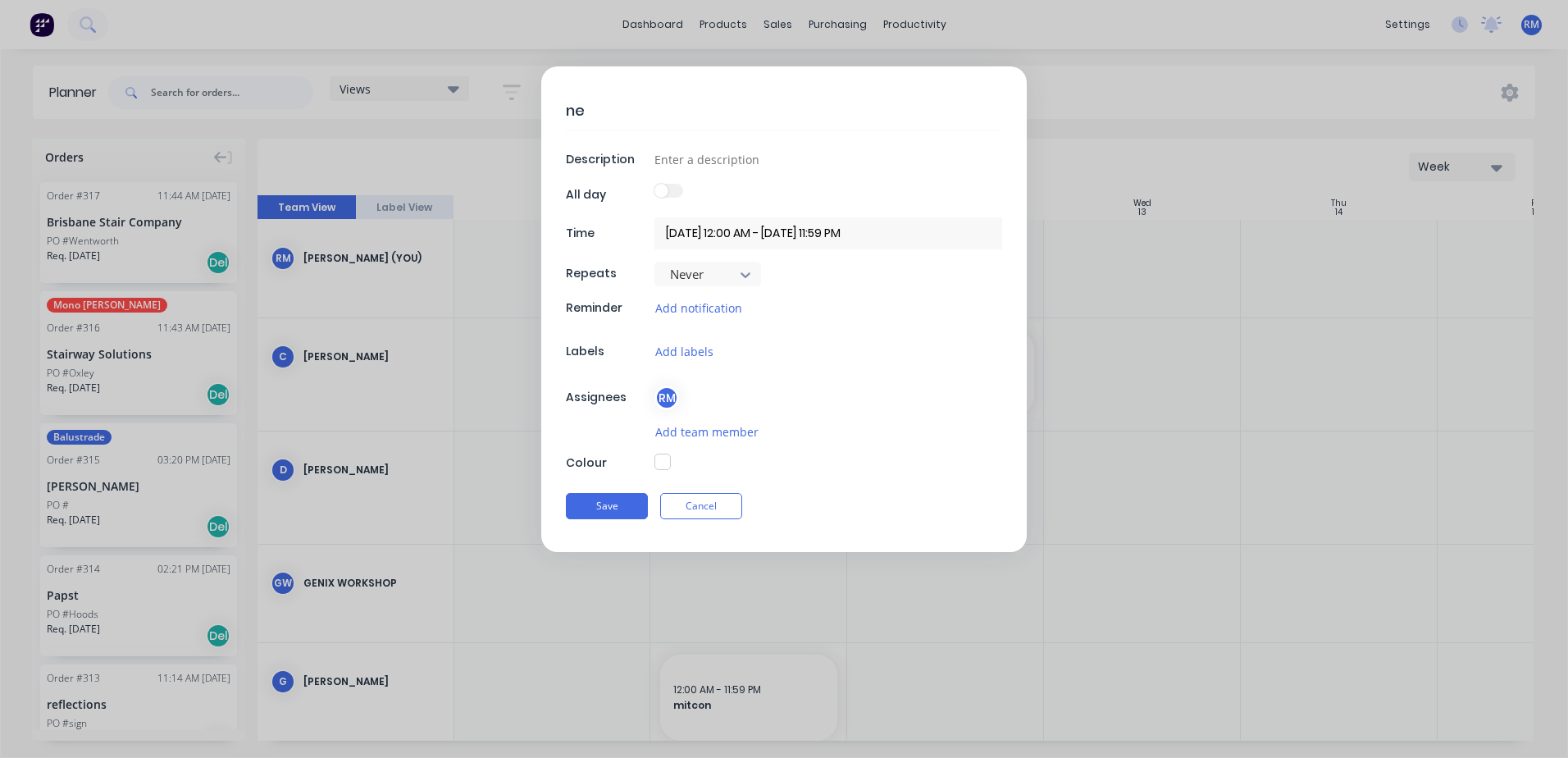
type textarea "x"
type textarea "nes"
type textarea "x"
type textarea "nest"
type textarea "x"
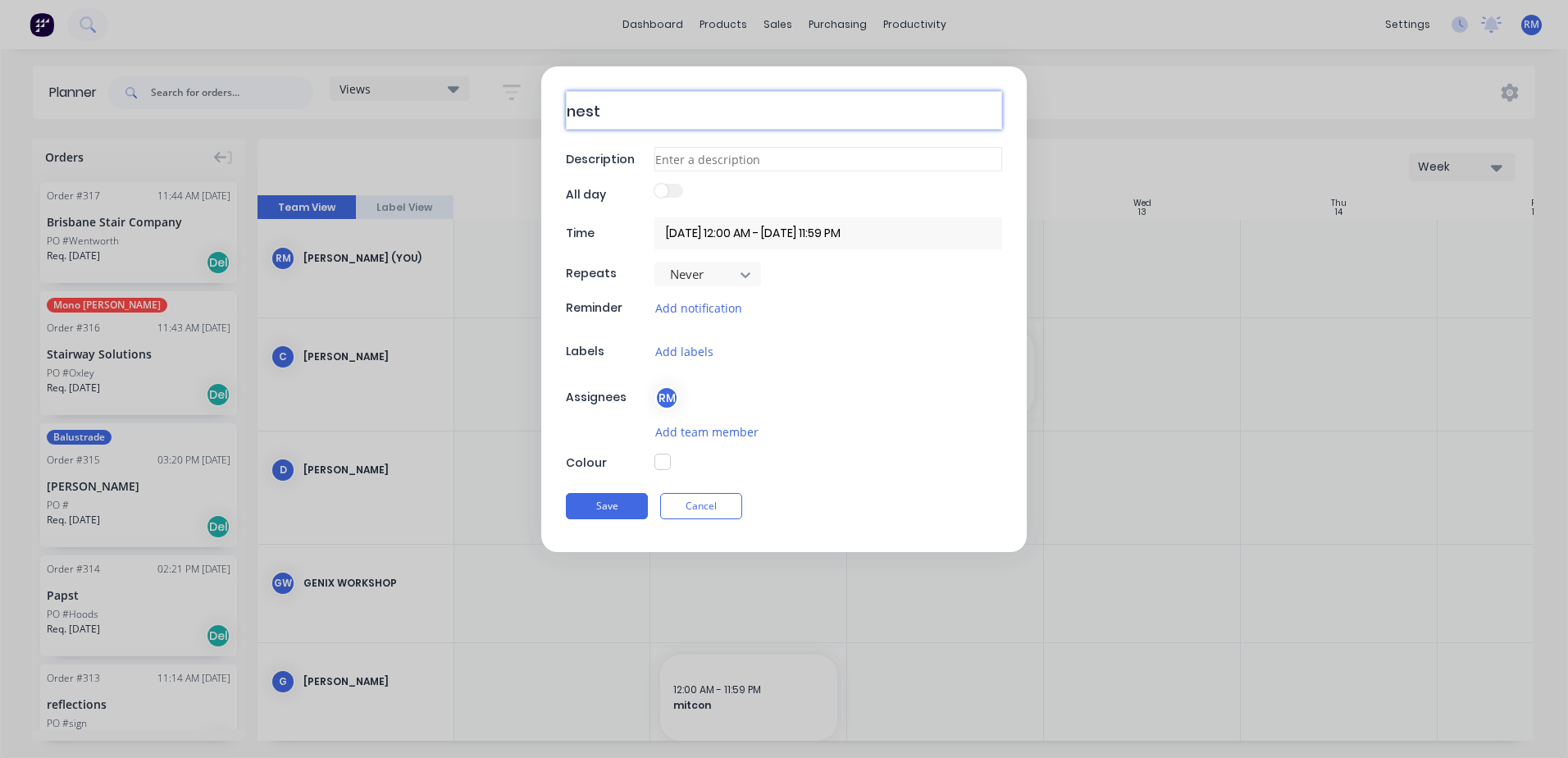
type textarea "nest"
click at [681, 167] on input at bounding box center [828, 159] width 348 height 24
type textarea "x"
type input "o"
type textarea "x"
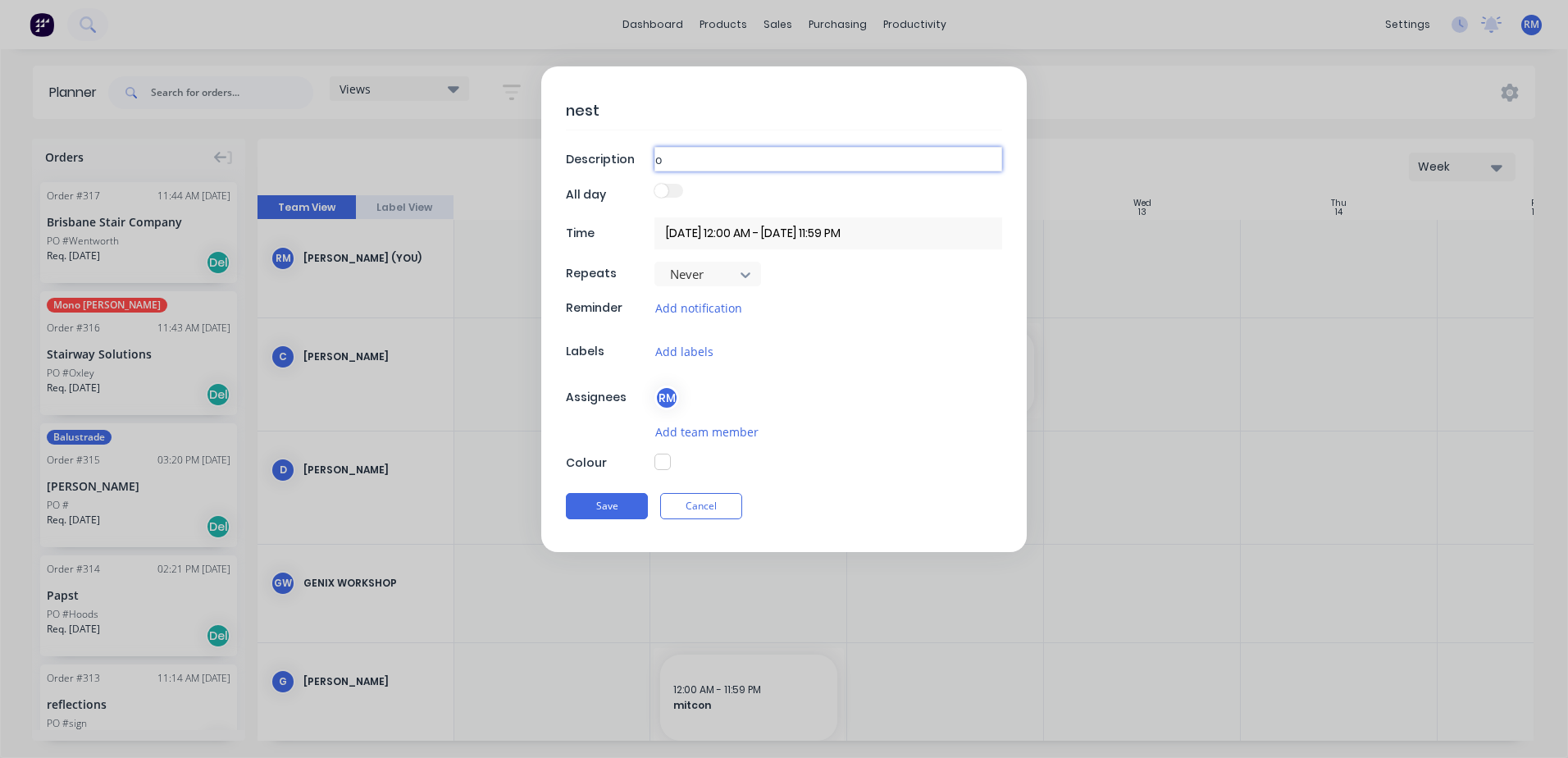
type input "of"
type textarea "x"
type input "off"
type textarea "x"
type input "offi"
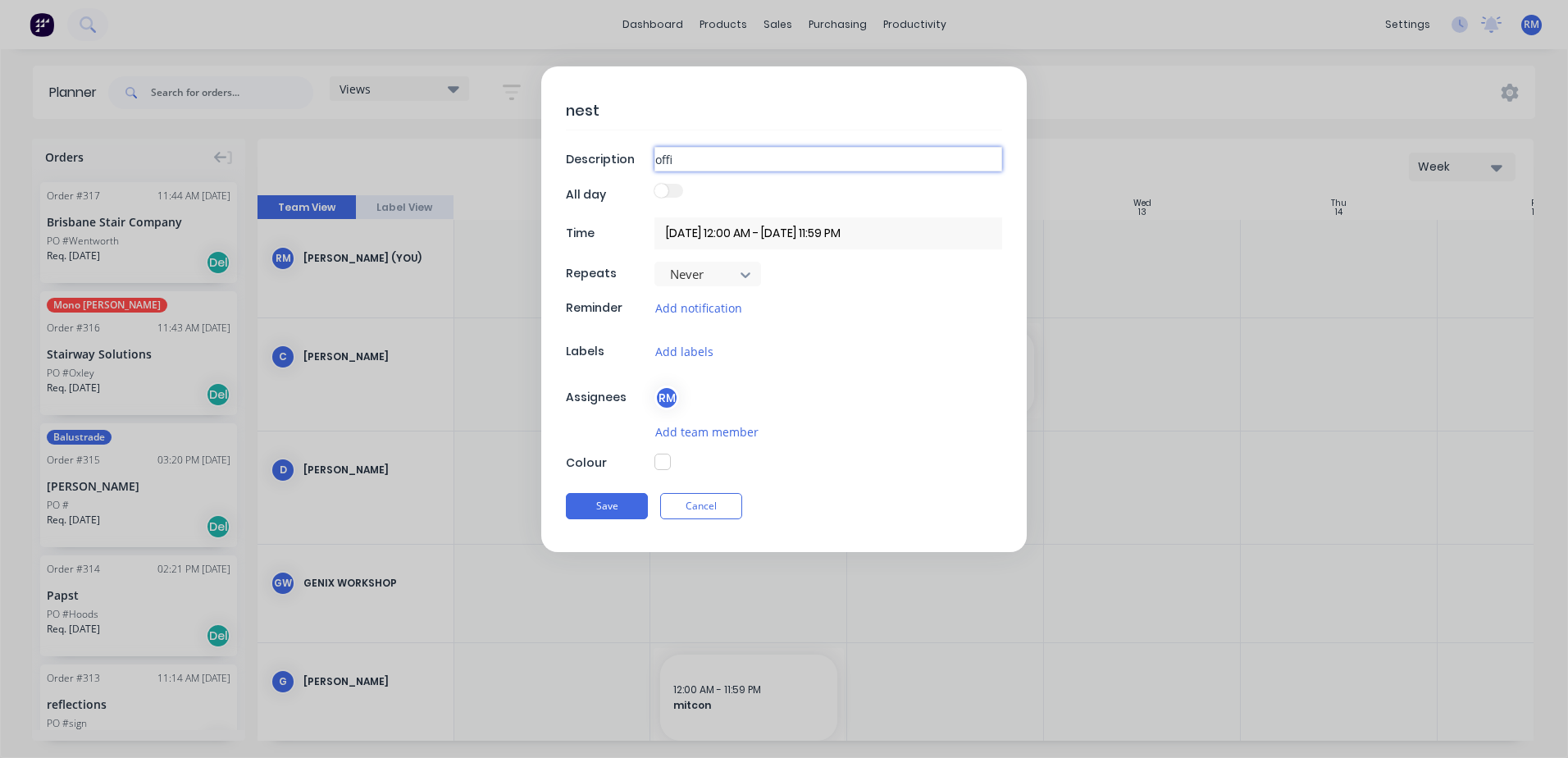
type textarea "x"
type input "offic"
type textarea "x"
type input "office"
drag, startPoint x: 622, startPoint y: 506, endPoint x: 631, endPoint y: 504, distance: 9.2
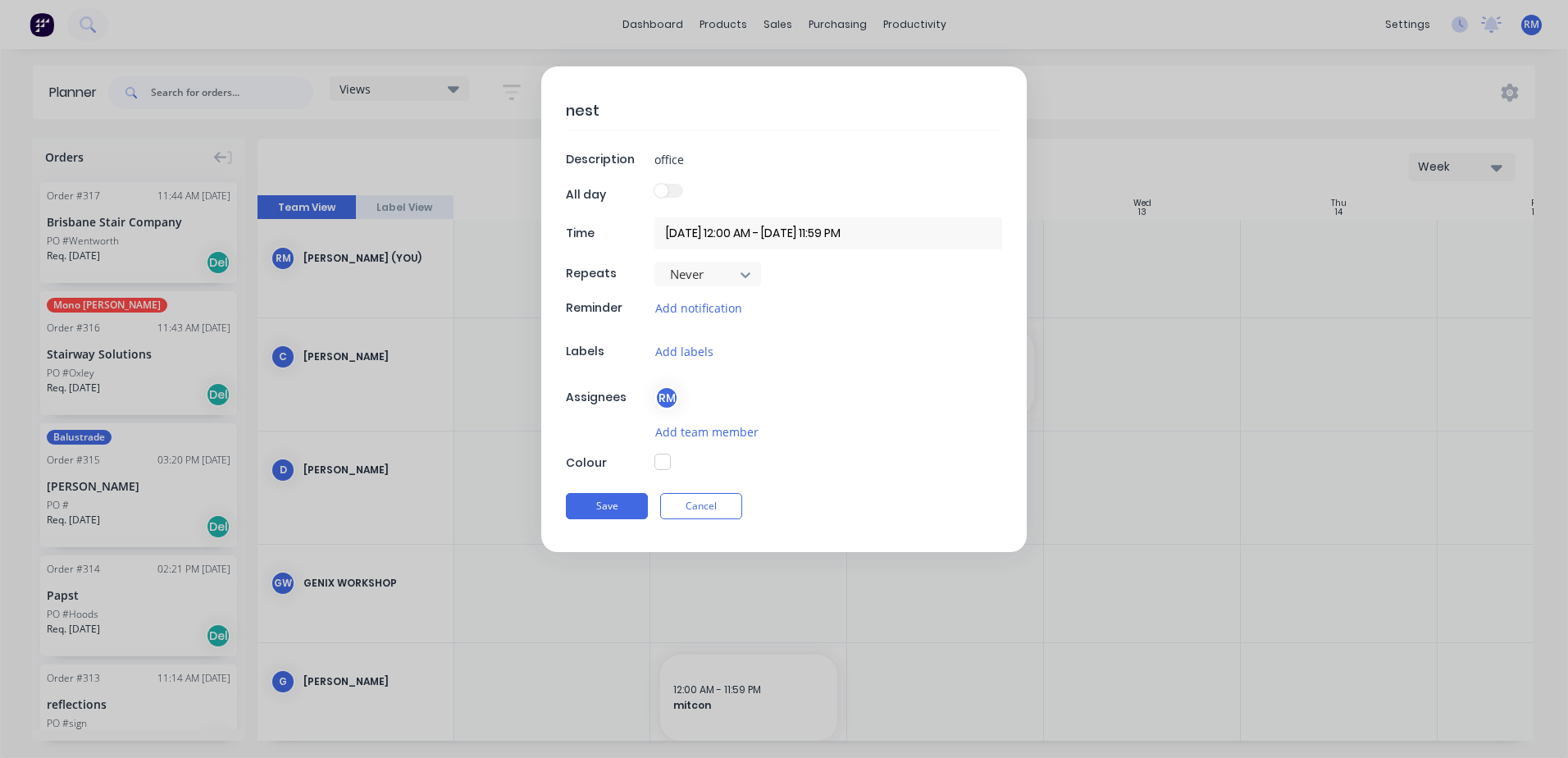
click at [623, 506] on button "Save" at bounding box center [607, 505] width 82 height 26
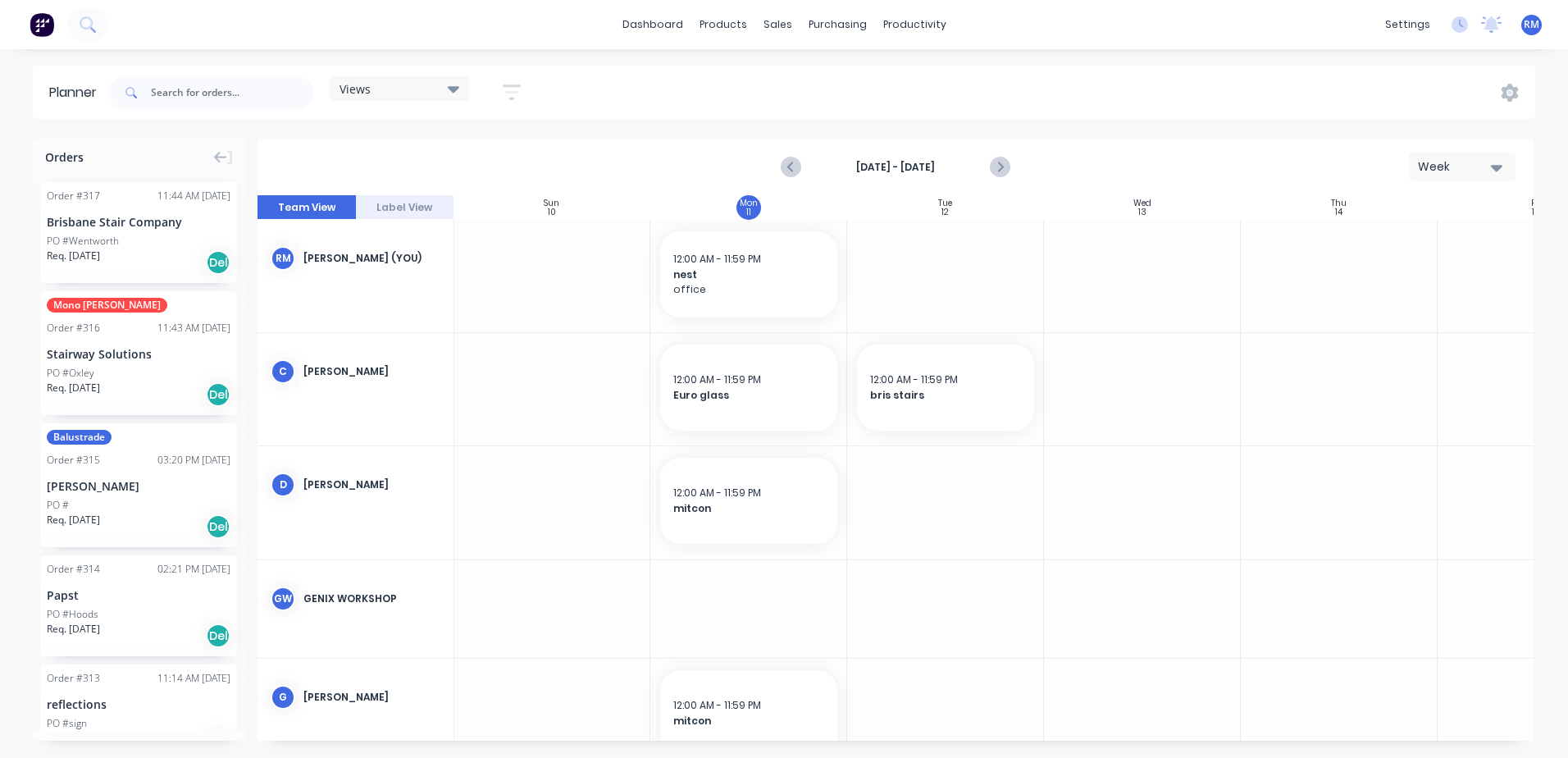
click at [893, 248] on div at bounding box center [945, 276] width 197 height 112
click at [894, 248] on div at bounding box center [945, 276] width 197 height 112
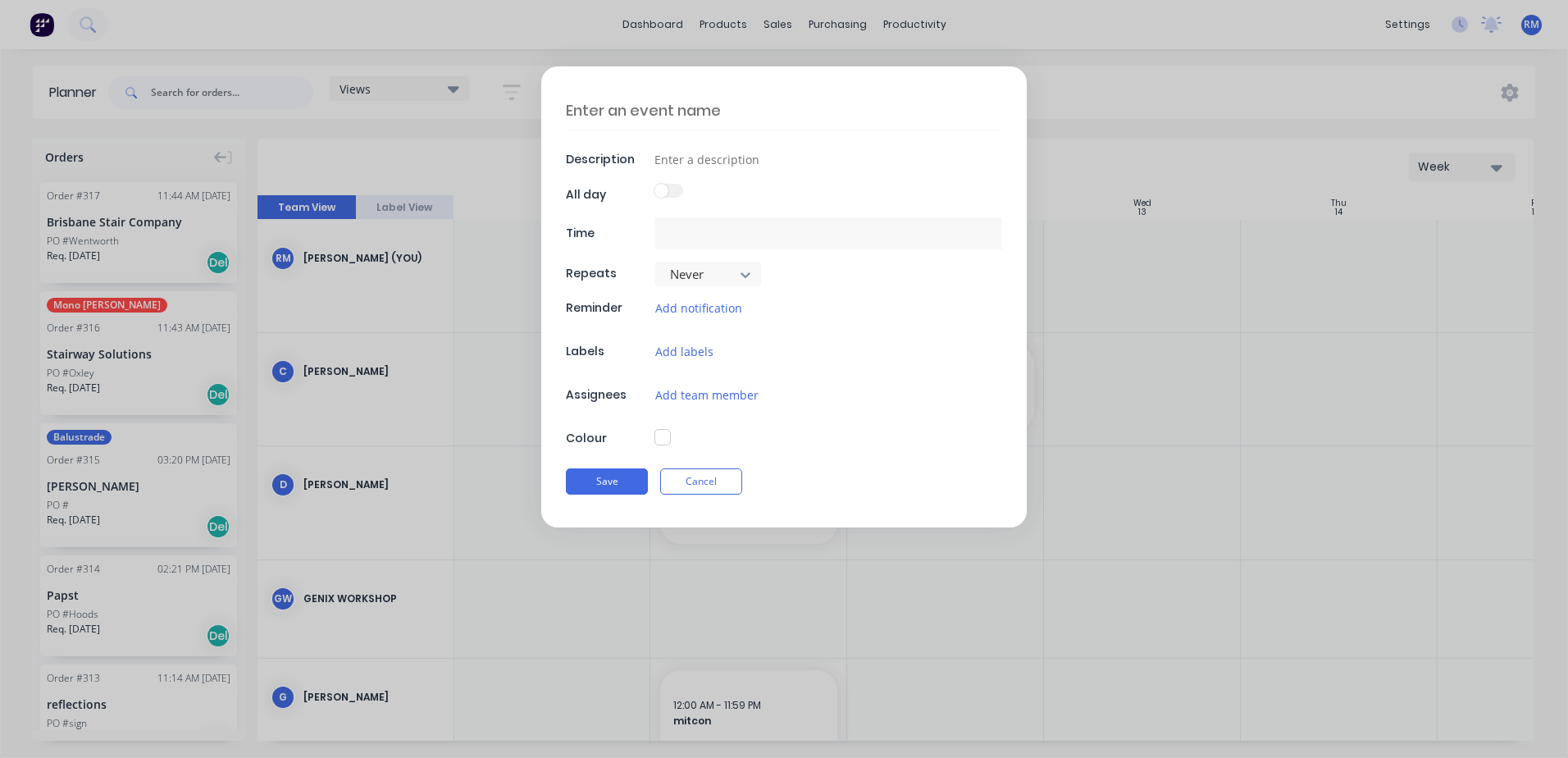
type textarea "x"
type input "[DATE] 12:00 AM - [DATE] 11:59 PM"
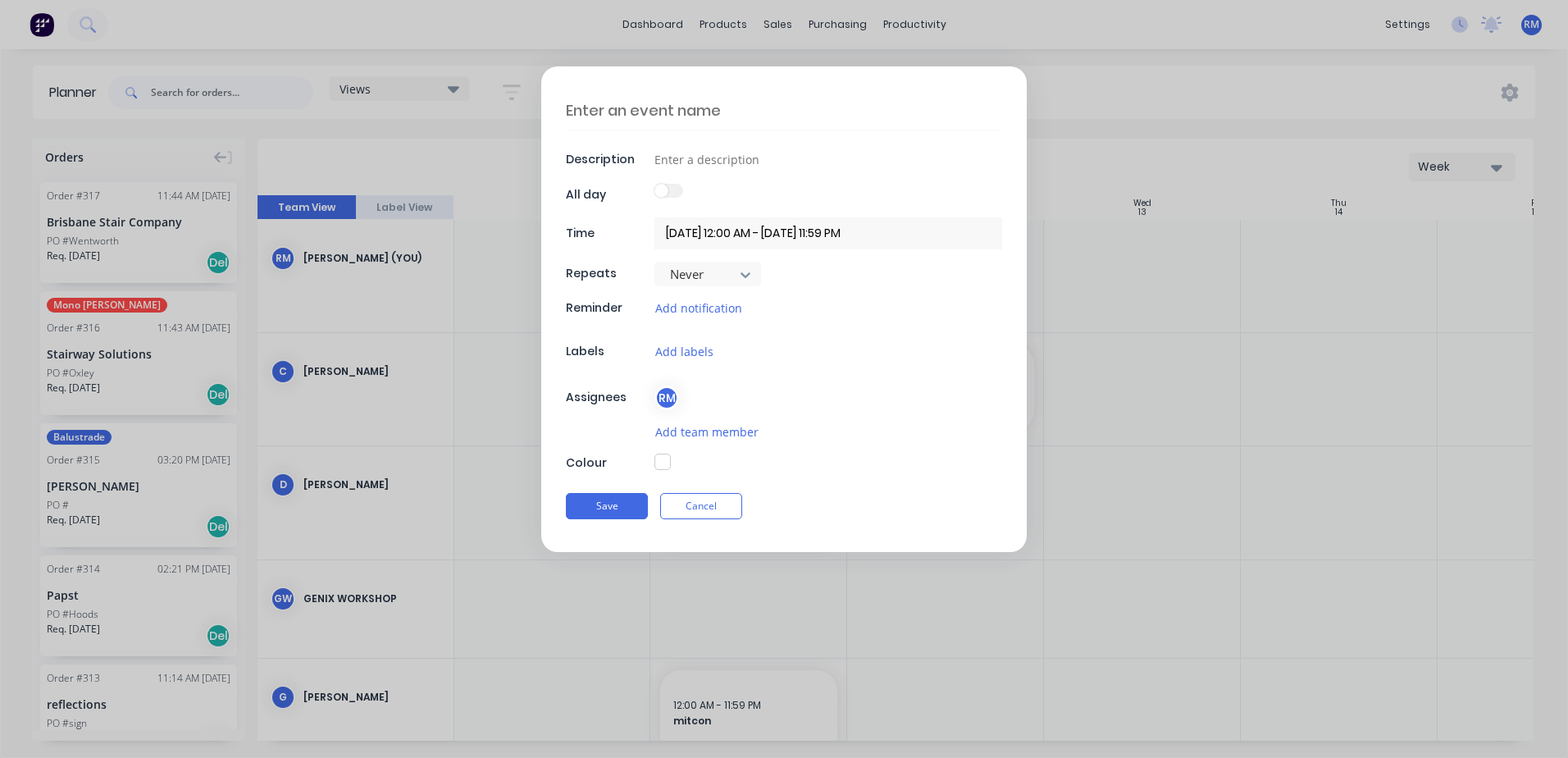
click at [691, 102] on textarea at bounding box center [784, 110] width 436 height 39
type textarea "x"
type textarea "h"
type textarea "x"
type textarea "he"
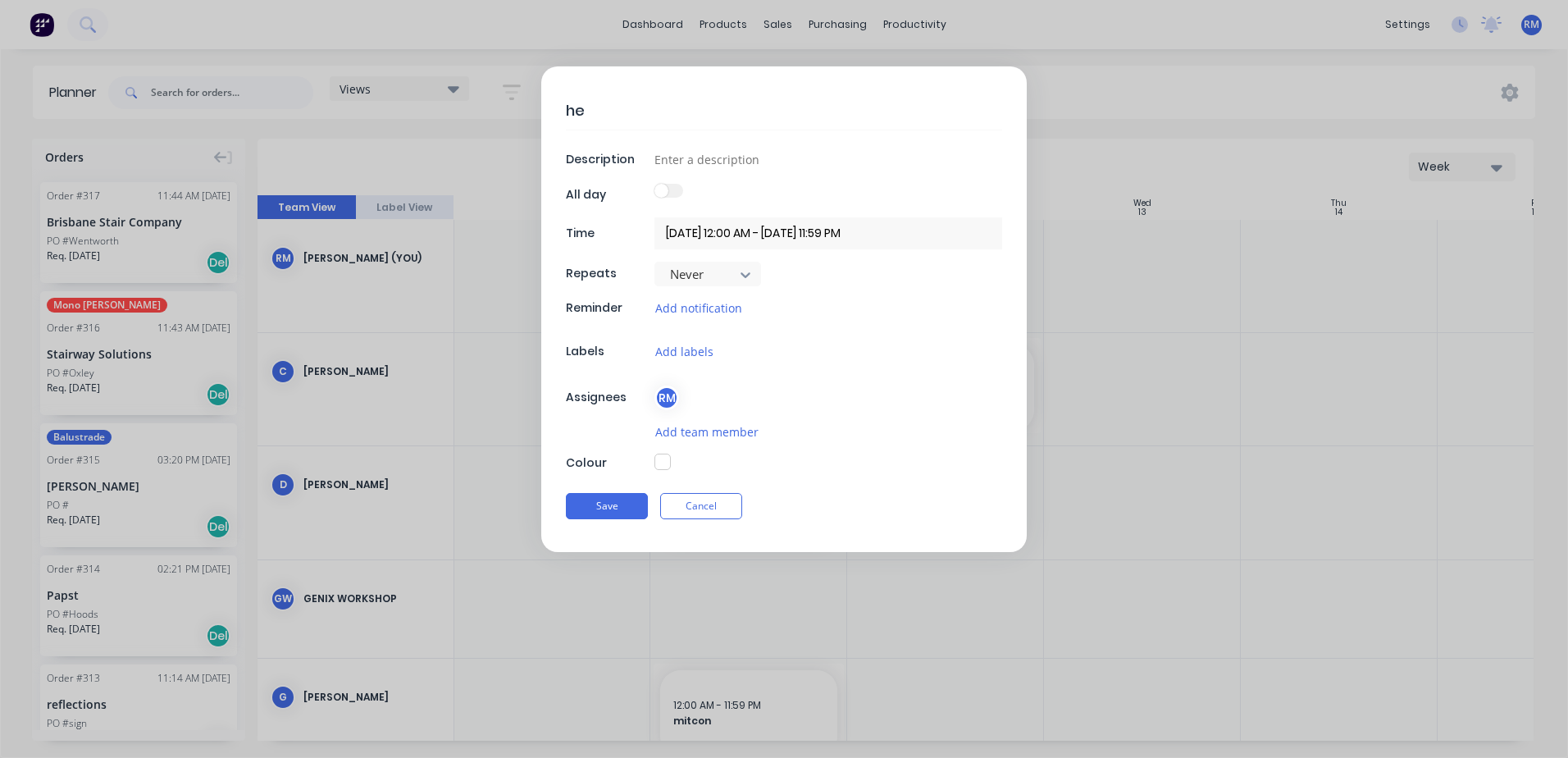
type textarea "x"
type textarea "hel"
type textarea "x"
type textarea "hele"
type textarea "x"
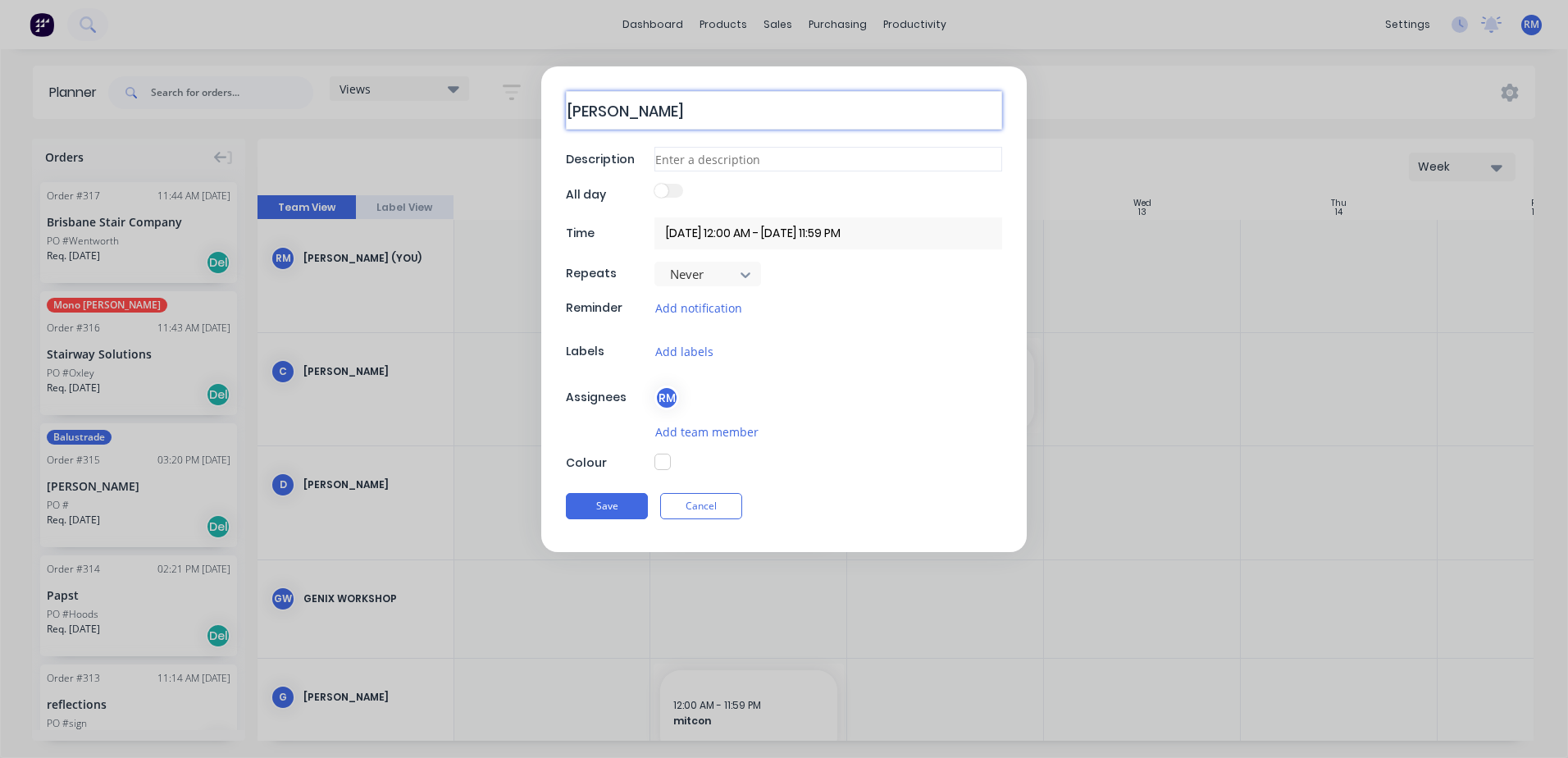
type textarea "[PERSON_NAME]"
click at [709, 155] on input at bounding box center [828, 159] width 348 height 24
type textarea "x"
type input "d"
type textarea "x"
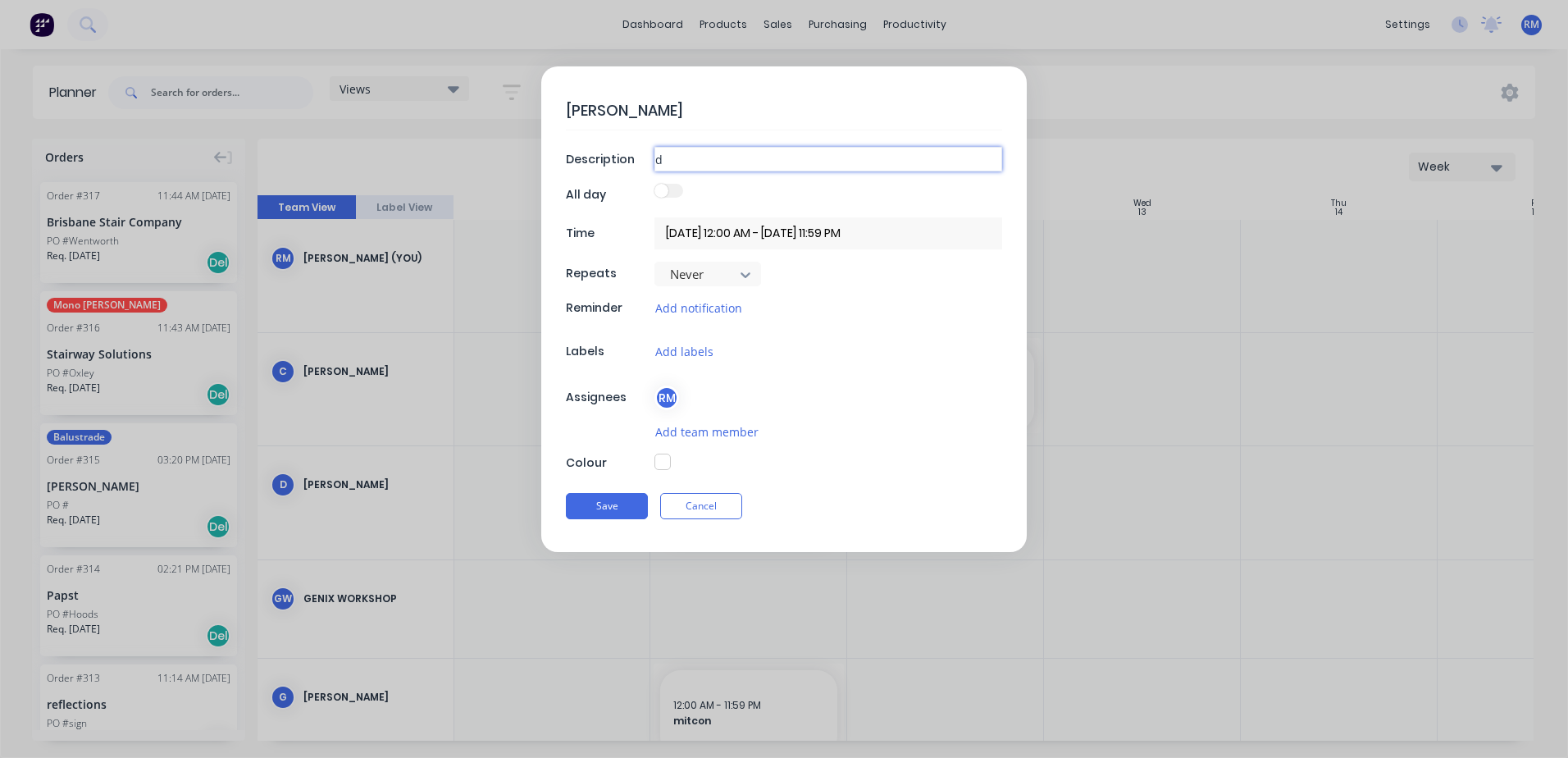
type input "dr"
type textarea "x"
type input "dra"
type textarea "x"
type input "draw"
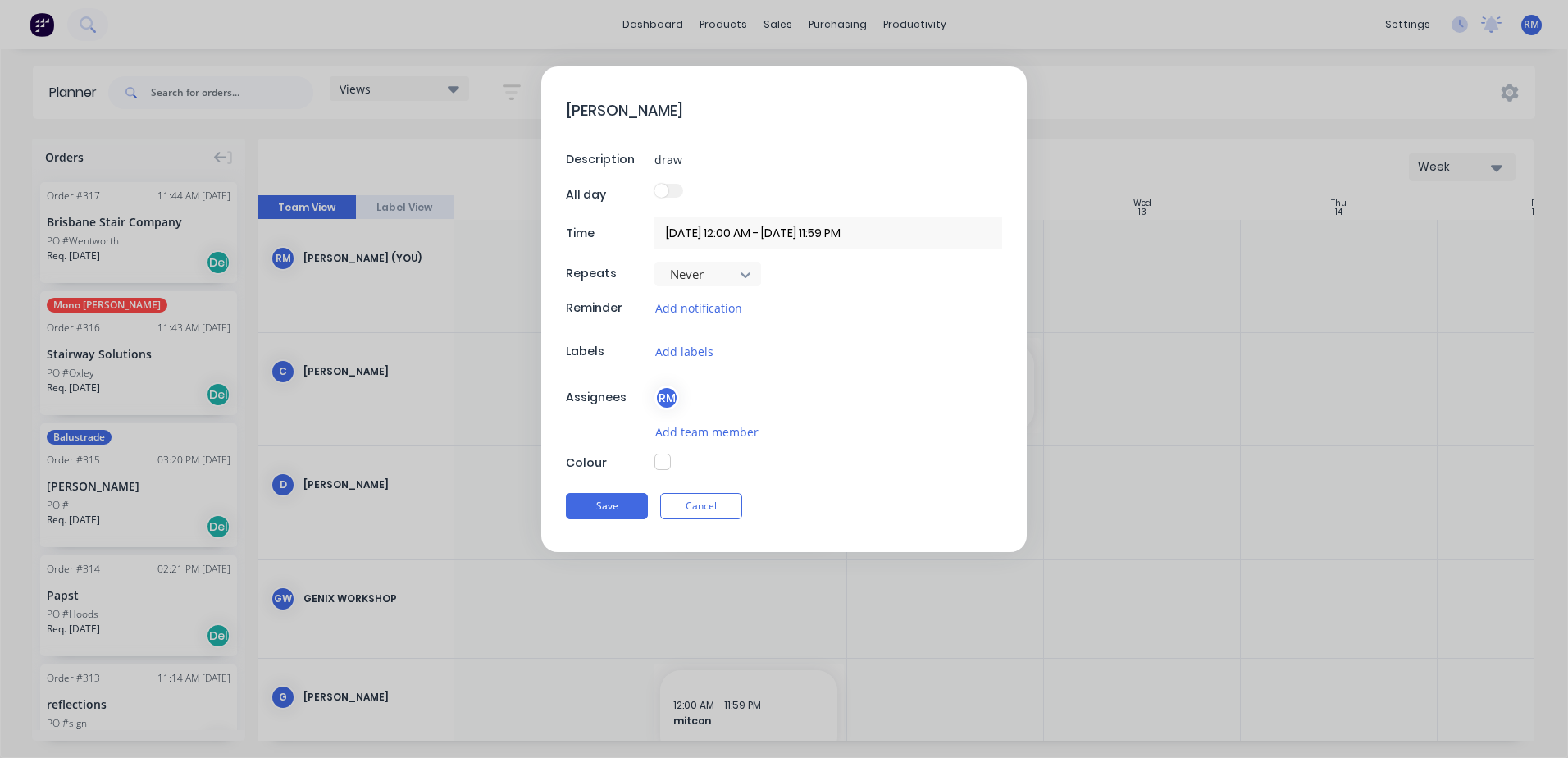
click at [629, 499] on button "Save" at bounding box center [607, 505] width 82 height 26
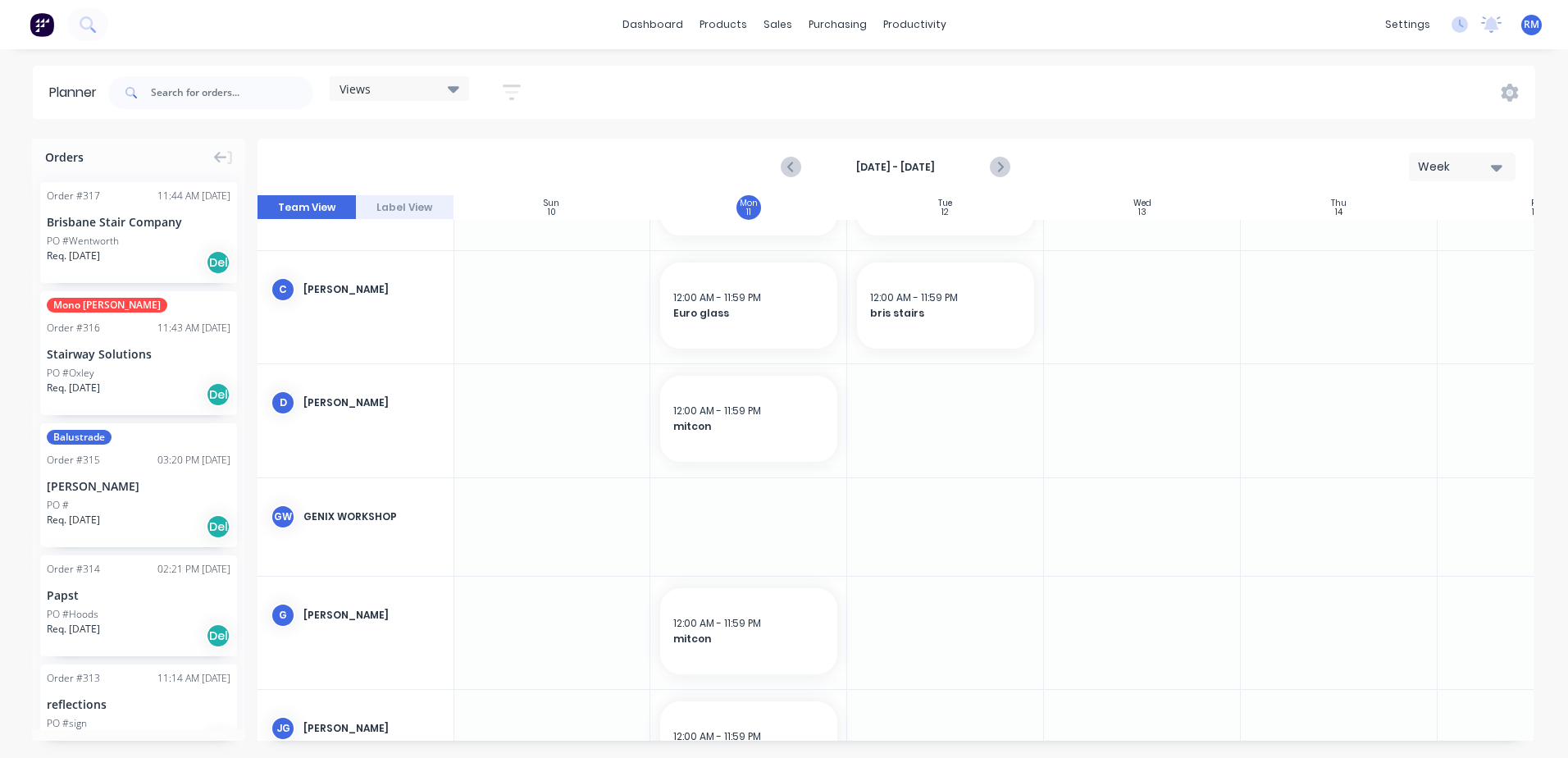
scroll to position [328, 1]
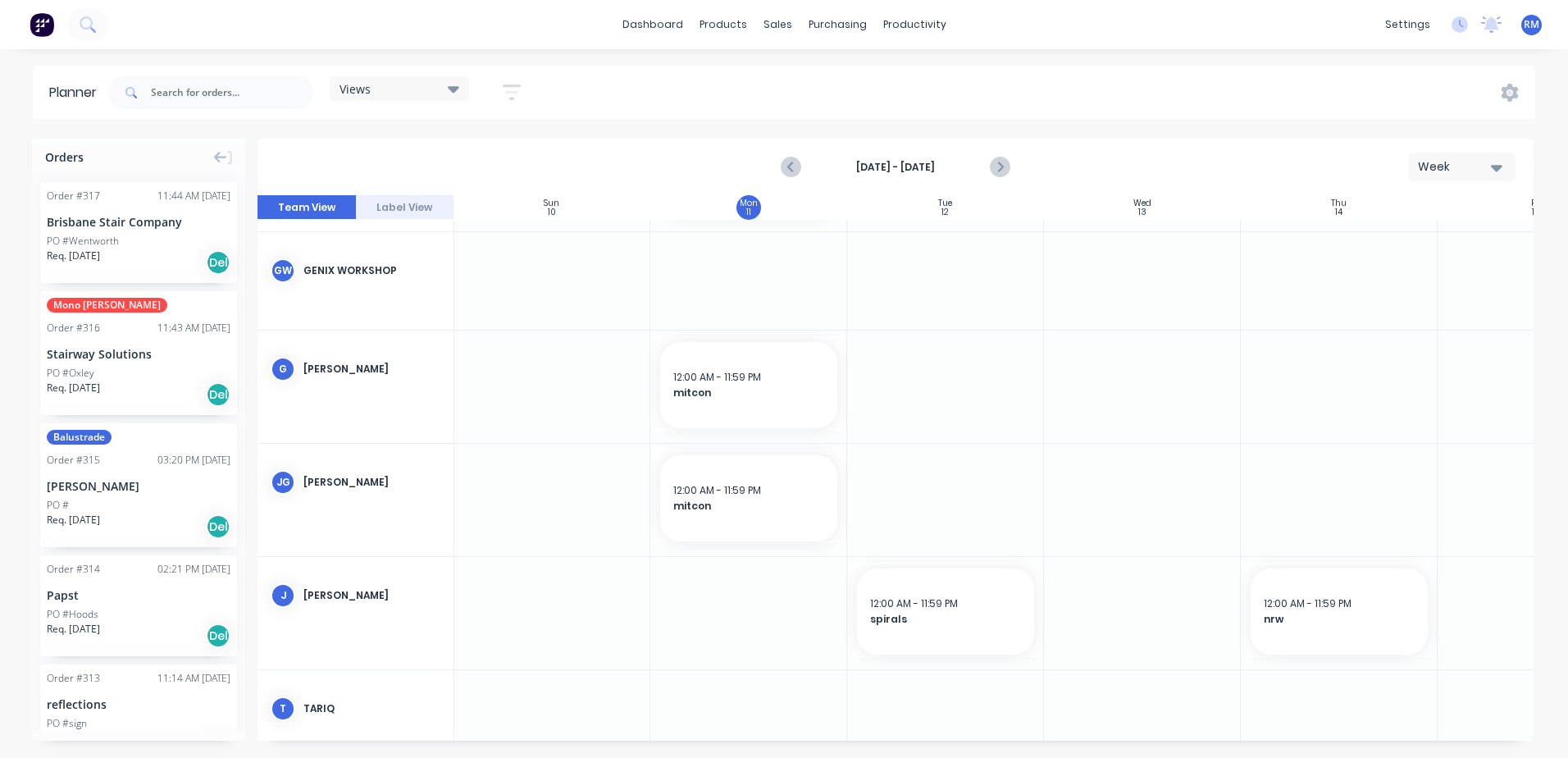
click at [917, 475] on div at bounding box center [945, 500] width 197 height 112
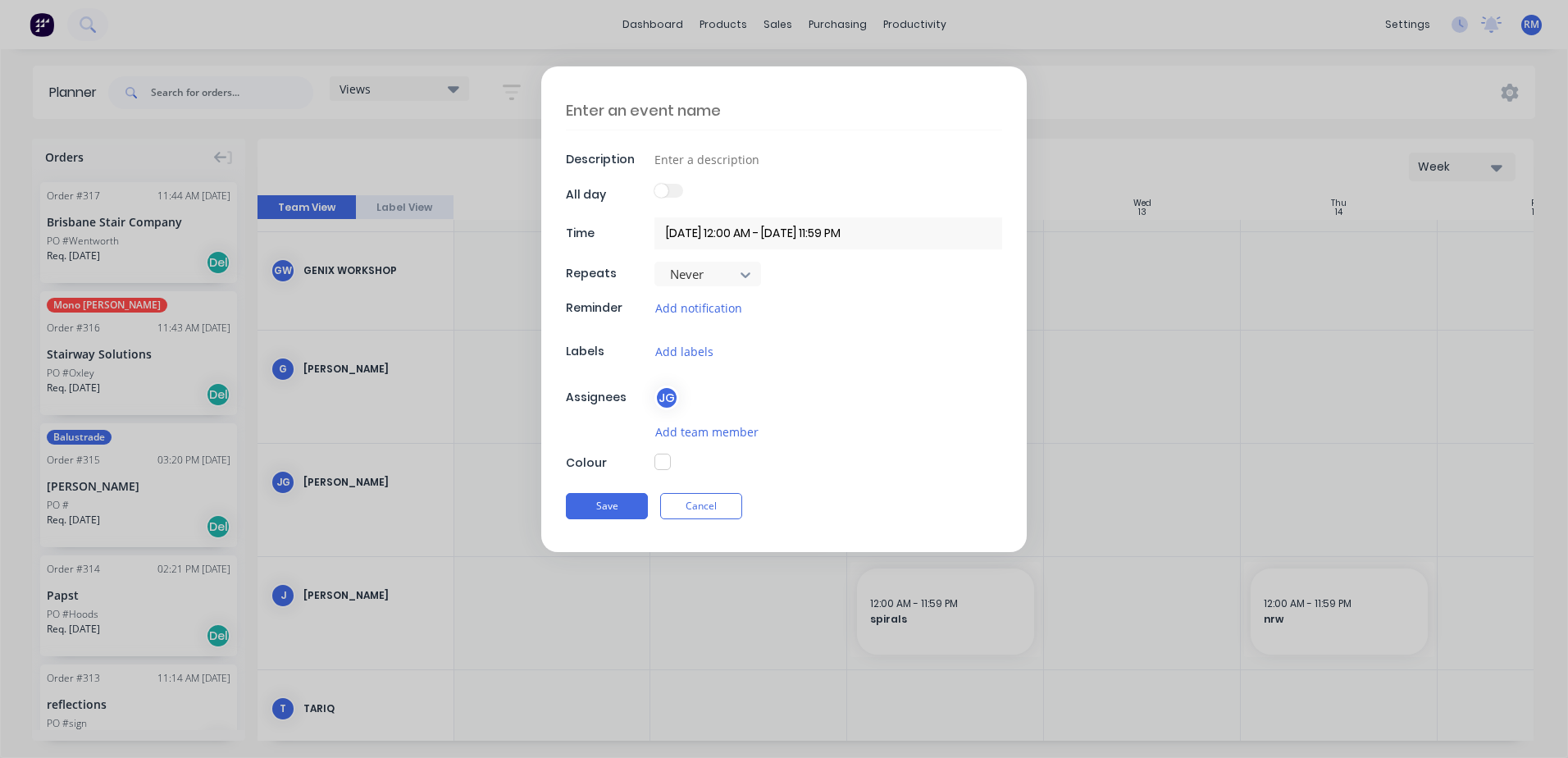
click at [748, 109] on textarea at bounding box center [784, 110] width 436 height 39
type textarea "x"
type textarea "m"
type textarea "x"
type textarea "mi"
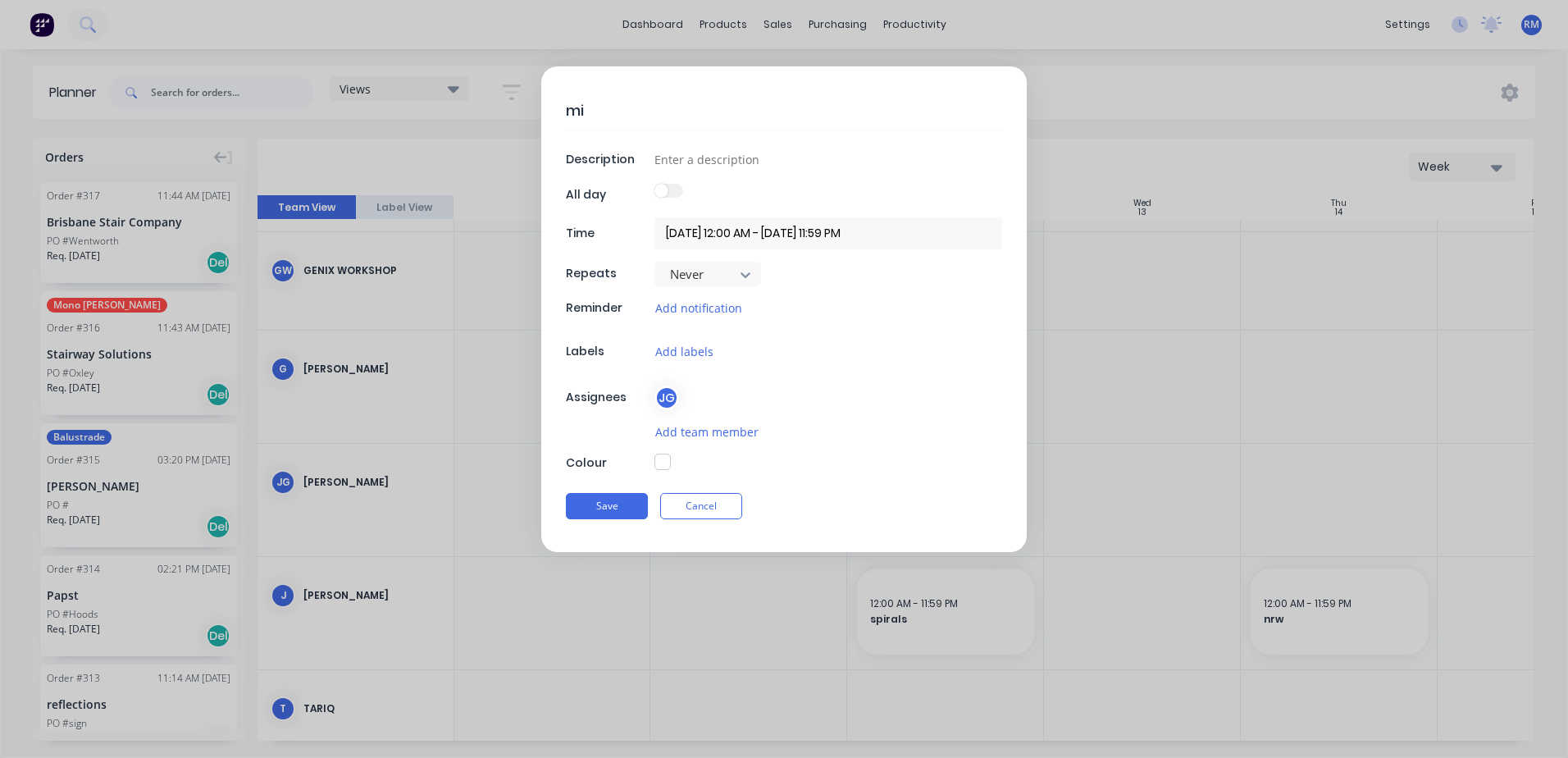
type textarea "x"
type textarea "mit"
type textarea "x"
type textarea "mitc"
type textarea "x"
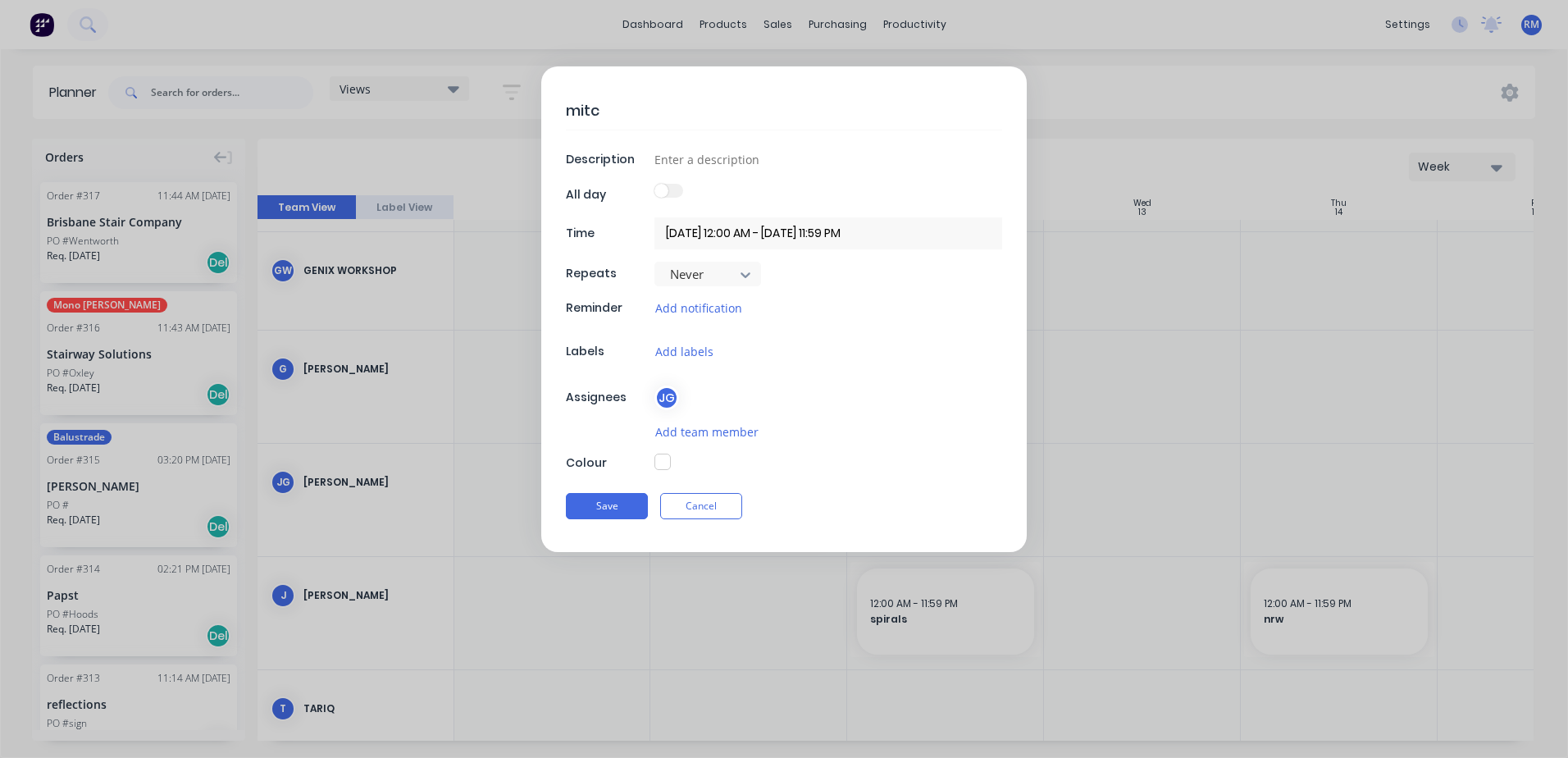
type textarea "mitco"
type textarea "x"
type textarea "mitcon"
click at [607, 505] on button "Save" at bounding box center [607, 505] width 82 height 26
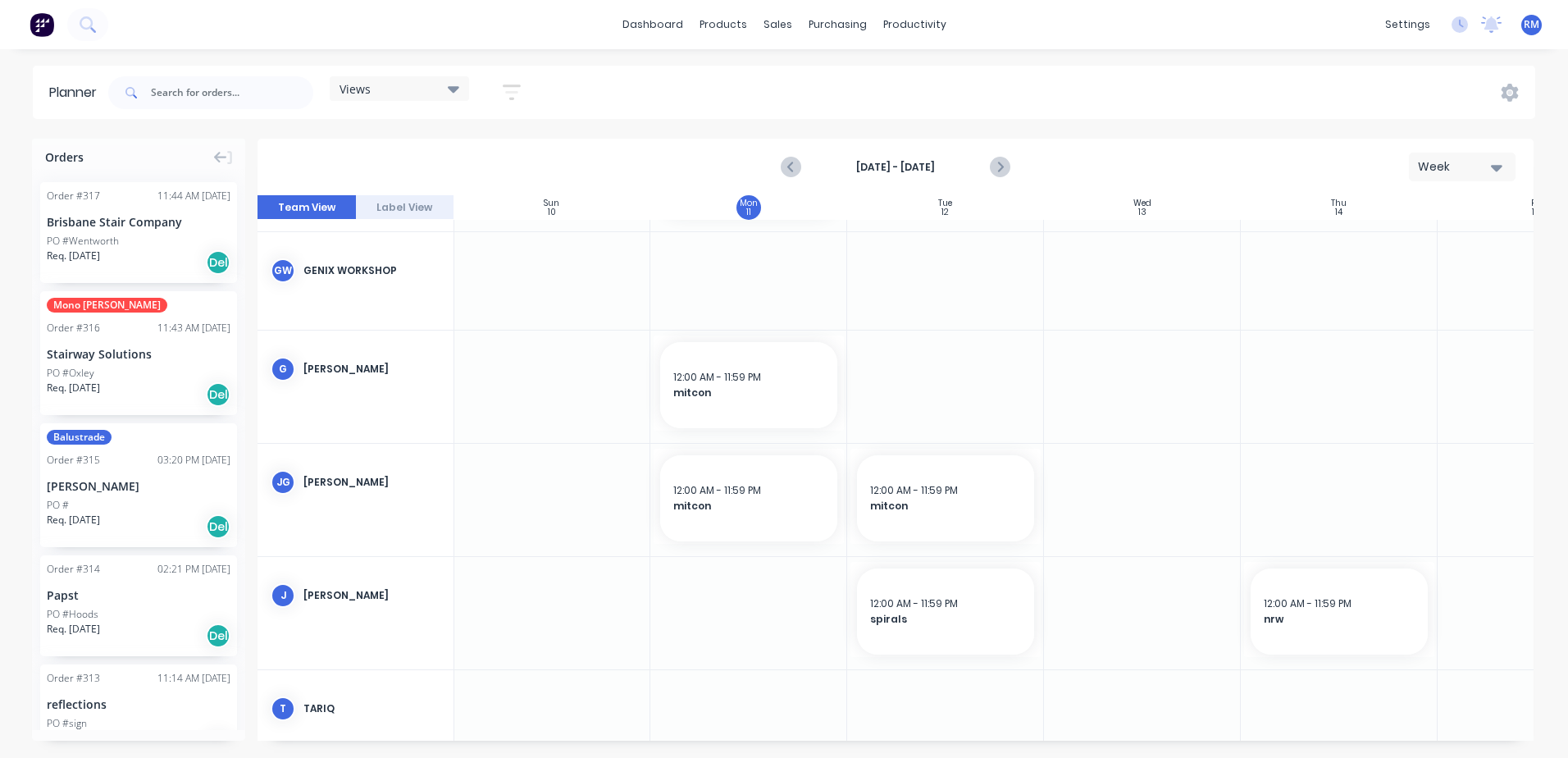
click at [1099, 477] on div at bounding box center [1142, 500] width 197 height 112
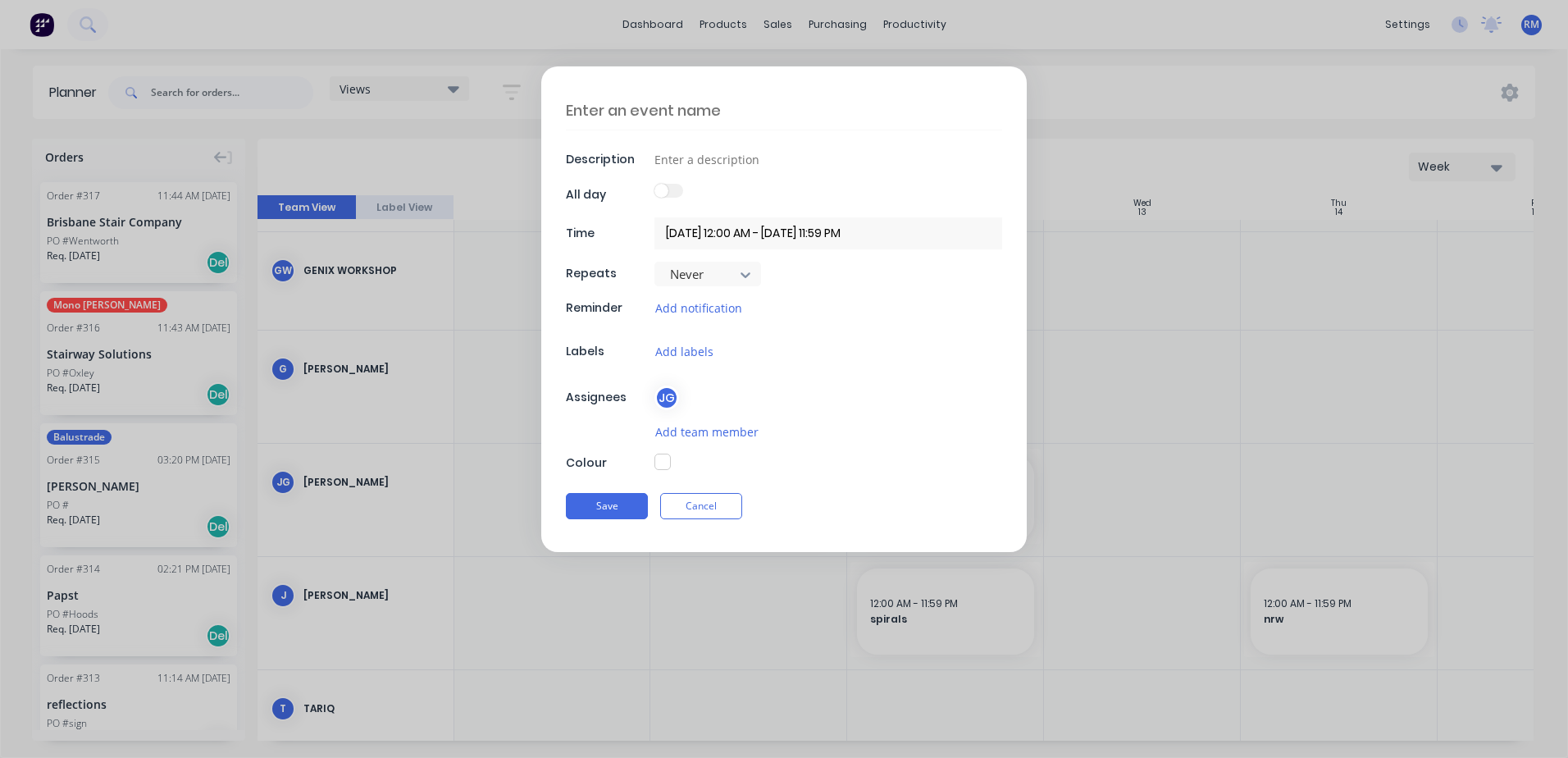
click at [730, 108] on textarea at bounding box center [784, 110] width 436 height 39
type textarea "x"
type textarea "ri"
type textarea "x"
type textarea "ris"
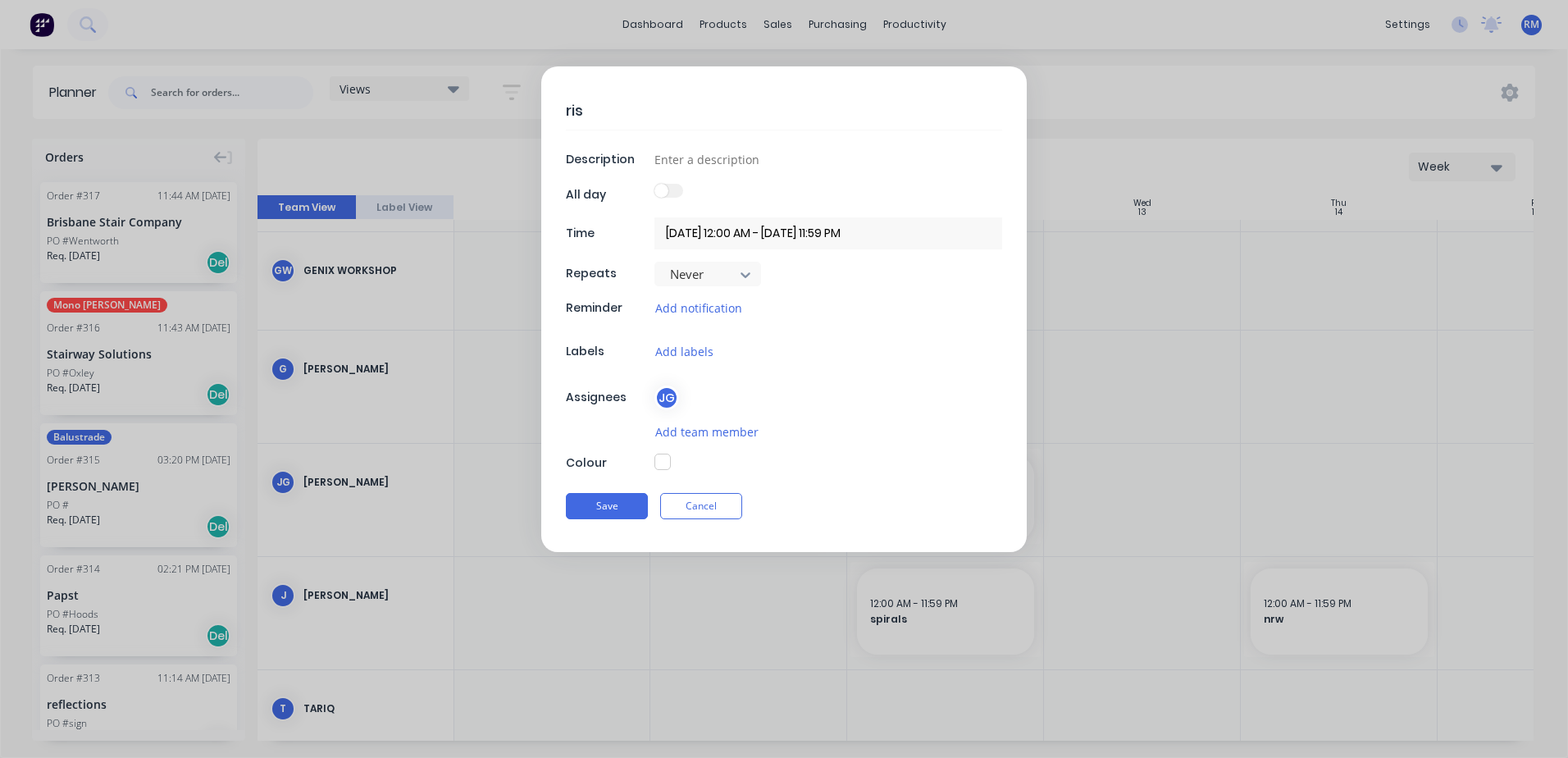
type textarea "x"
type textarea "rise"
type textarea "x"
type textarea "rise"
click at [783, 162] on input at bounding box center [828, 159] width 348 height 24
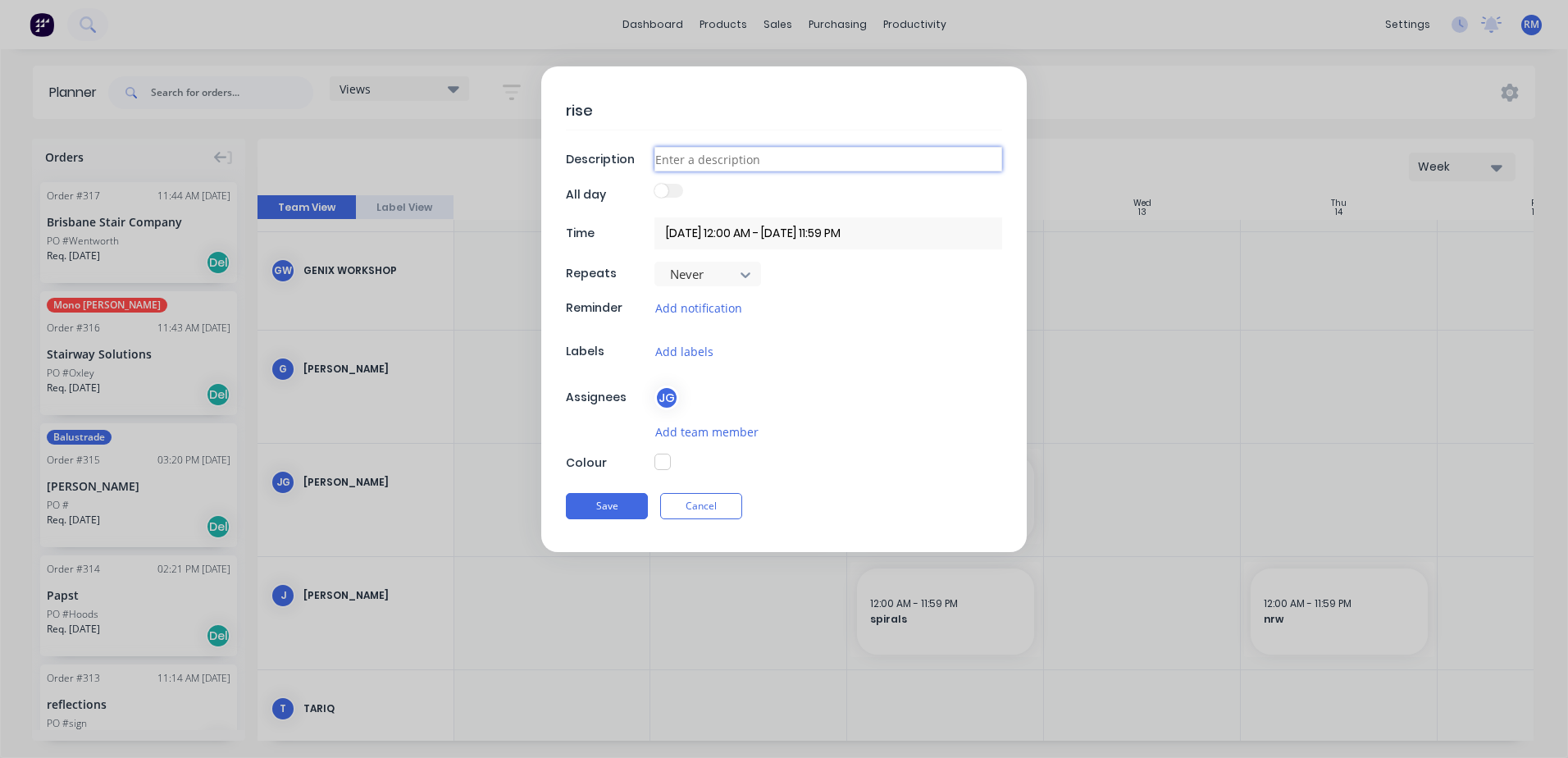
type textarea "x"
type input "f"
type textarea "x"
type input "fi"
type textarea "x"
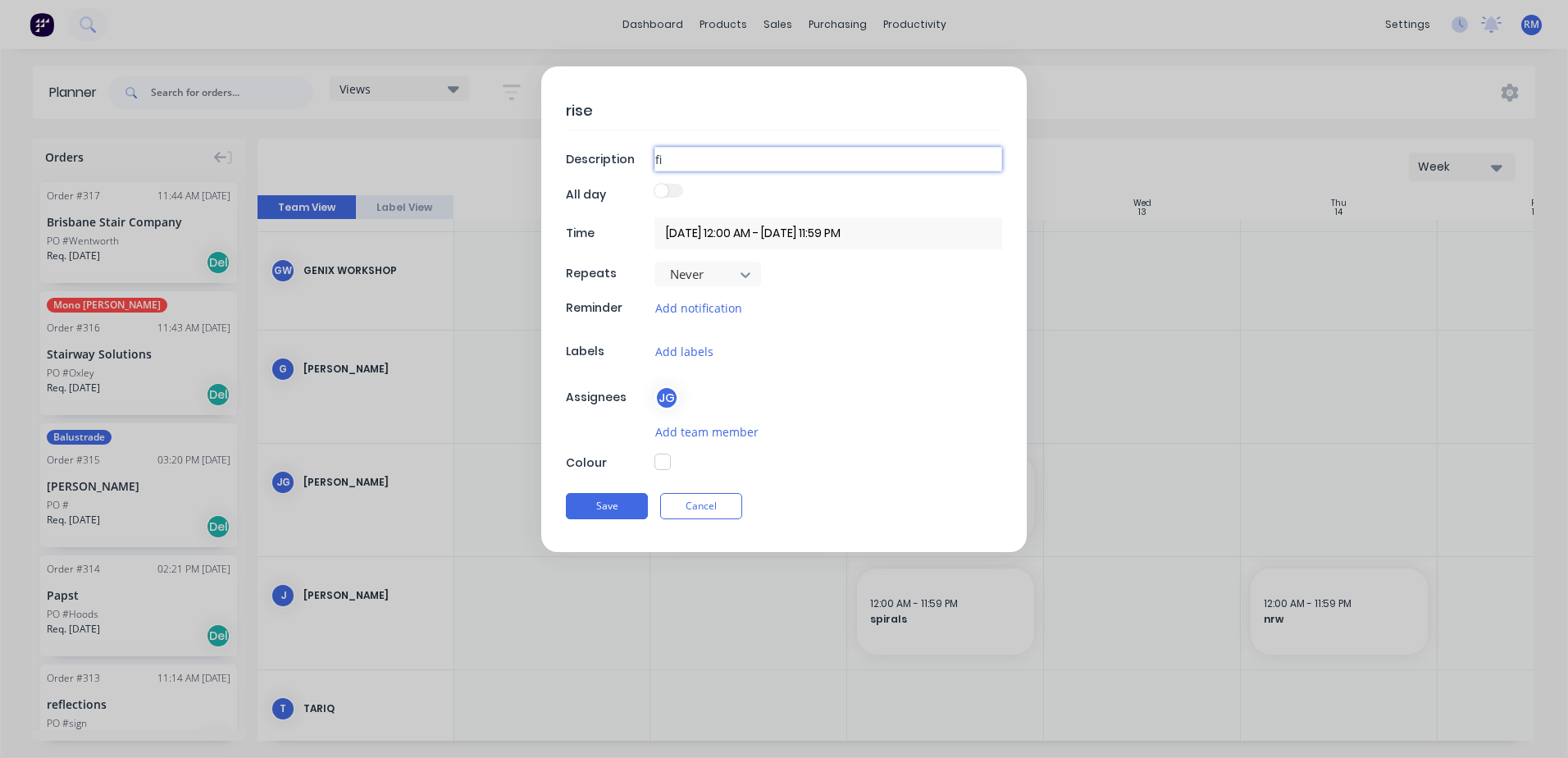
type input "fin"
type textarea "x"
type input "fini"
type textarea "x"
type input "finis"
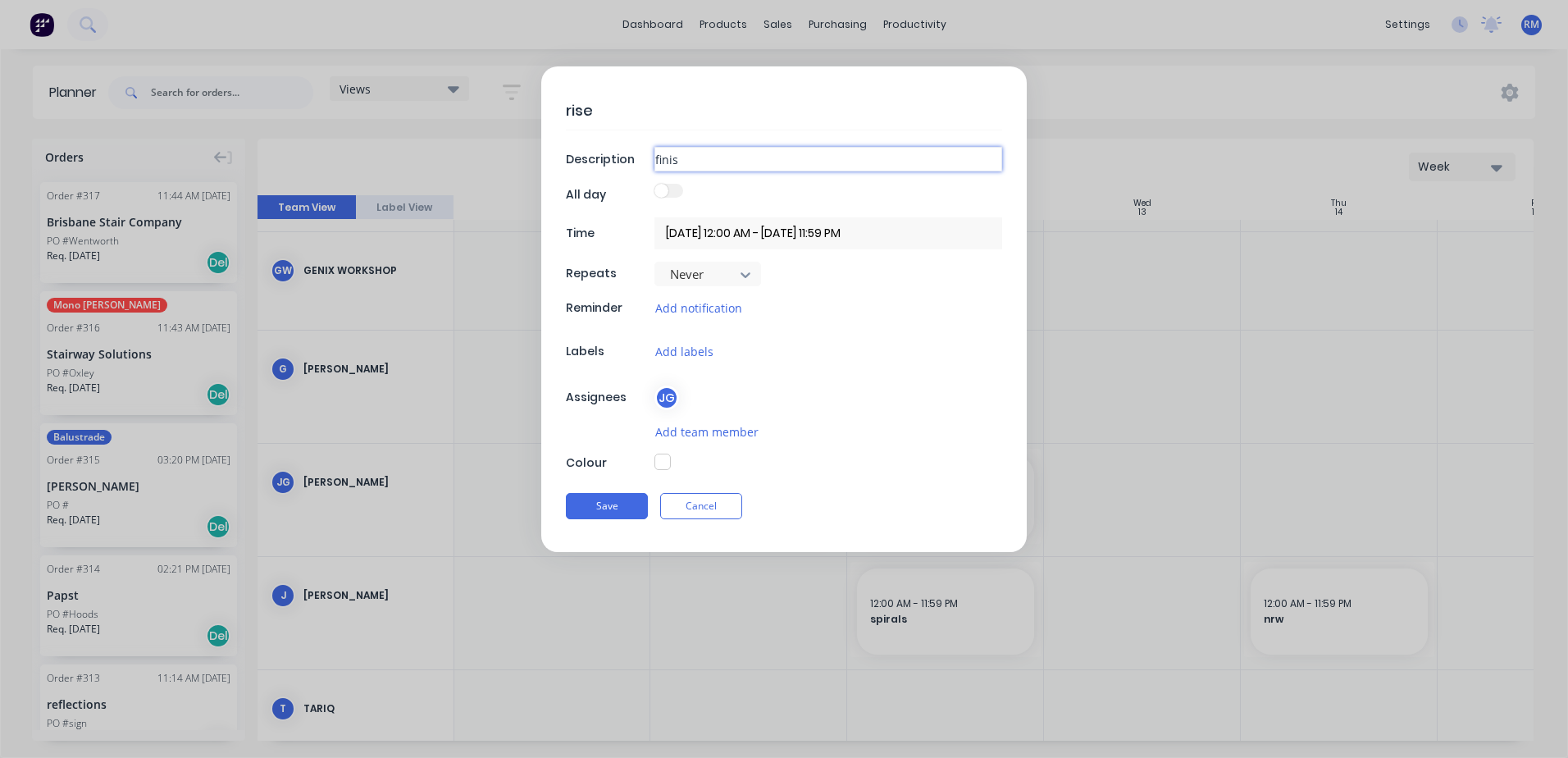
type textarea "x"
type input "finish"
click at [637, 504] on button "Save" at bounding box center [607, 505] width 82 height 26
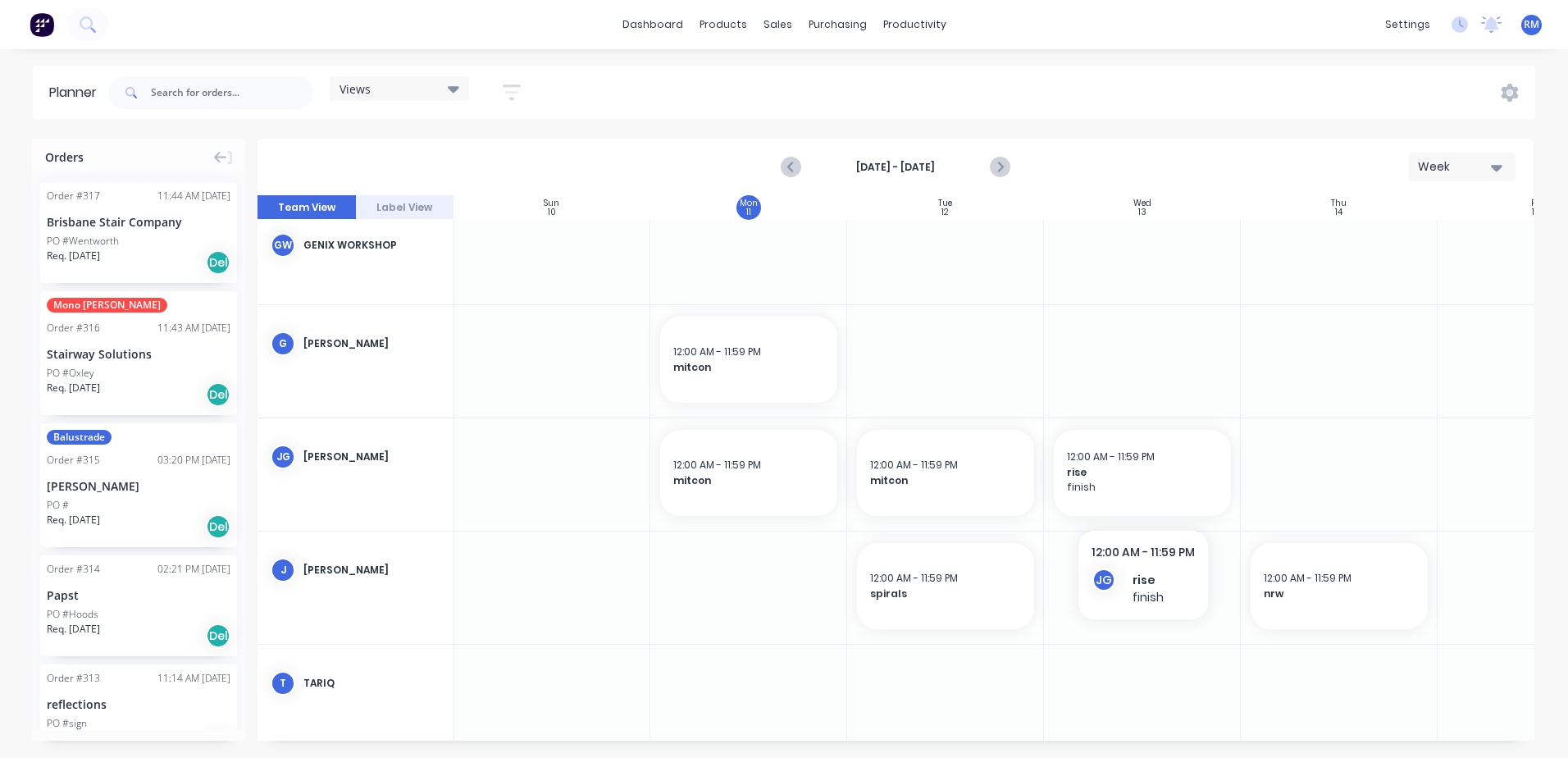
scroll to position [375, 1]
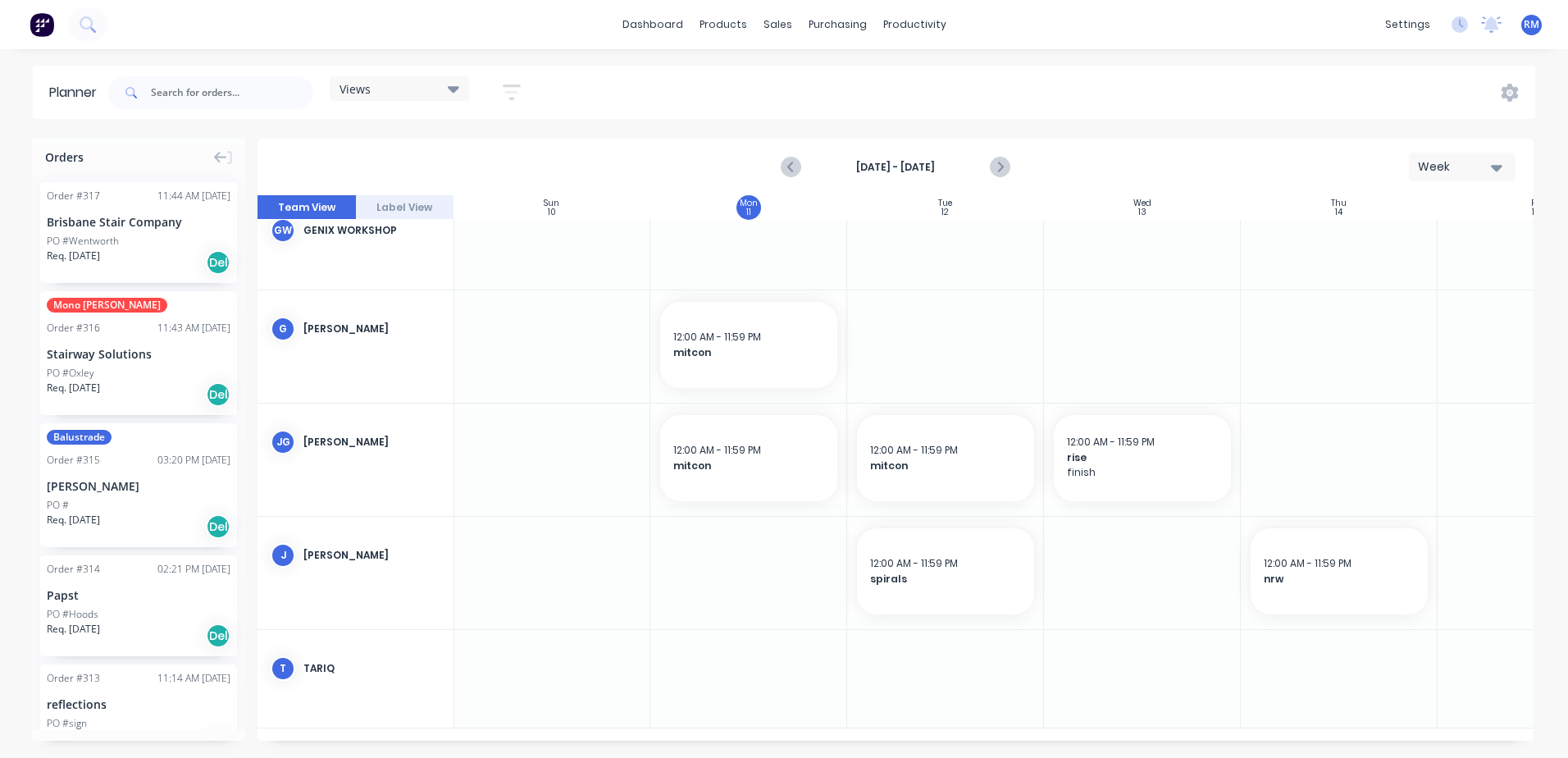
click at [1165, 504] on div at bounding box center [1142, 460] width 197 height 112
click at [1165, 504] on div at bounding box center [1142, 460] width 197 height 112
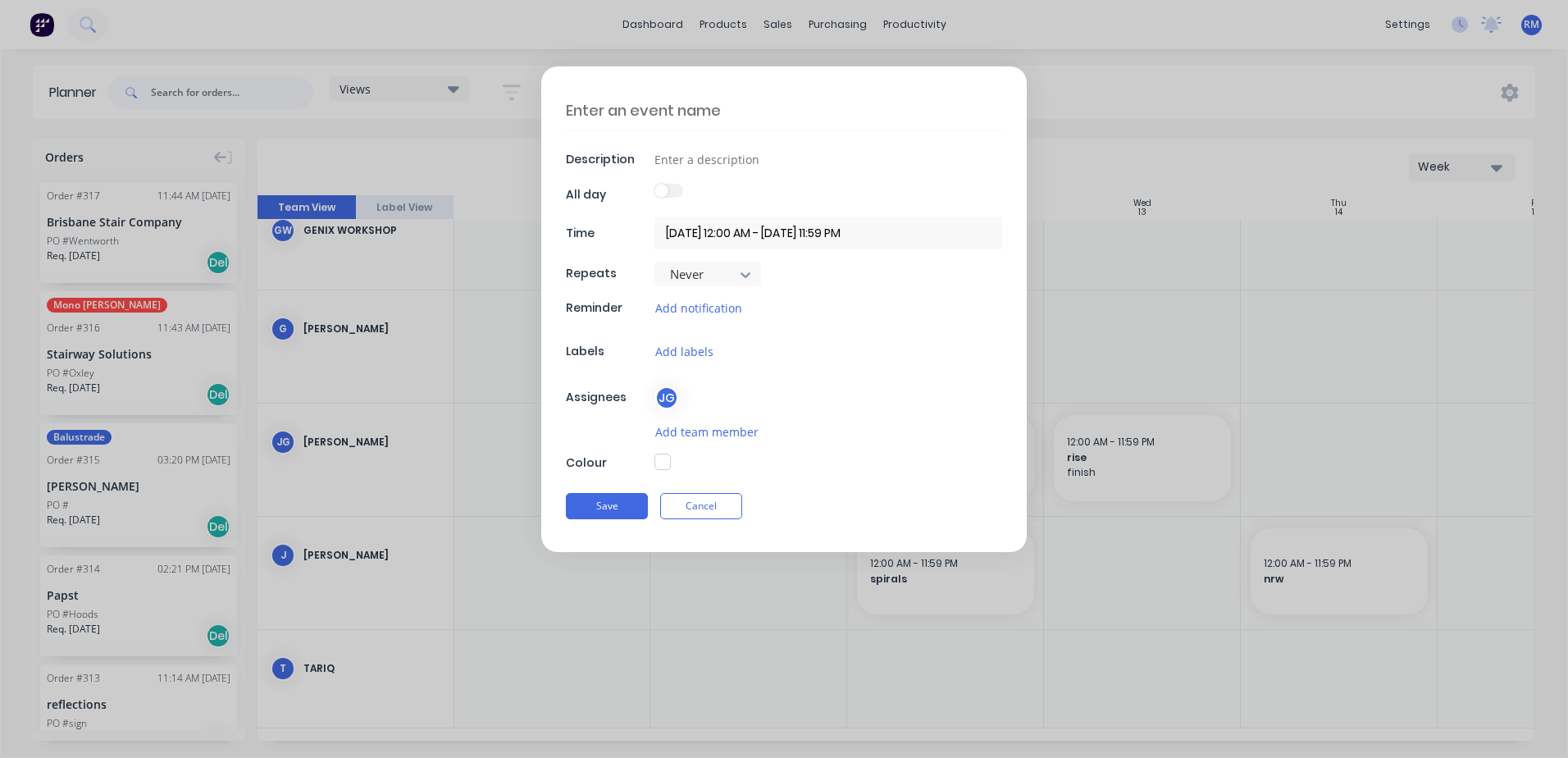
scroll to position [363, 1]
click at [682, 112] on textarea at bounding box center [784, 110] width 436 height 39
type textarea "x"
type textarea "t"
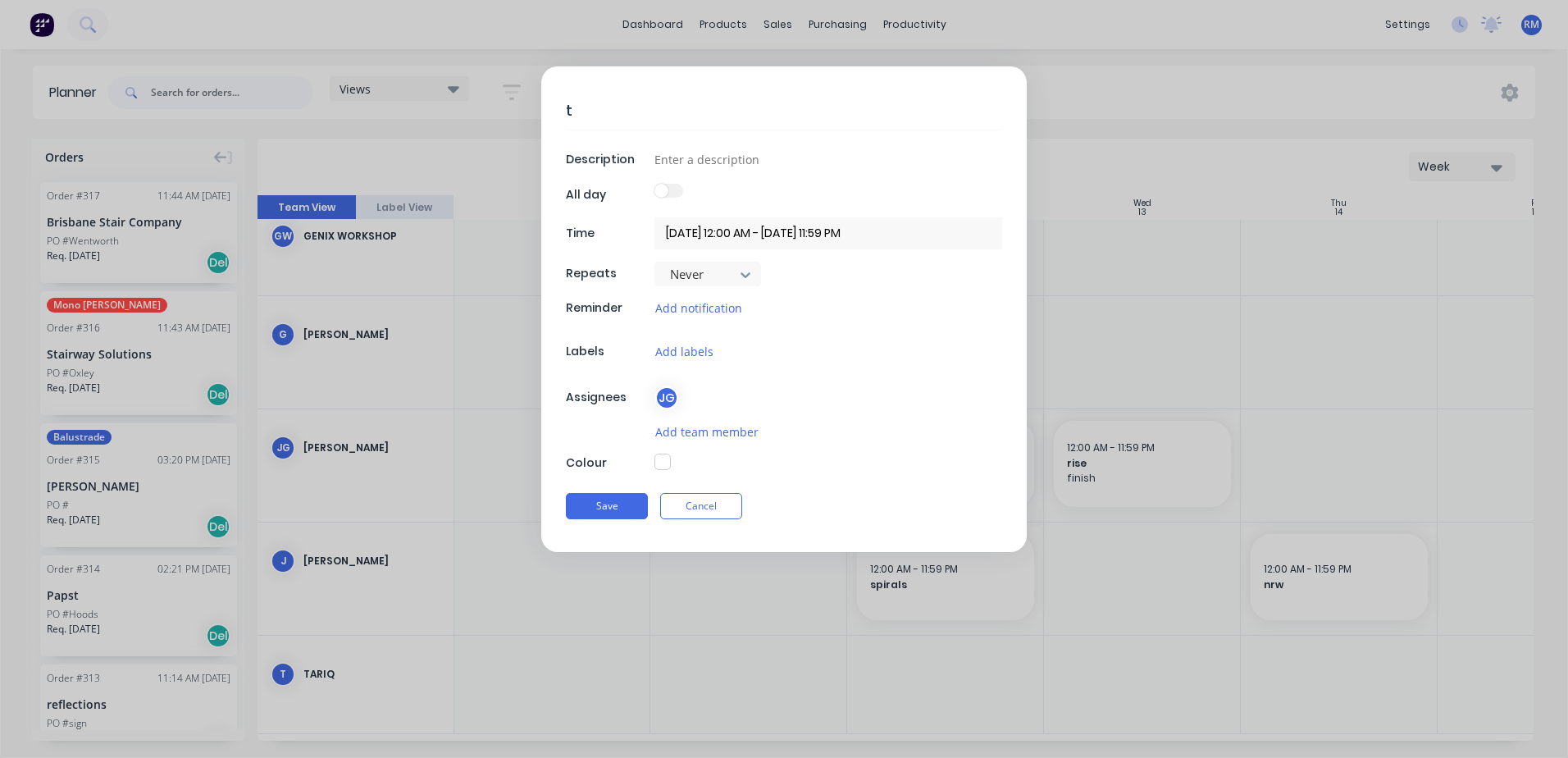
type textarea "x"
type textarea "to"
type textarea "x"
type textarea "ton"
type textarea "x"
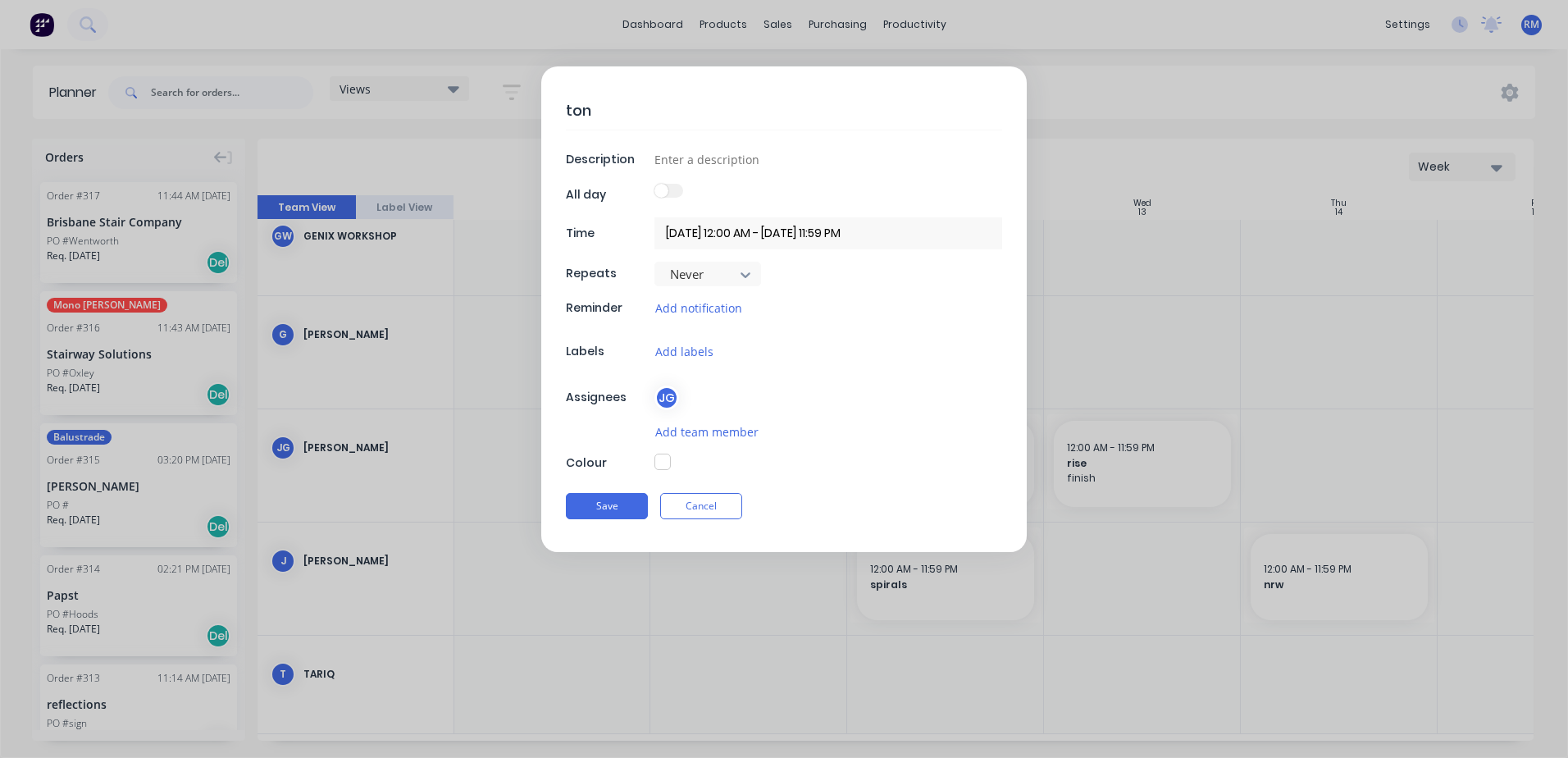
type textarea "[PERSON_NAME]"
type textarea "x"
type textarea "[PERSON_NAME]"
click at [719, 166] on input at bounding box center [828, 159] width 348 height 24
type textarea "x"
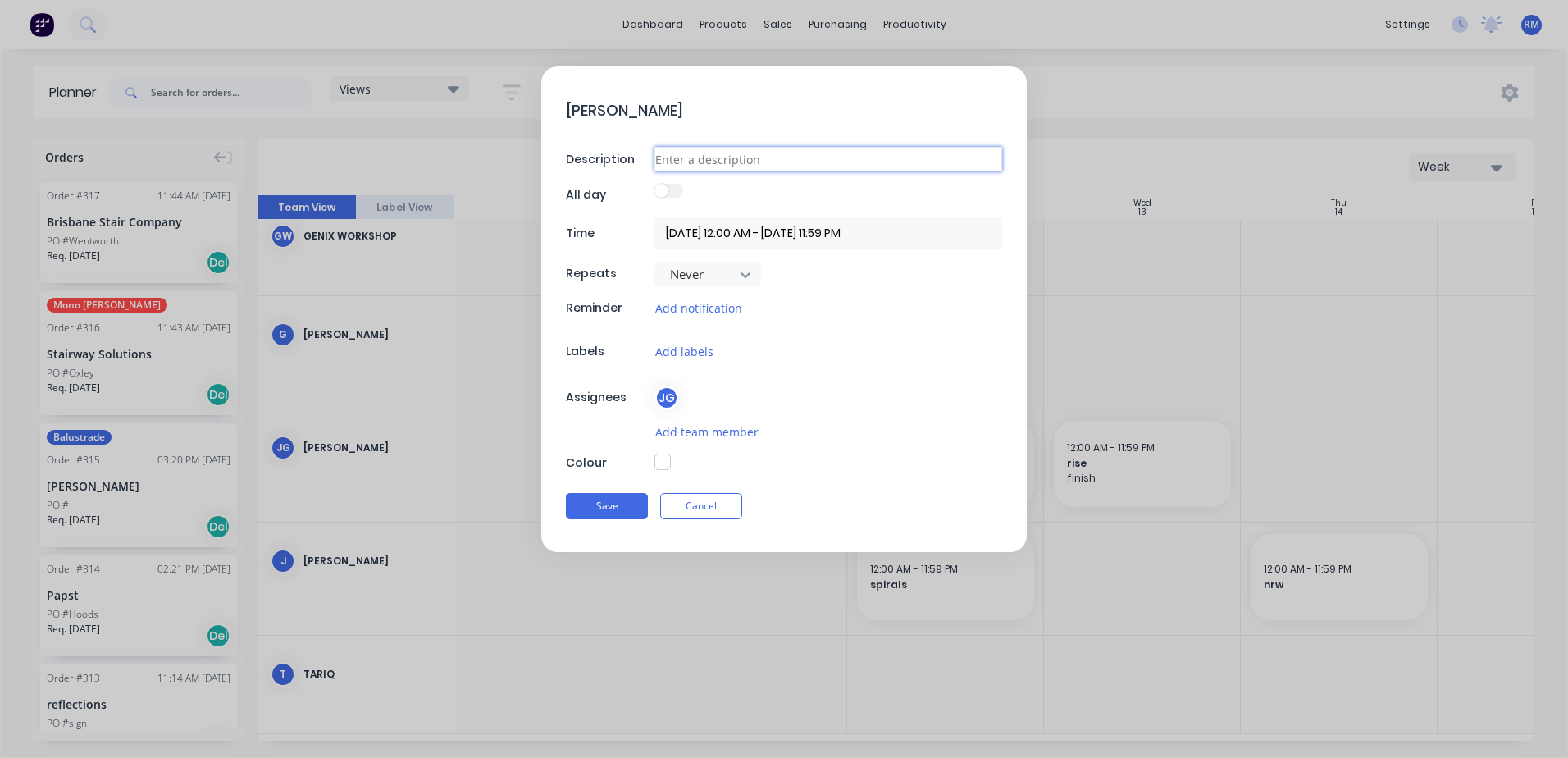
type input "p"
type textarea "x"
type input "po"
type textarea "x"
type input "poo"
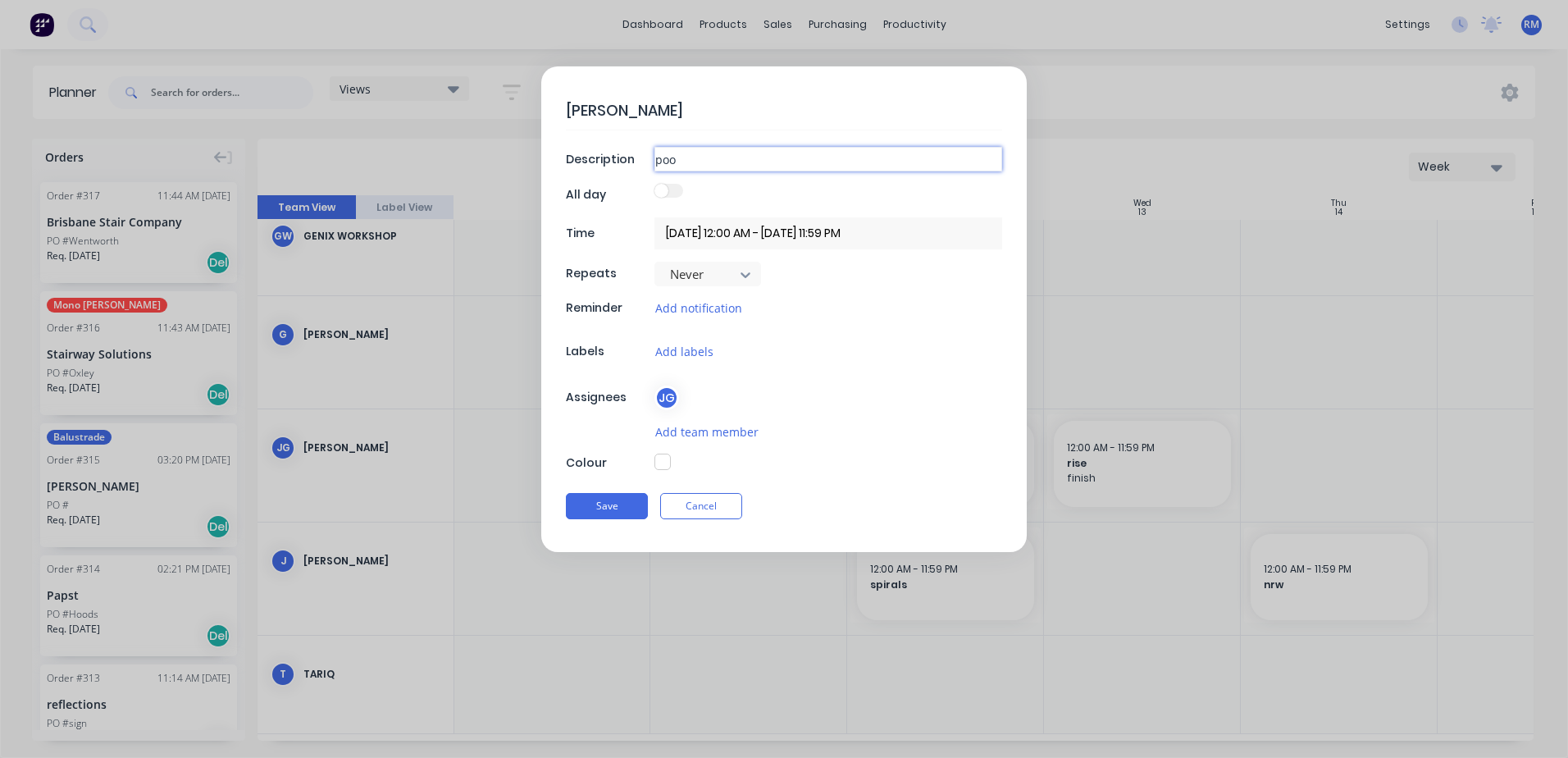
type textarea "x"
type input "pool"
click at [582, 506] on button "Save" at bounding box center [607, 505] width 82 height 26
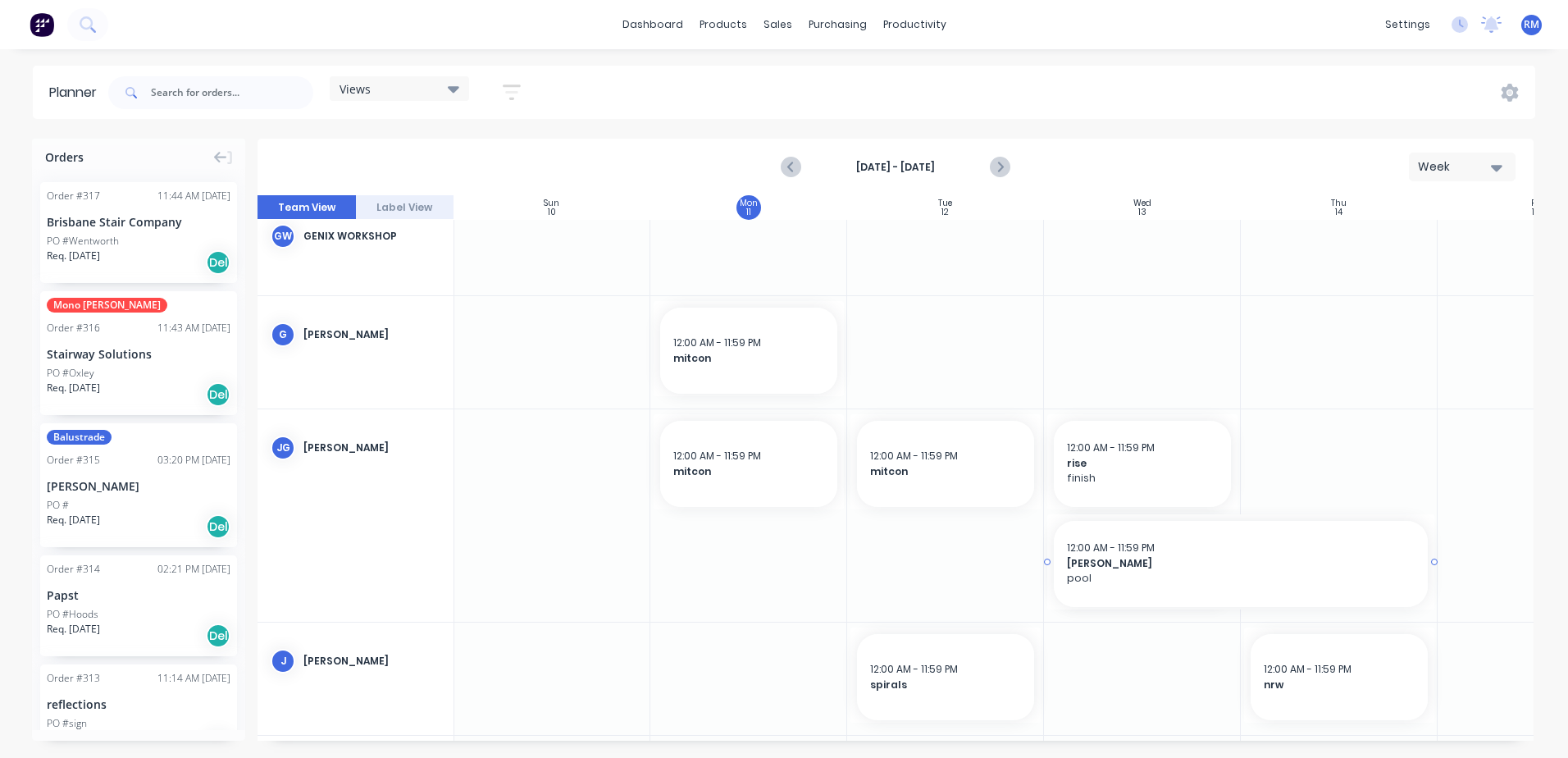
drag, startPoint x: 1236, startPoint y: 560, endPoint x: 1350, endPoint y: 556, distance: 114.1
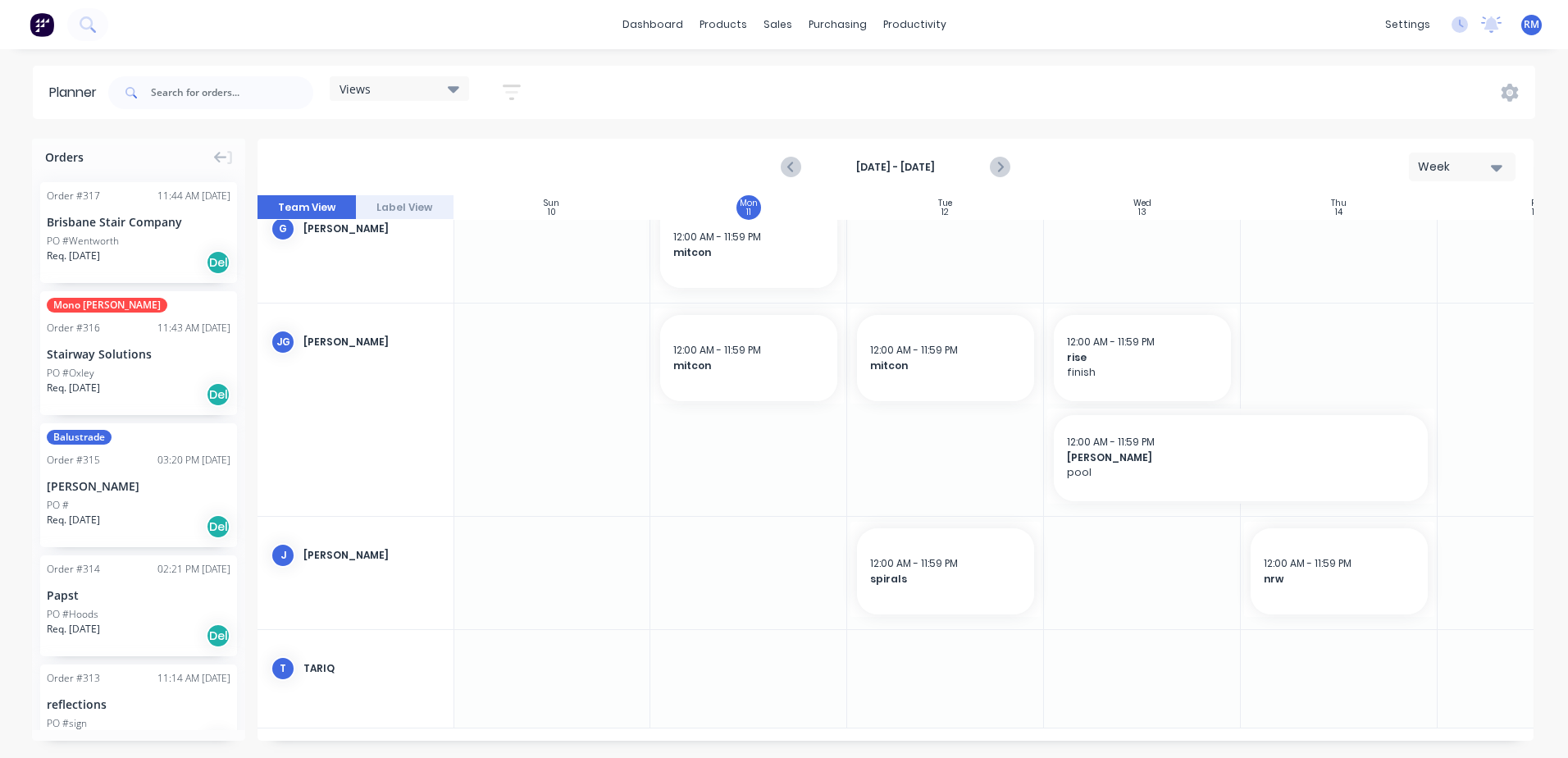
scroll to position [475, 1]
click at [1118, 541] on div at bounding box center [1142, 573] width 197 height 112
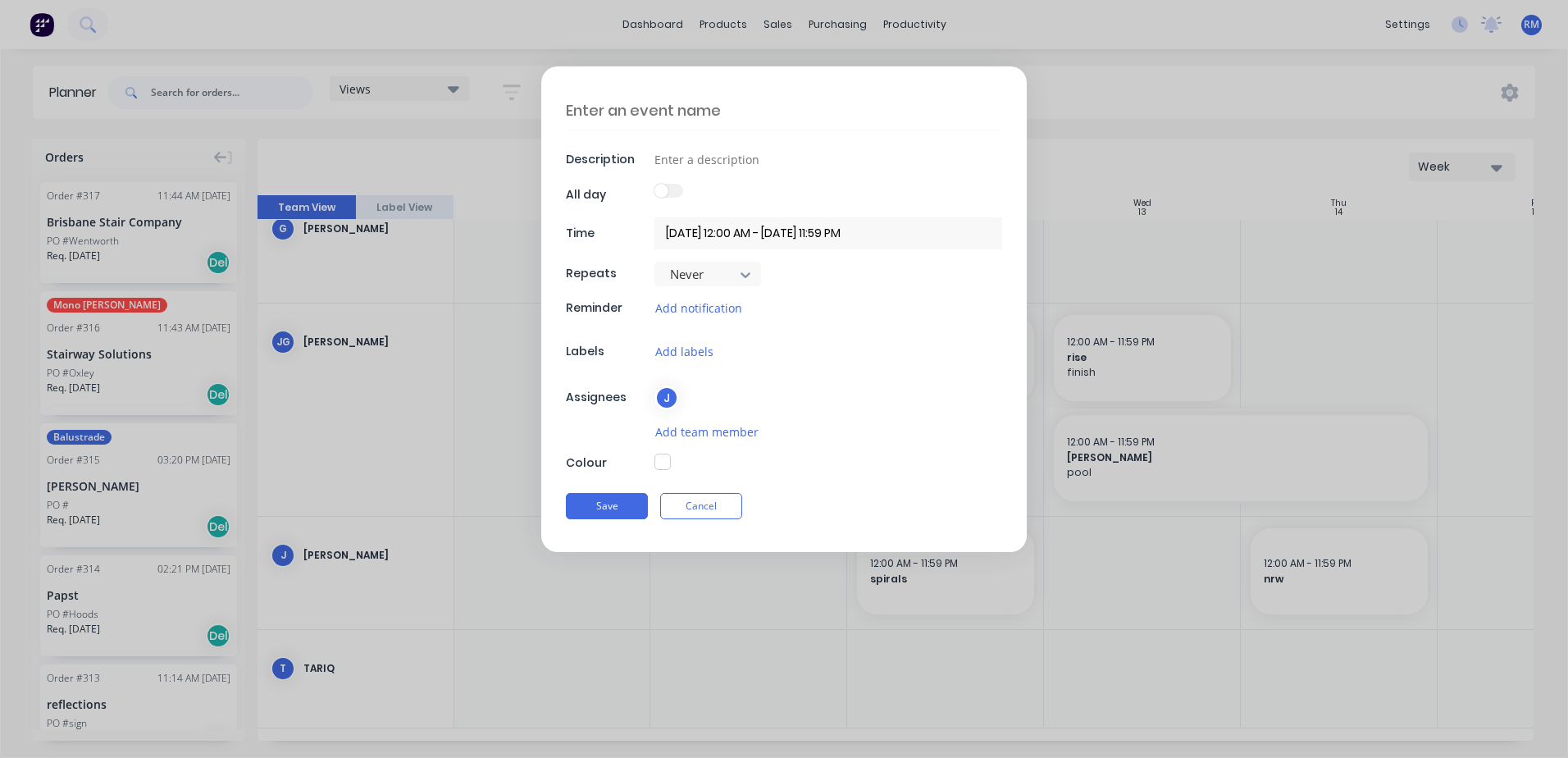
scroll to position [463, 1]
click at [755, 108] on textarea at bounding box center [784, 110] width 436 height 39
type textarea "x"
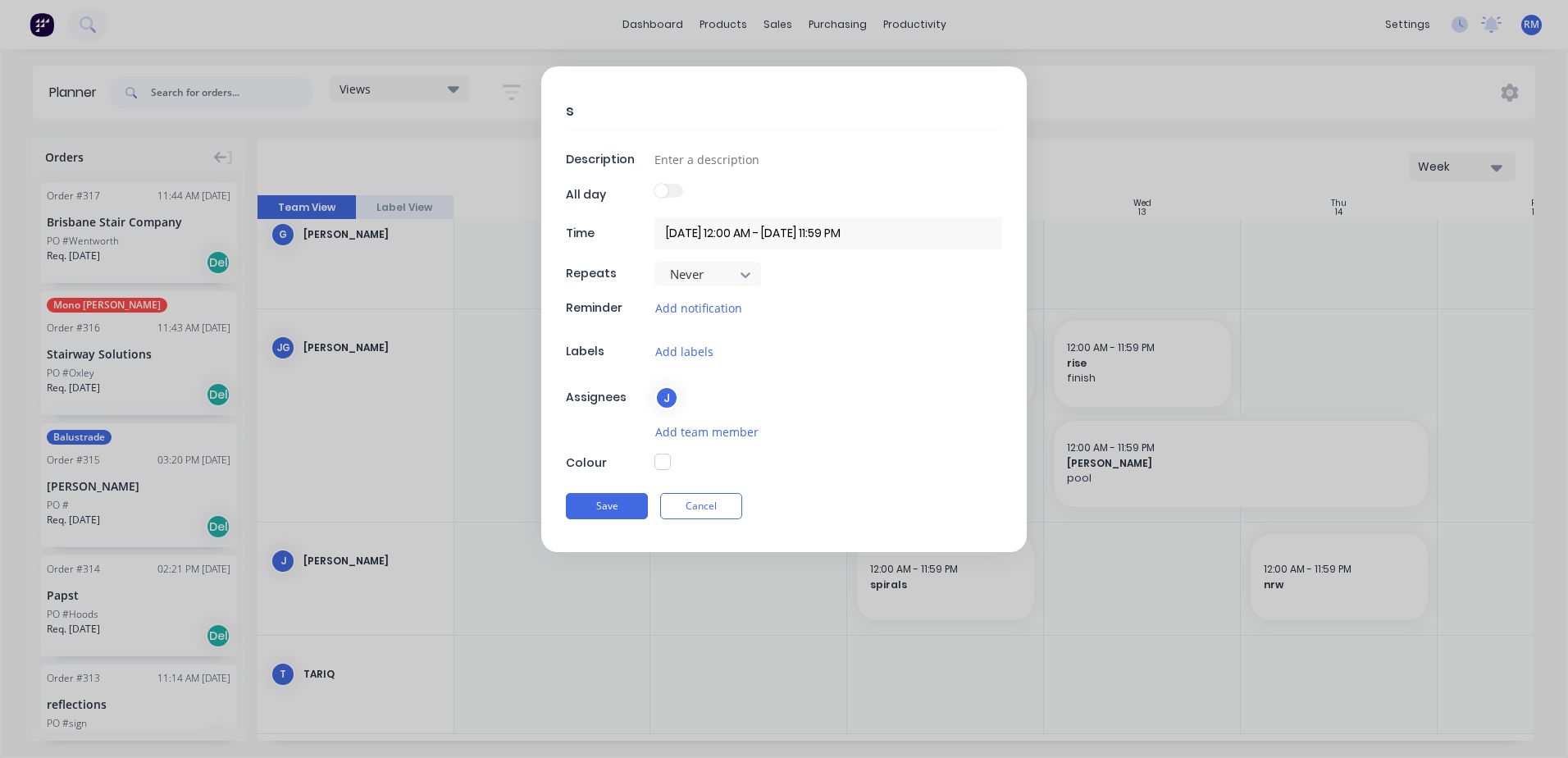
type textarea "st"
type textarea "x"
click at [608, 506] on button "Save" at bounding box center [607, 505] width 82 height 26
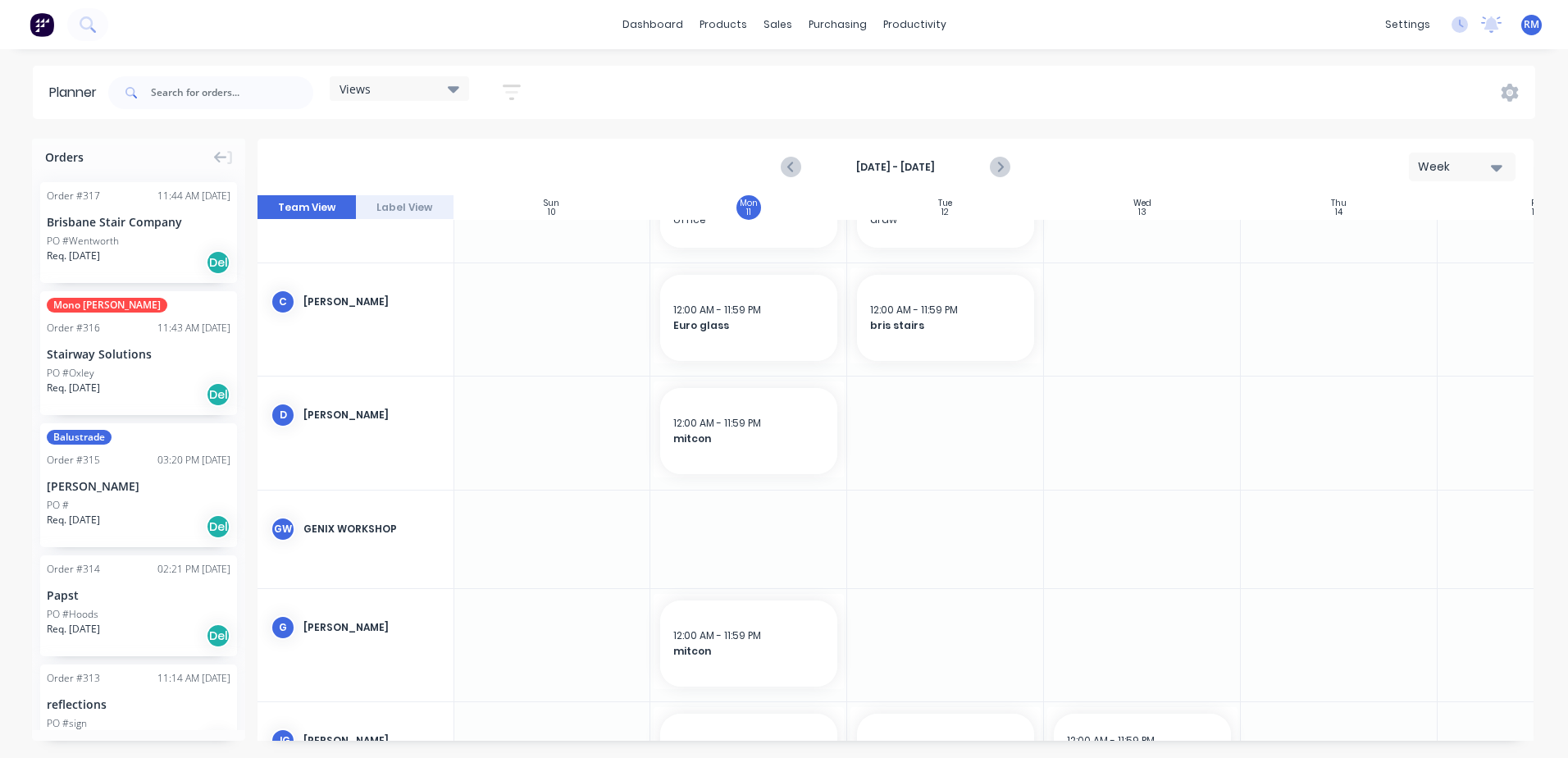
scroll to position [65, 1]
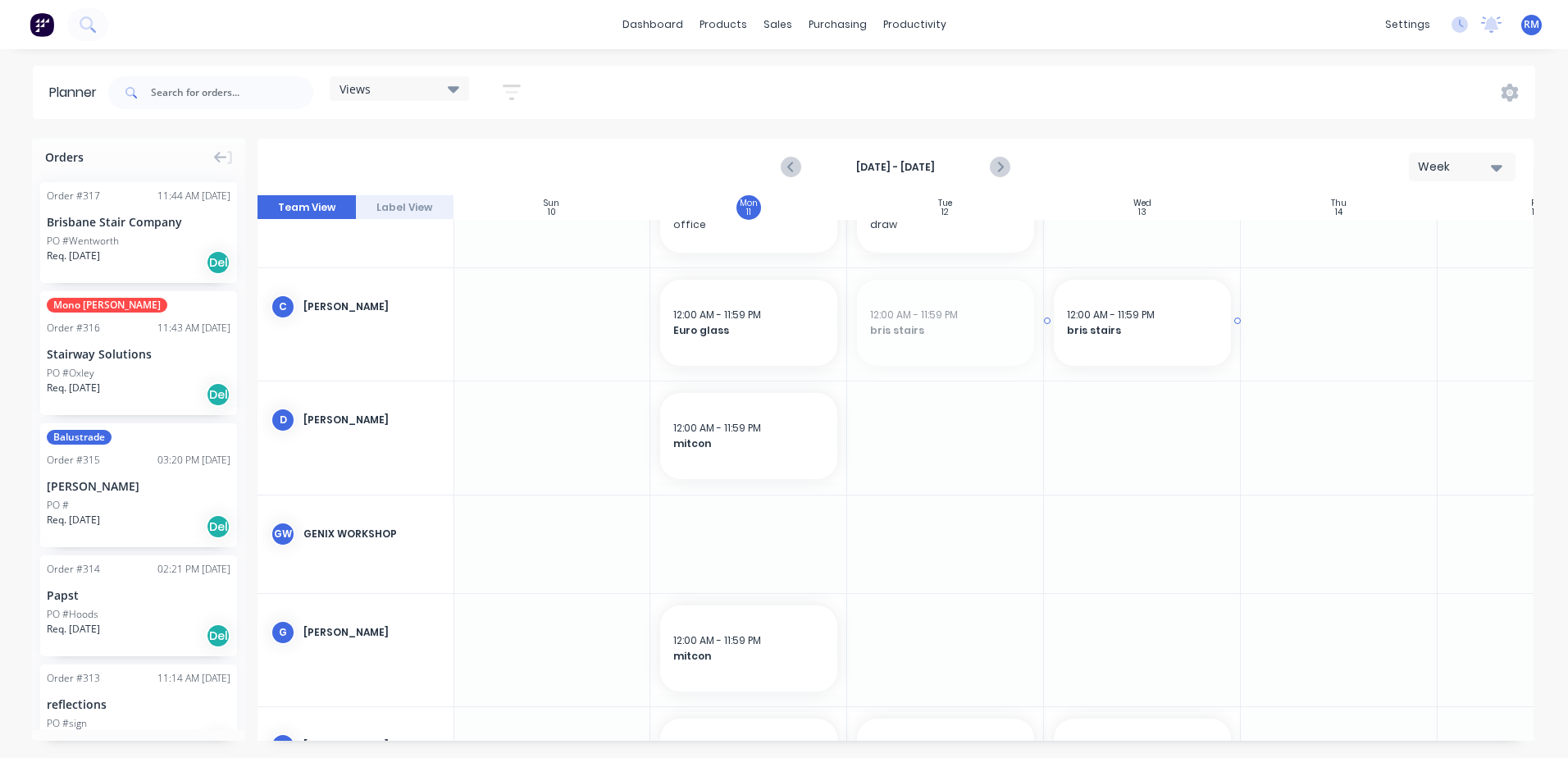
drag, startPoint x: 970, startPoint y: 345, endPoint x: 1126, endPoint y: 358, distance: 156.5
click at [906, 311] on div at bounding box center [945, 325] width 197 height 112
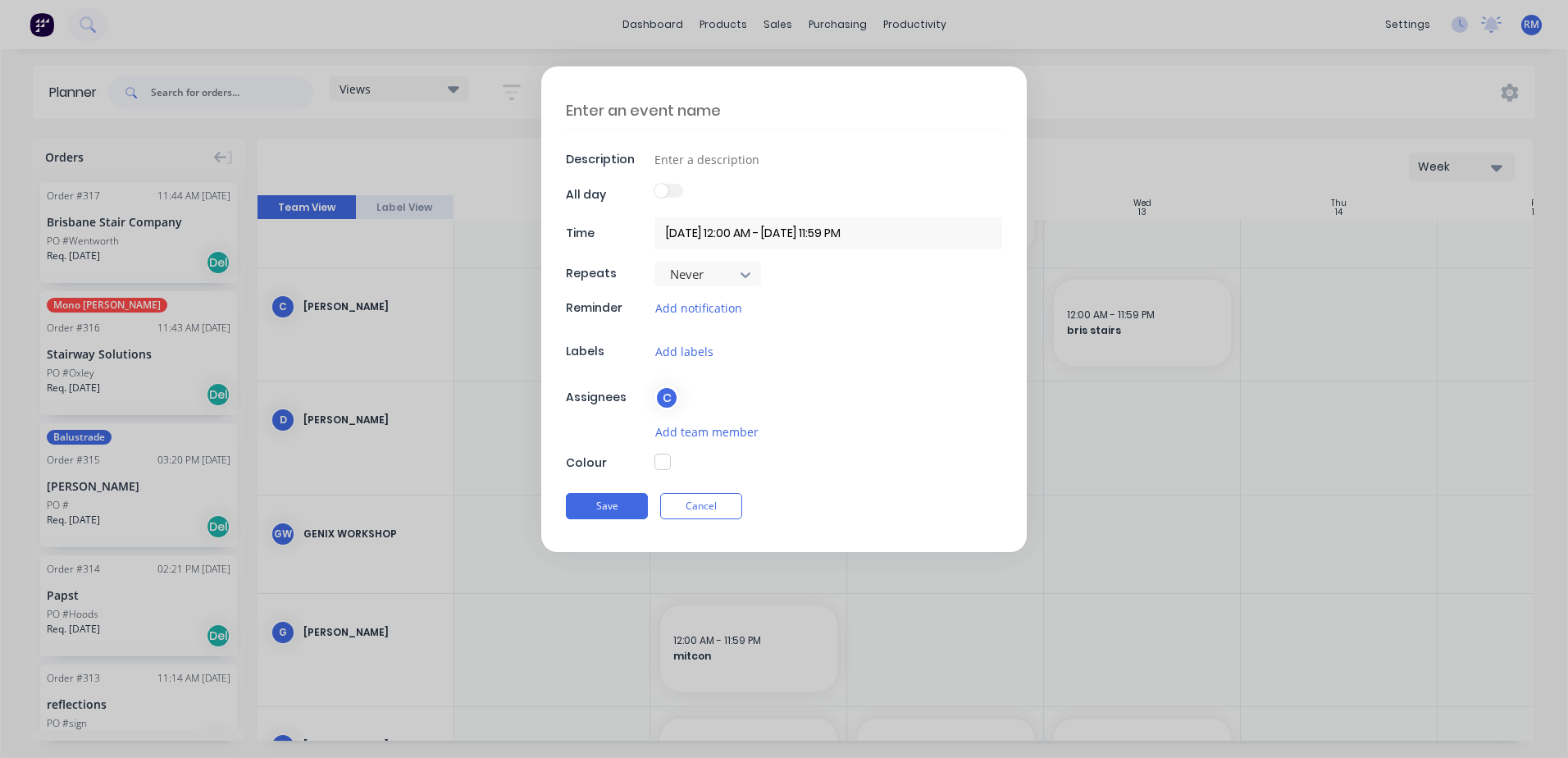
click at [697, 112] on textarea at bounding box center [784, 110] width 436 height 39
click at [609, 508] on button "Save" at bounding box center [607, 505] width 82 height 26
